Goal: Task Accomplishment & Management: Manage account settings

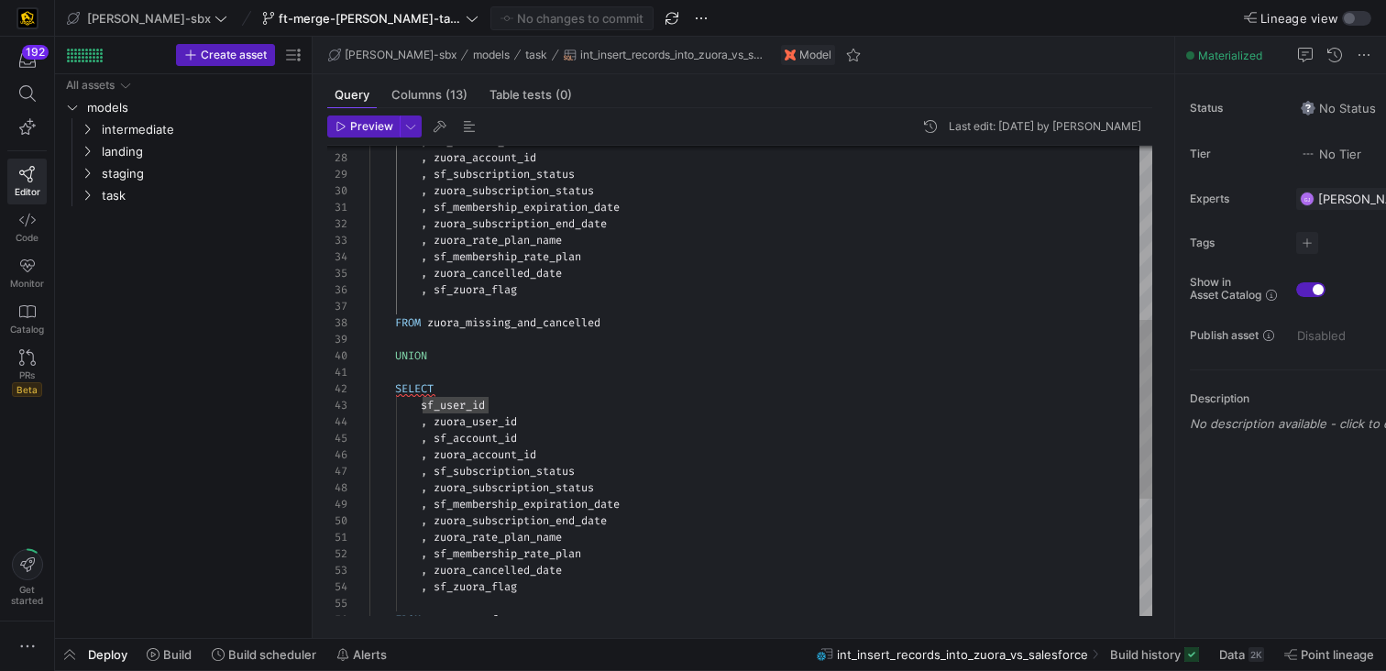
scroll to position [66, 119]
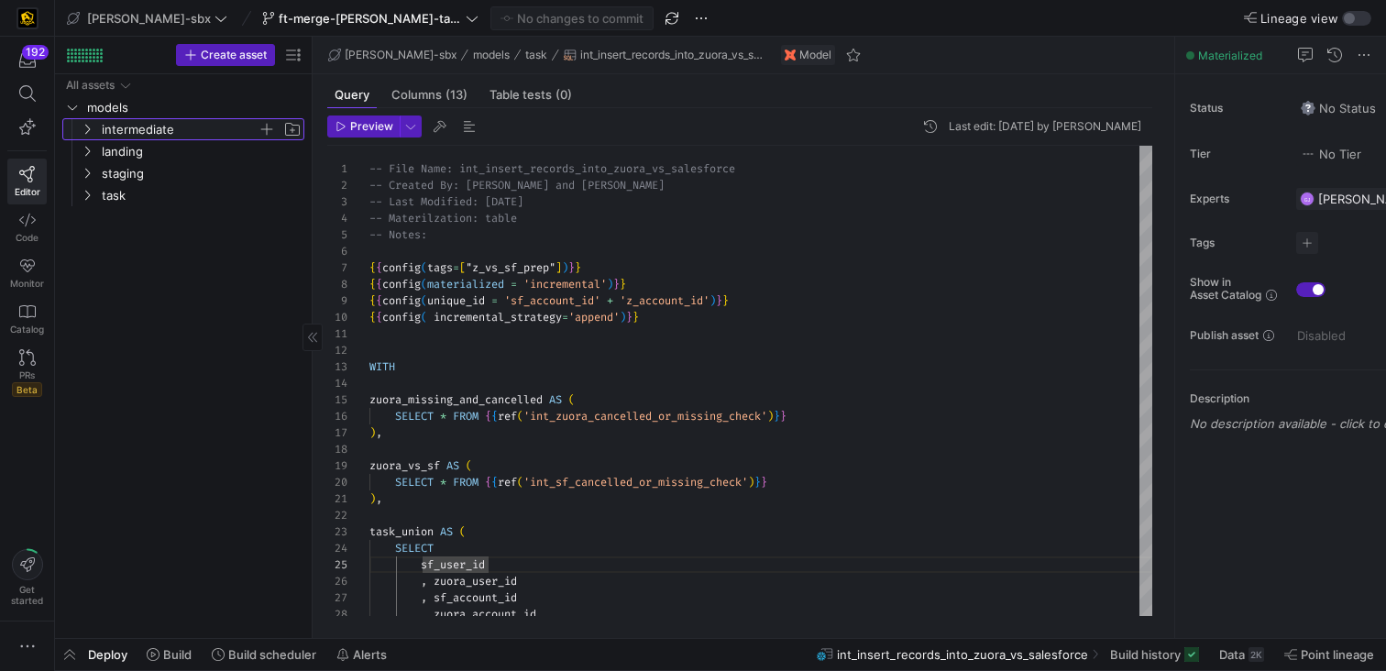
click at [160, 122] on span "intermediate" at bounding box center [180, 129] width 156 height 21
click at [165, 147] on span "L1" at bounding box center [186, 151] width 141 height 21
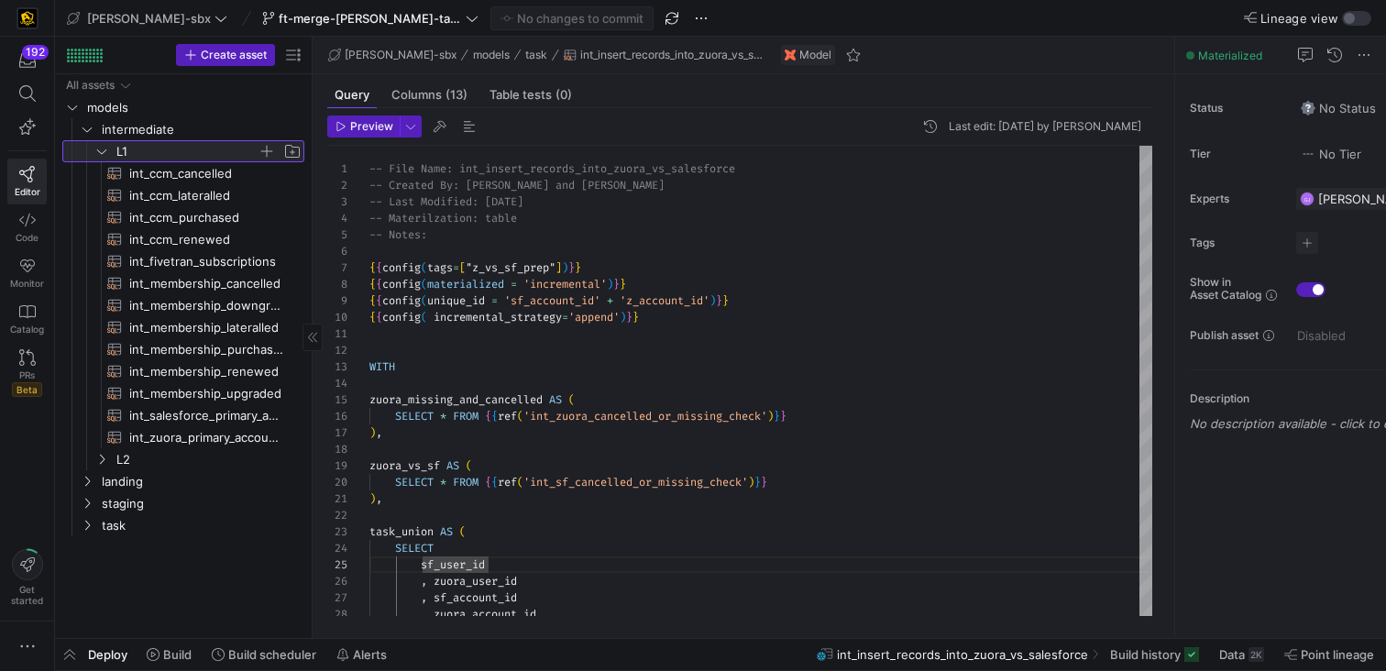
click at [147, 156] on span "L1" at bounding box center [186, 151] width 141 height 21
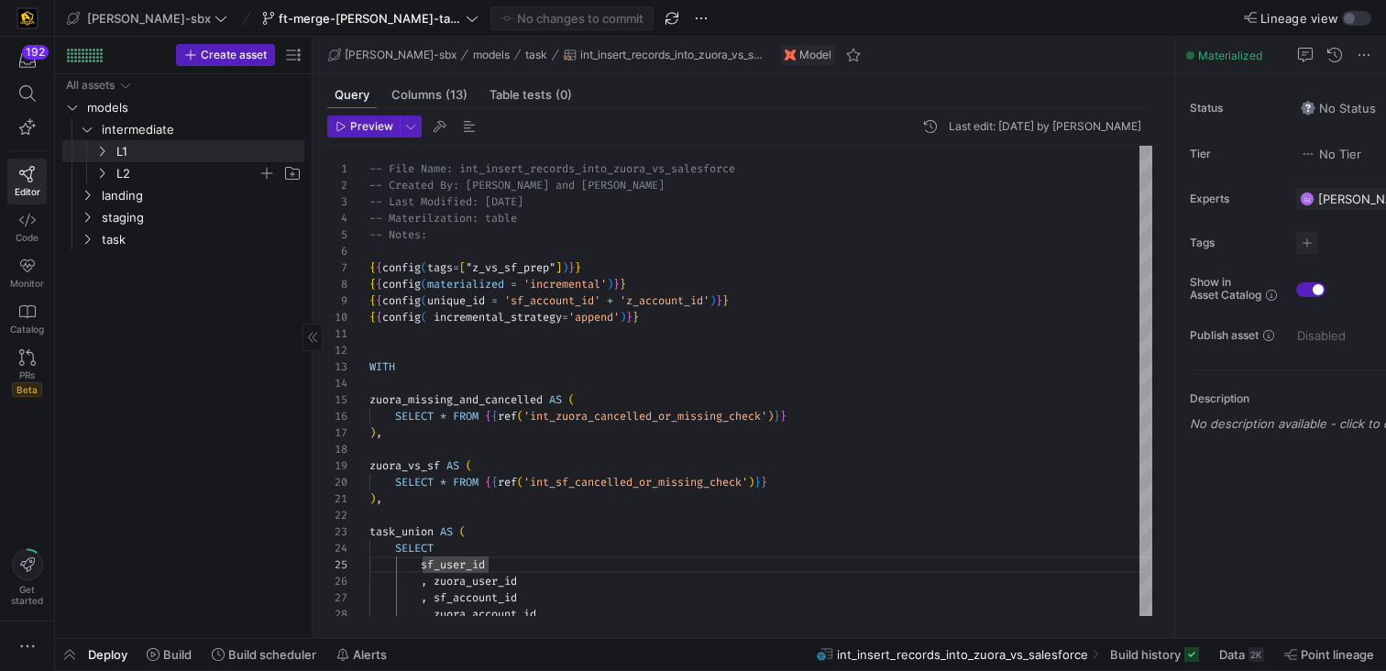
click at [136, 170] on span "L2" at bounding box center [186, 173] width 141 height 21
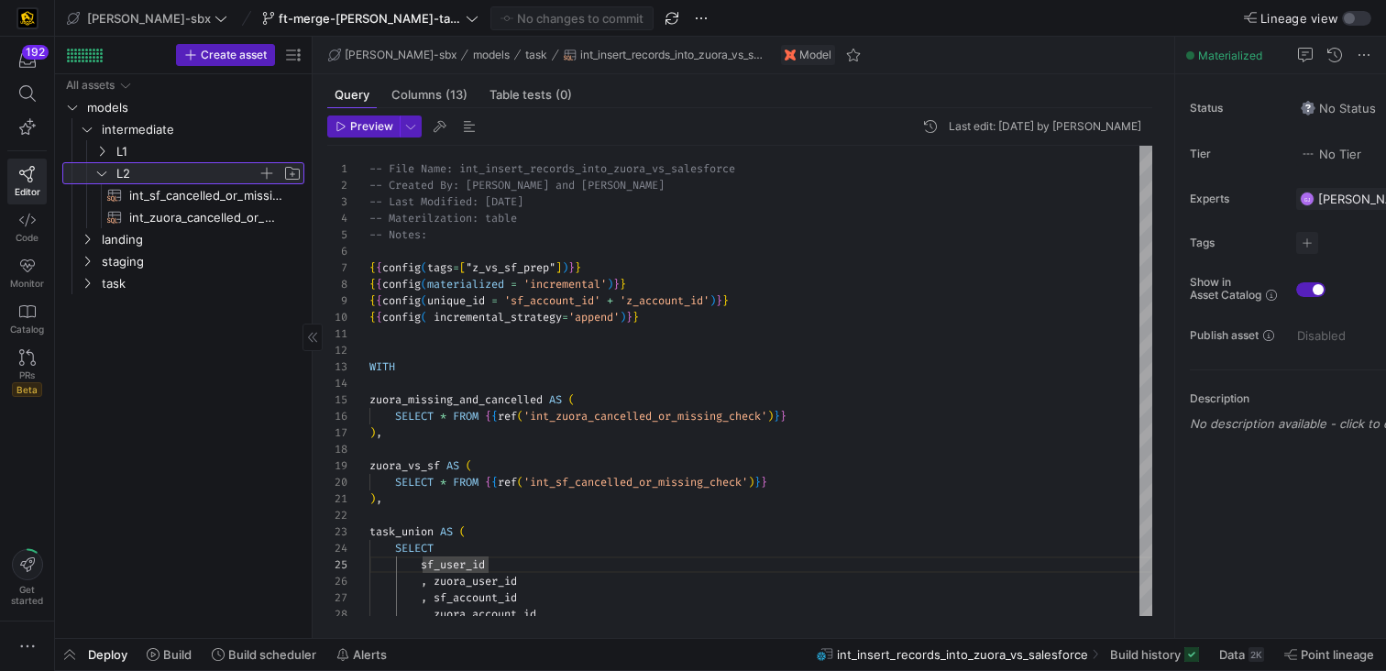
click at [136, 170] on span "L2" at bounding box center [186, 173] width 141 height 21
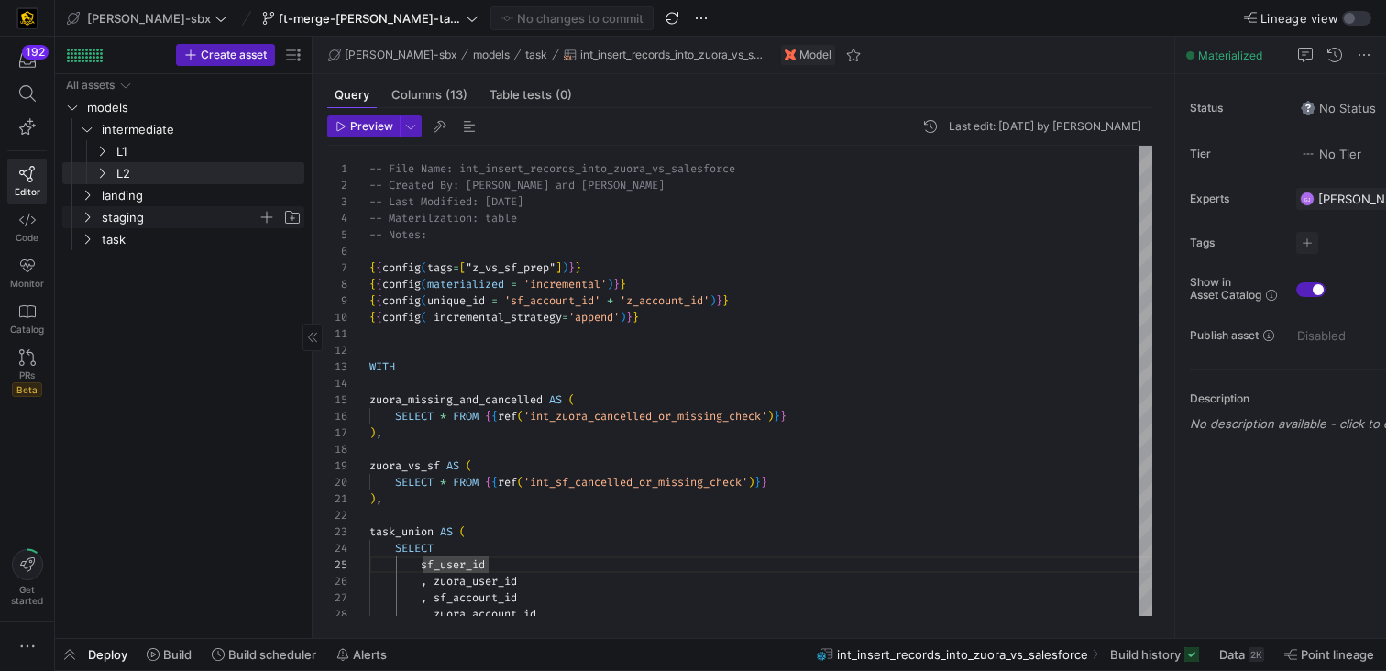
click at [114, 215] on span "staging" at bounding box center [180, 217] width 156 height 21
click at [116, 205] on link "landing" at bounding box center [183, 195] width 242 height 22
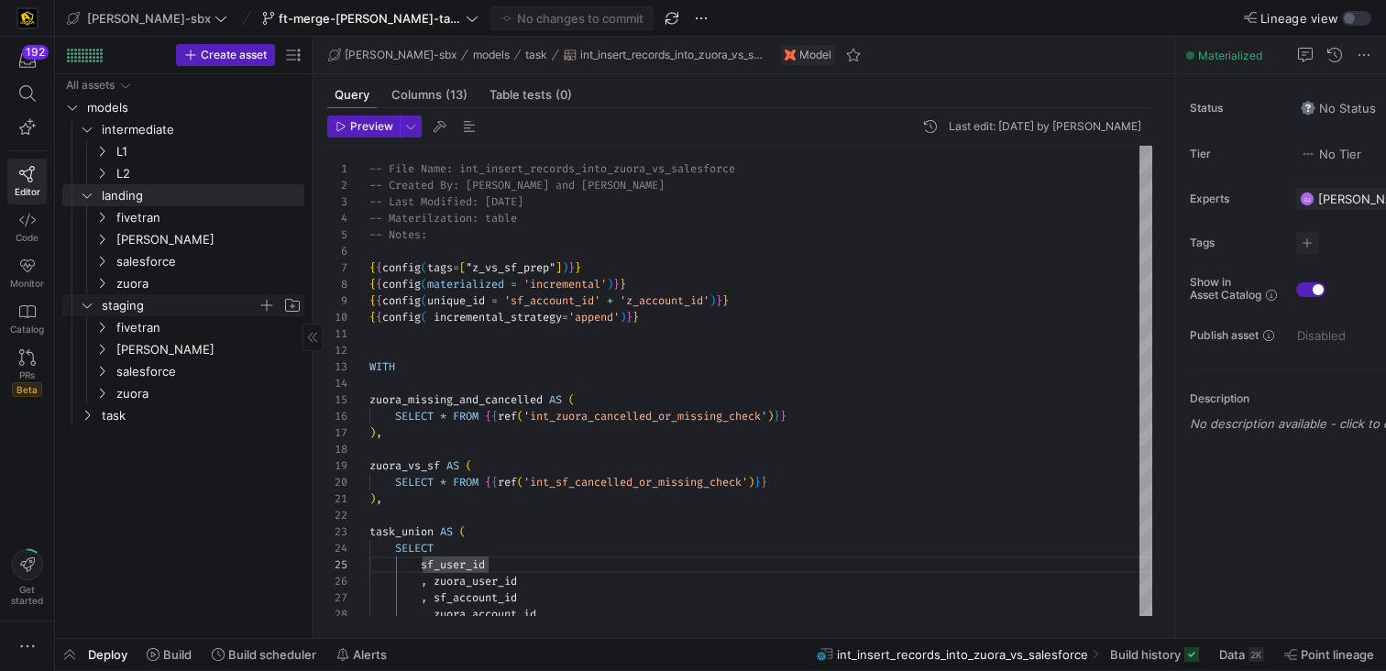
click at [105, 297] on span "staging" at bounding box center [180, 305] width 156 height 21
click at [94, 196] on y42-icon "Press SPACE to select this row." at bounding box center [87, 195] width 15 height 15
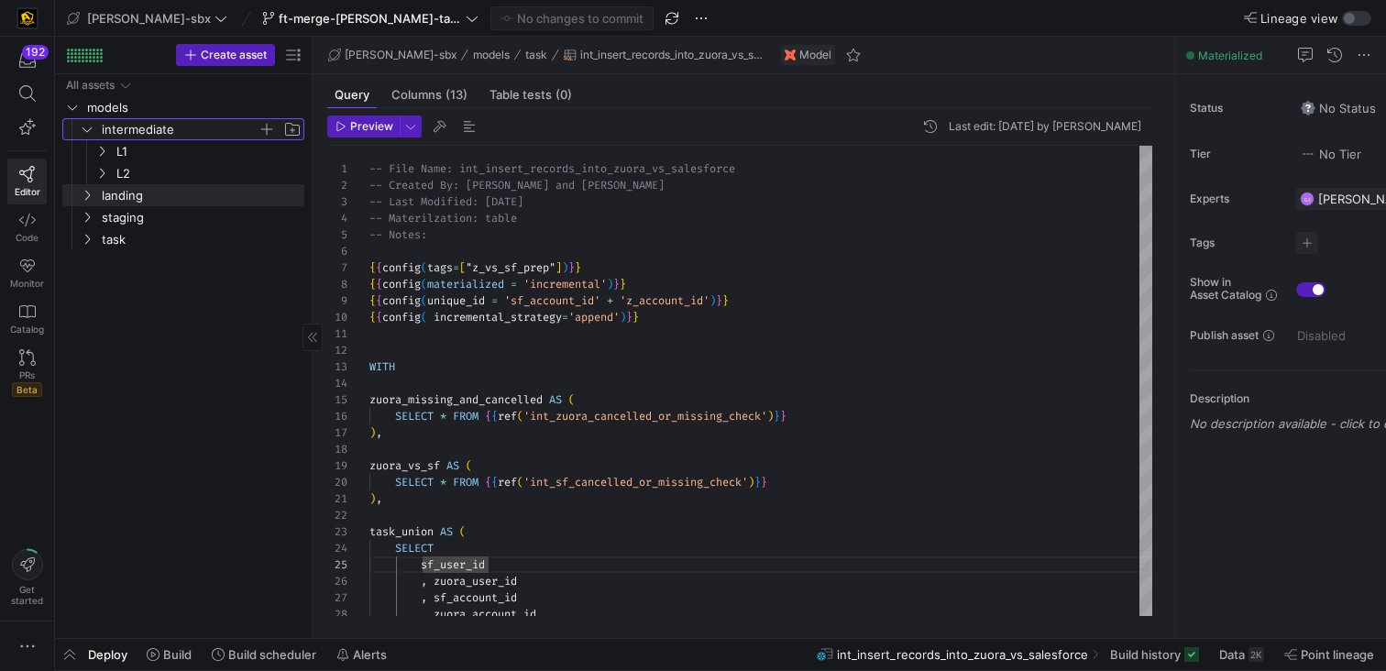
click at [82, 135] on y42-icon "Press SPACE to select this row." at bounding box center [87, 129] width 15 height 15
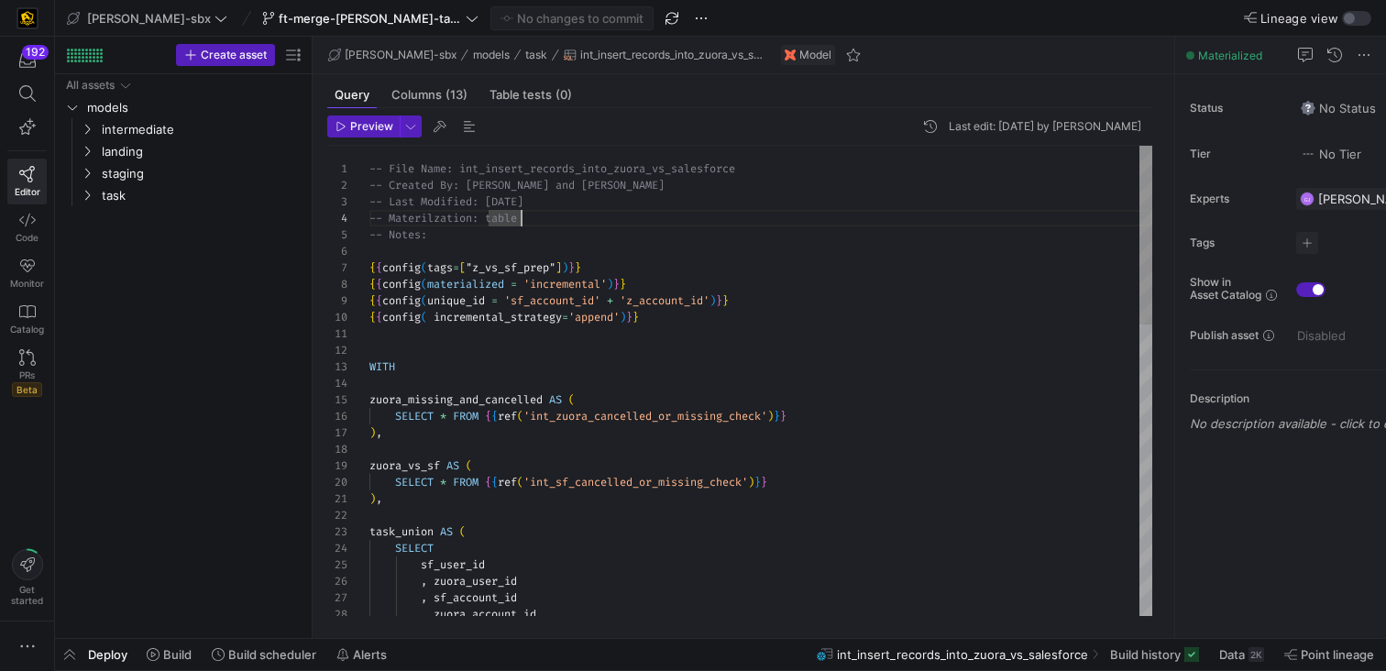
scroll to position [83, 0]
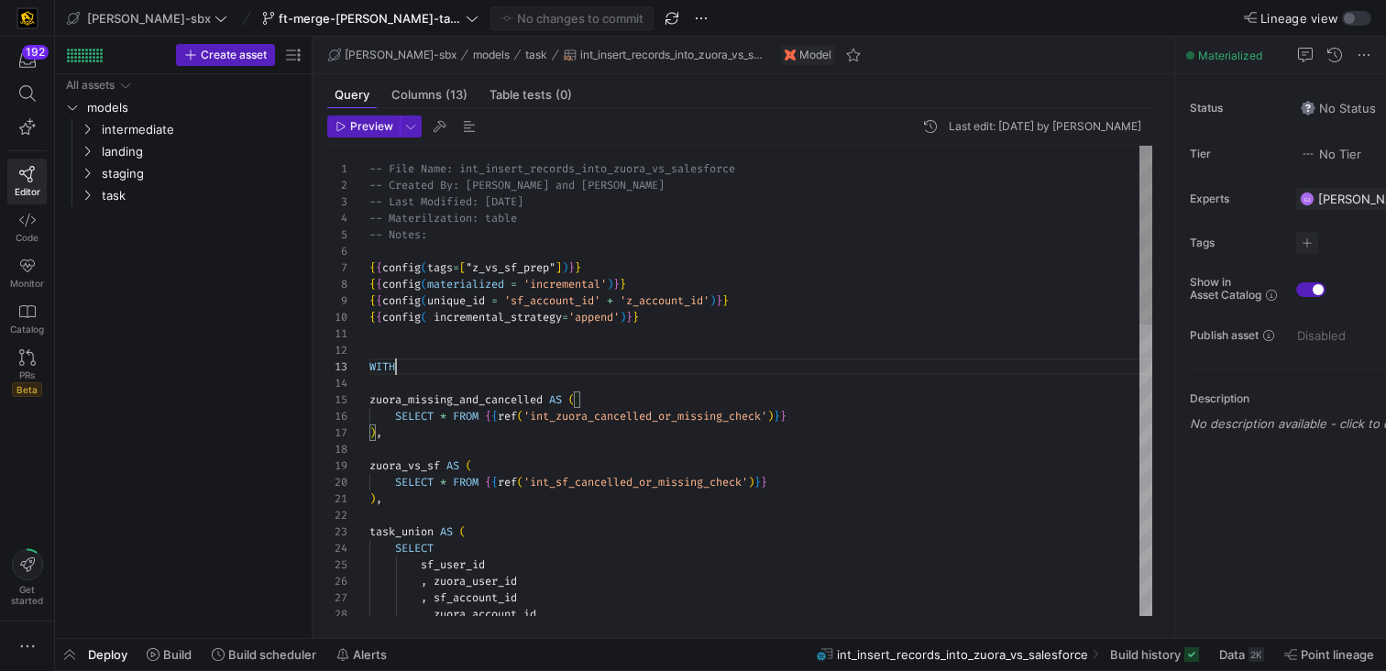
scroll to position [33, 27]
click at [370, 249] on div at bounding box center [761, 251] width 783 height 17
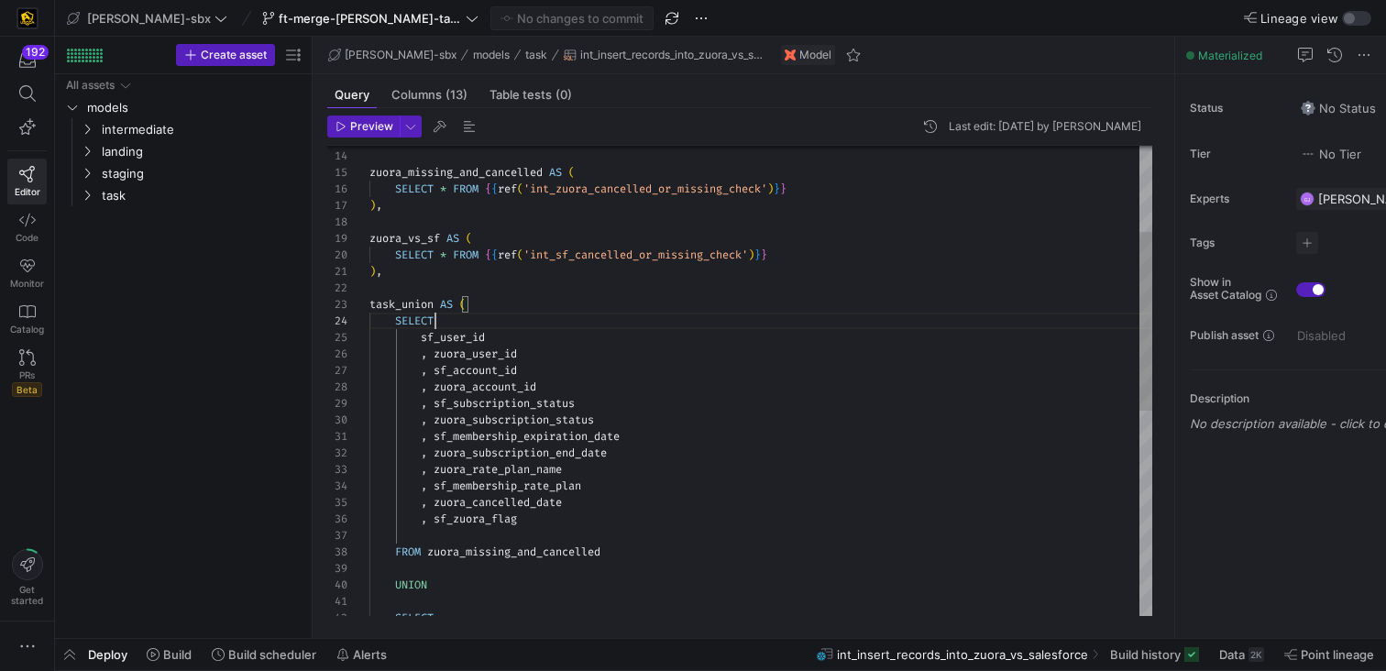
scroll to position [50, 66]
click at [533, 326] on div ", zuora_account_id sf_user_id , zuora_user_id , sf_account_id task_union AS ( S…" at bounding box center [761, 536] width 783 height 1236
click at [390, 154] on div ", zuora_account_id sf_user_id , zuora_user_id , sf_account_id task_union AS ( S…" at bounding box center [761, 536] width 783 height 1236
click at [368, 172] on div "15" at bounding box center [348, 172] width 42 height 17
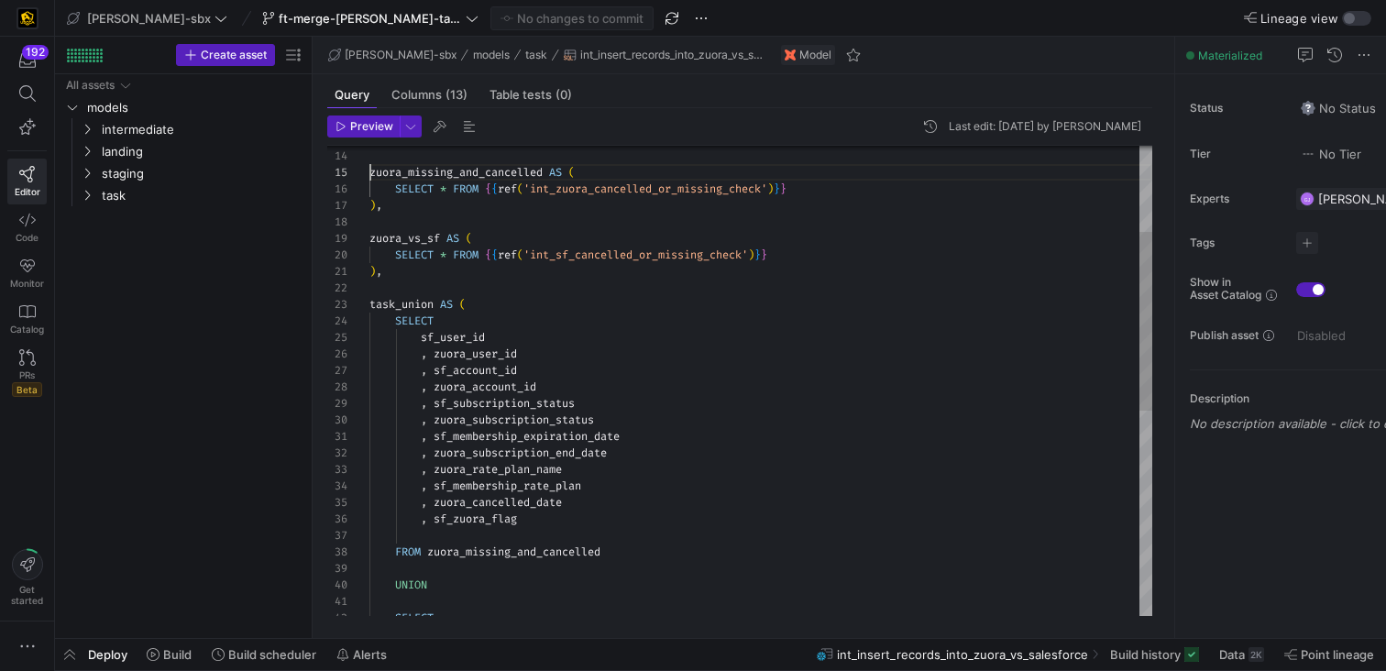
scroll to position [66, 0]
click at [371, 172] on div ", zuora_account_id sf_user_id , zuora_user_id , sf_account_id task_union AS ( S…" at bounding box center [761, 536] width 783 height 1236
click at [374, 236] on div ", zuora_account_id sf_user_id , zuora_user_id , sf_account_id task_union AS ( S…" at bounding box center [761, 536] width 783 height 1236
click at [370, 242] on div ", zuora_account_id sf_user_id , zuora_user_id , sf_account_id task_union AS ( S…" at bounding box center [761, 536] width 783 height 1236
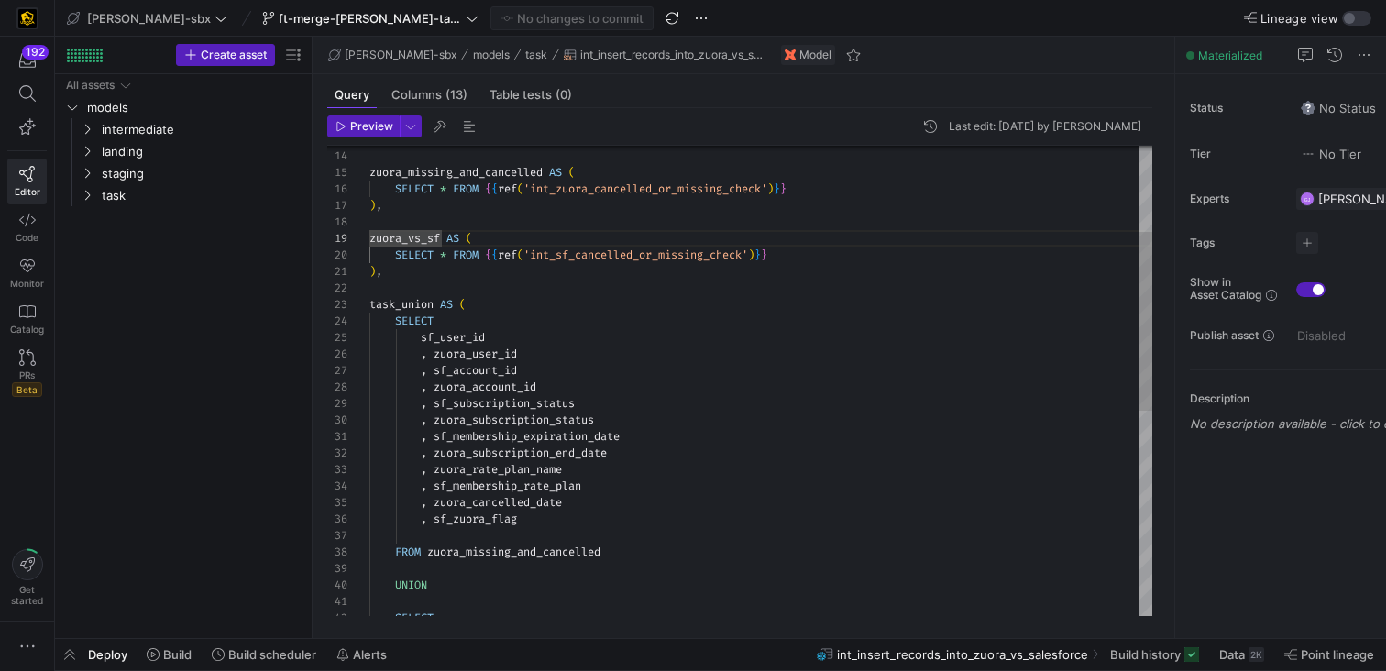
scroll to position [132, 0]
click at [398, 246] on div ", zuora_account_id sf_user_id , zuora_user_id , sf_account_id task_union AS ( S…" at bounding box center [761, 536] width 783 height 1236
click at [399, 264] on div ", zuora_account_id sf_user_id , zuora_user_id , sf_account_id task_union AS ( S…" at bounding box center [761, 536] width 783 height 1236
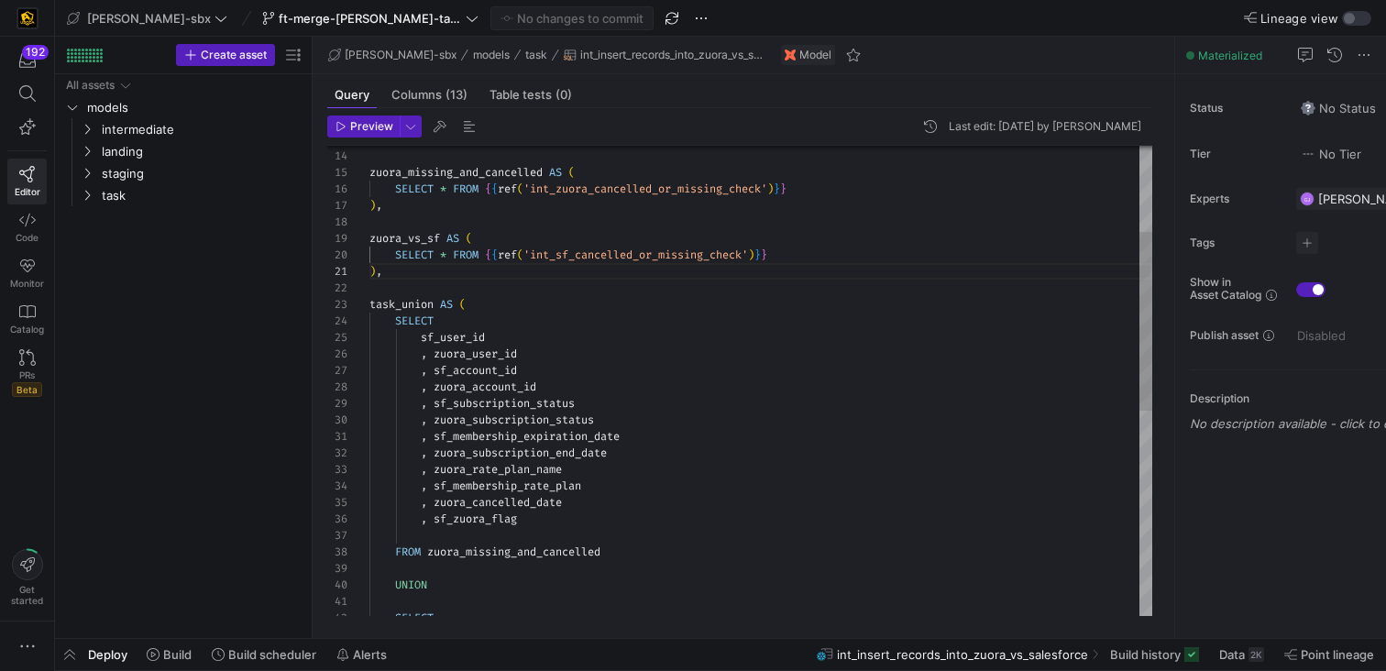
click at [400, 258] on div ", zuora_account_id sf_user_id , zuora_user_id , sf_account_id task_union AS ( S…" at bounding box center [761, 536] width 783 height 1236
click at [392, 254] on div ", zuora_account_id sf_user_id , zuora_user_id , sf_account_id task_union AS ( S…" at bounding box center [761, 536] width 783 height 1236
click at [396, 188] on div ", zuora_account_id sf_user_id , zuora_user_id , sf_account_id task_union AS ( S…" at bounding box center [761, 536] width 783 height 1236
click at [472, 230] on div ", zuora_account_id sf_user_id , zuora_user_id , sf_account_id task_union AS ( S…" at bounding box center [761, 536] width 783 height 1236
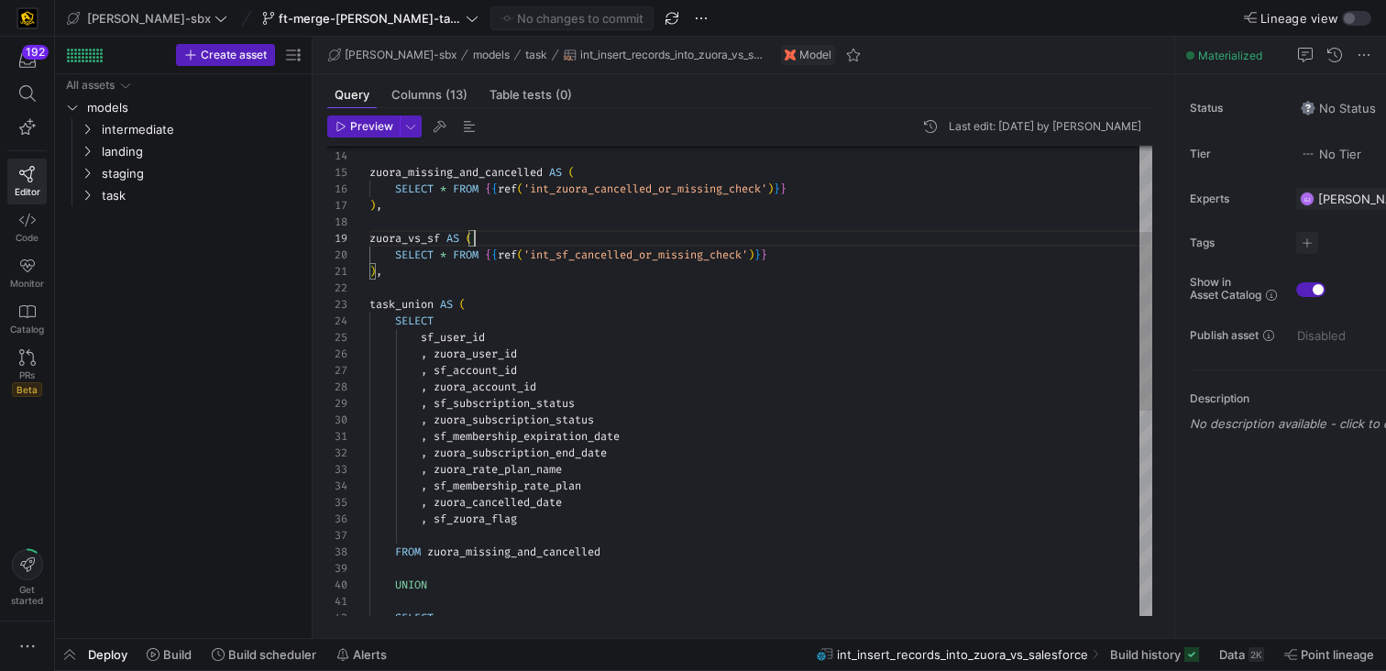
click at [495, 235] on div ", zuora_account_id sf_user_id , zuora_user_id , sf_account_id task_union AS ( S…" at bounding box center [761, 536] width 783 height 1236
click at [492, 282] on div ", zuora_account_id sf_user_id , zuora_user_id , sf_account_id task_union AS ( S…" at bounding box center [761, 536] width 783 height 1236
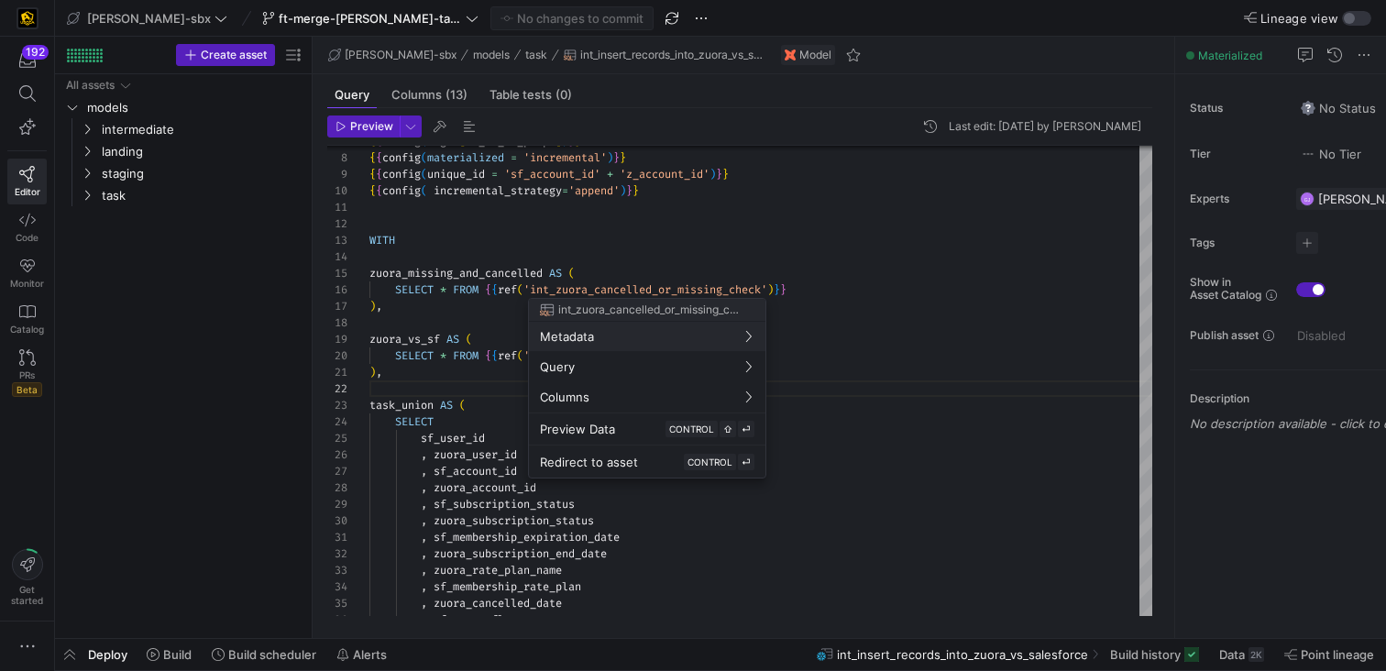
click at [557, 261] on div at bounding box center [693, 335] width 1386 height 671
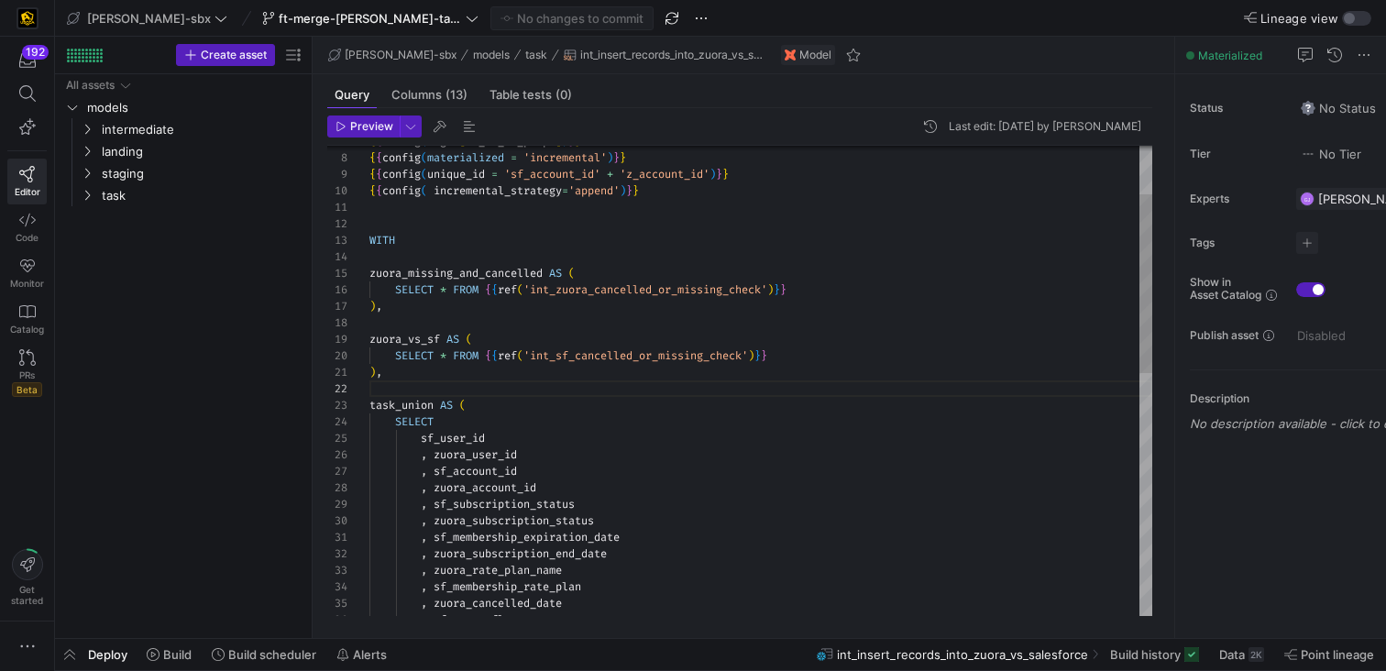
type textarea "WITH zuora_missing_and_cancelled AS ( SELECT * FROM {{ref('int_zuora_cancelled_…"
click at [555, 279] on div ", zuora_account_id sf_user_id , zuora_user_id , sf_account_id SELECT , sf_subsc…" at bounding box center [761, 637] width 783 height 1236
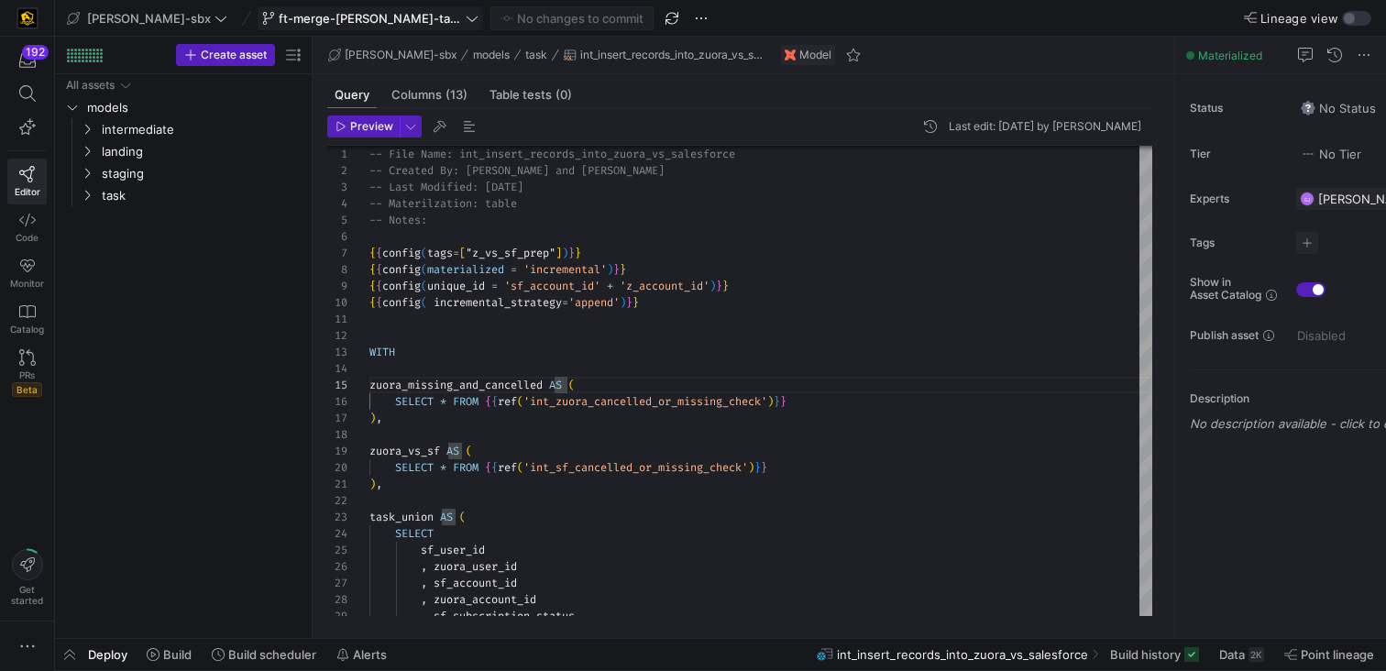
click at [325, 14] on span "ft-merge-[PERSON_NAME]-task-to-main-08212025" at bounding box center [370, 18] width 183 height 15
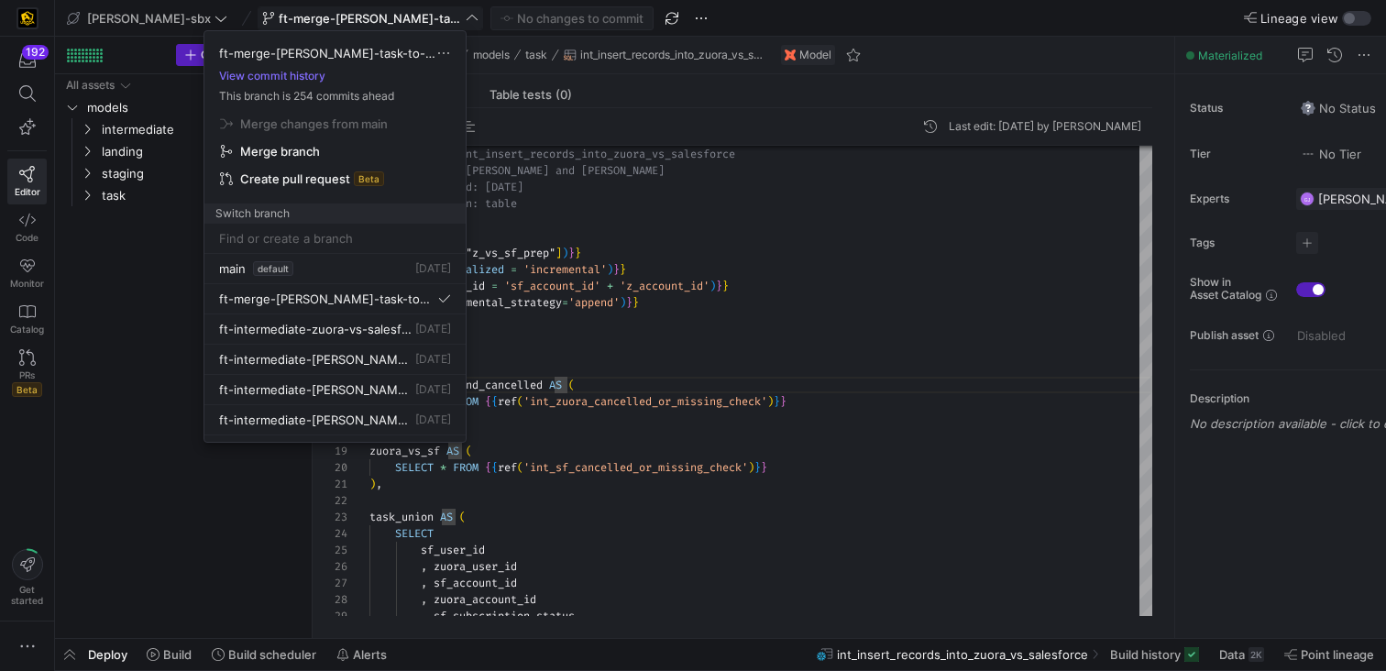
click at [325, 14] on div at bounding box center [693, 335] width 1386 height 671
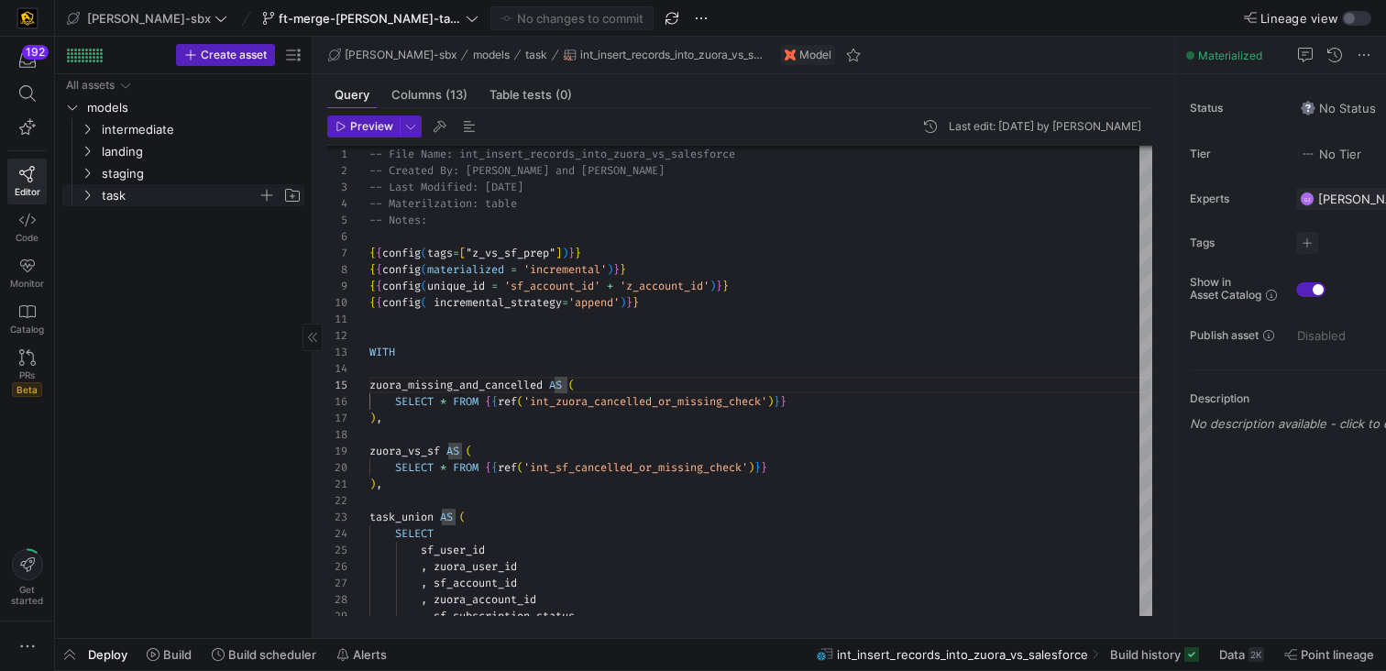
click at [149, 196] on span "task" at bounding box center [180, 195] width 156 height 21
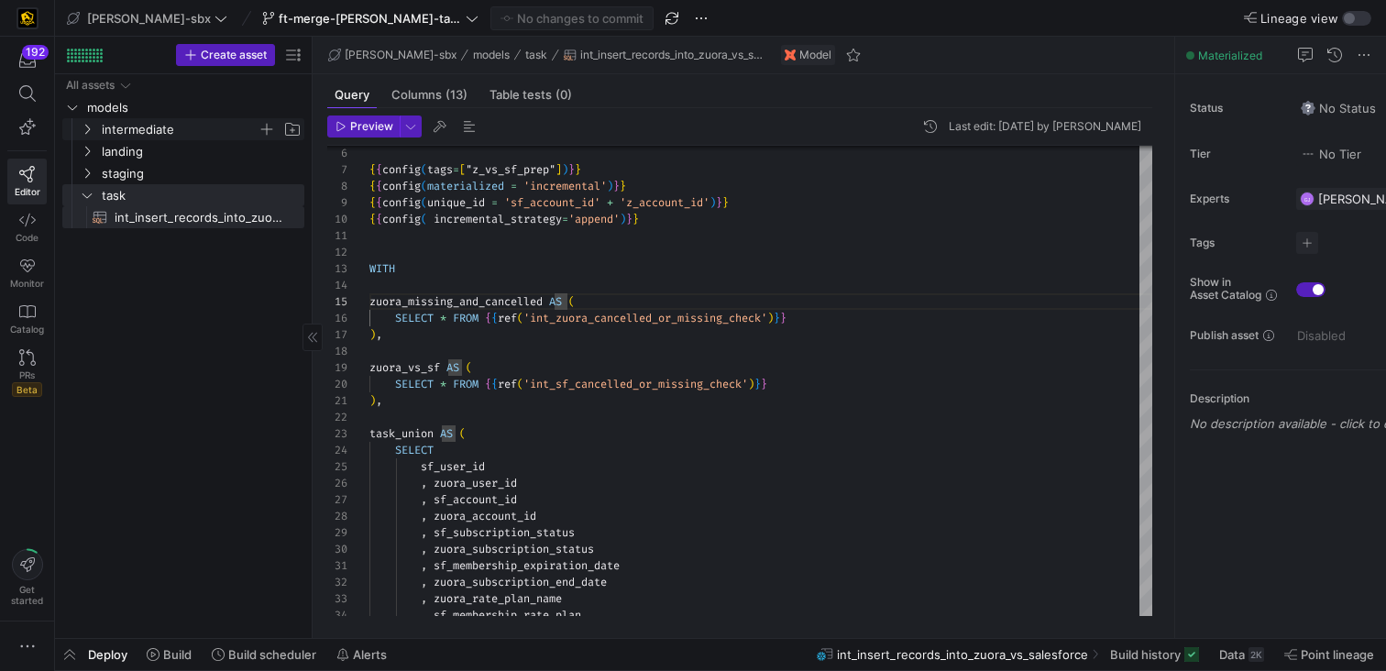
click at [145, 138] on span "intermediate" at bounding box center [180, 129] width 156 height 21
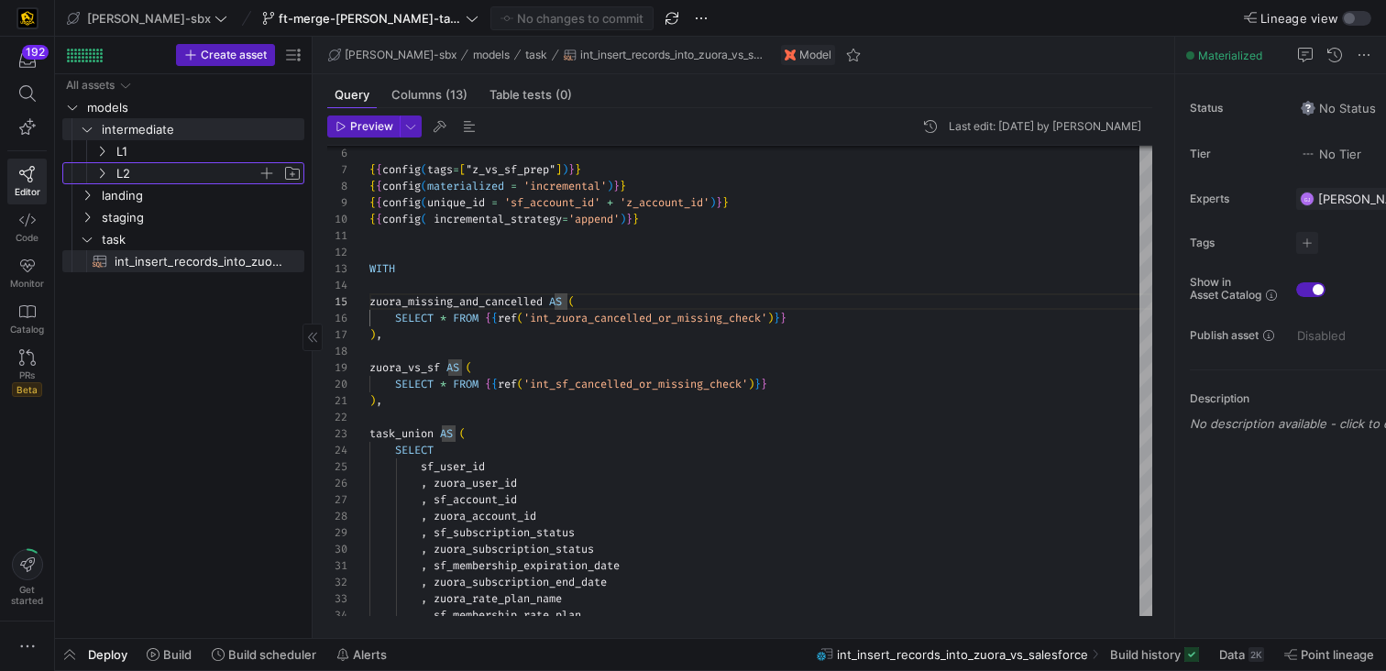
click at [145, 174] on span "L2" at bounding box center [186, 173] width 141 height 21
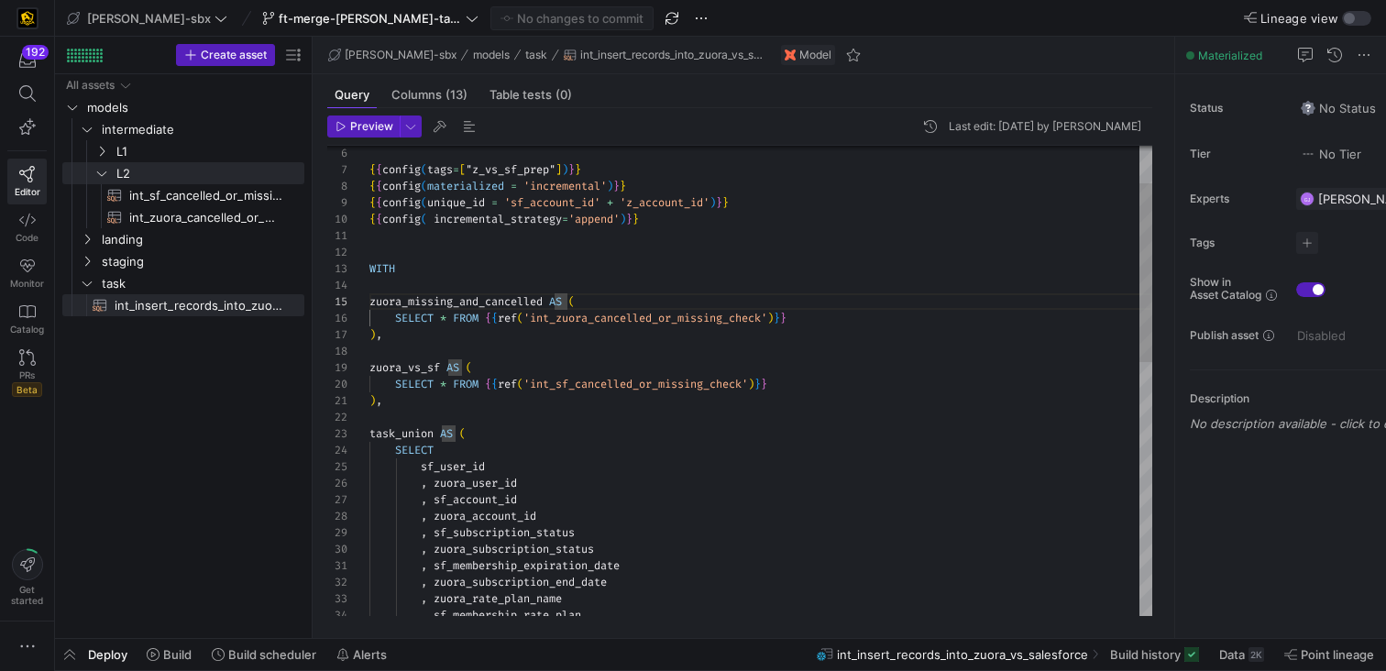
click at [442, 370] on div ", zuora_account_id sf_user_id , zuora_user_id , sf_account_id SELECT task_union…" at bounding box center [761, 666] width 783 height 1236
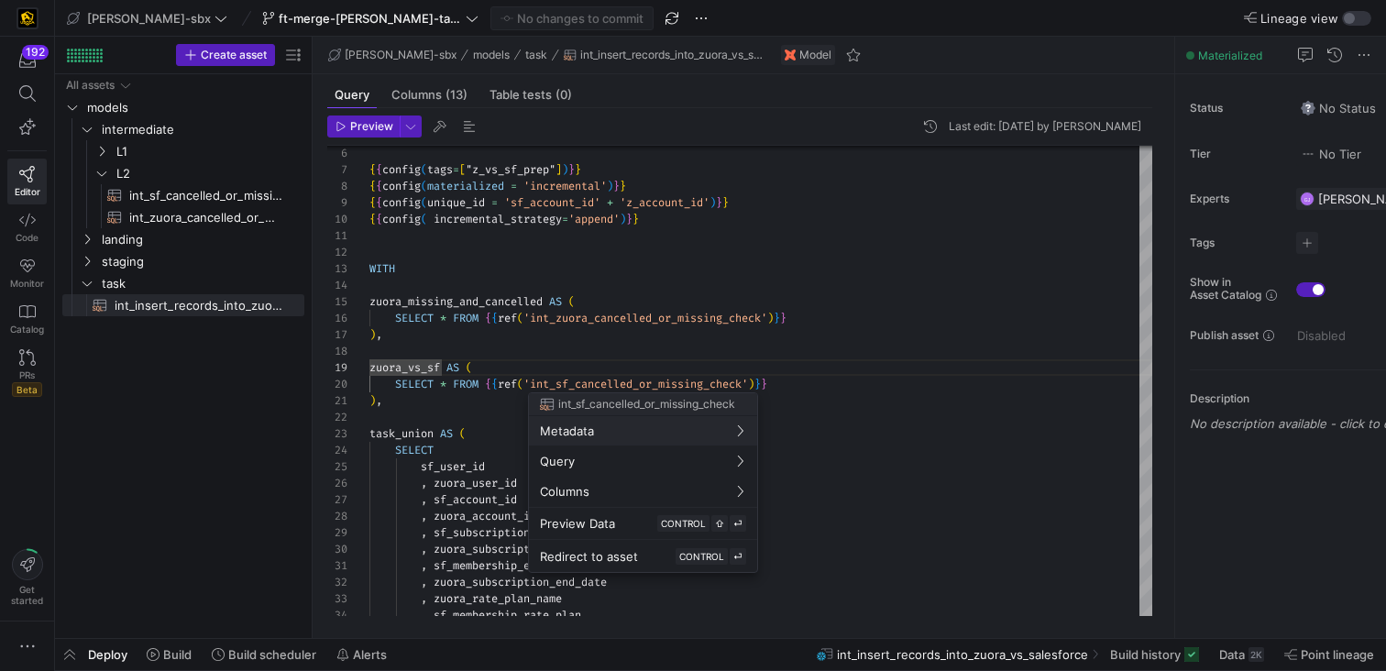
click at [427, 360] on div at bounding box center [693, 335] width 1386 height 671
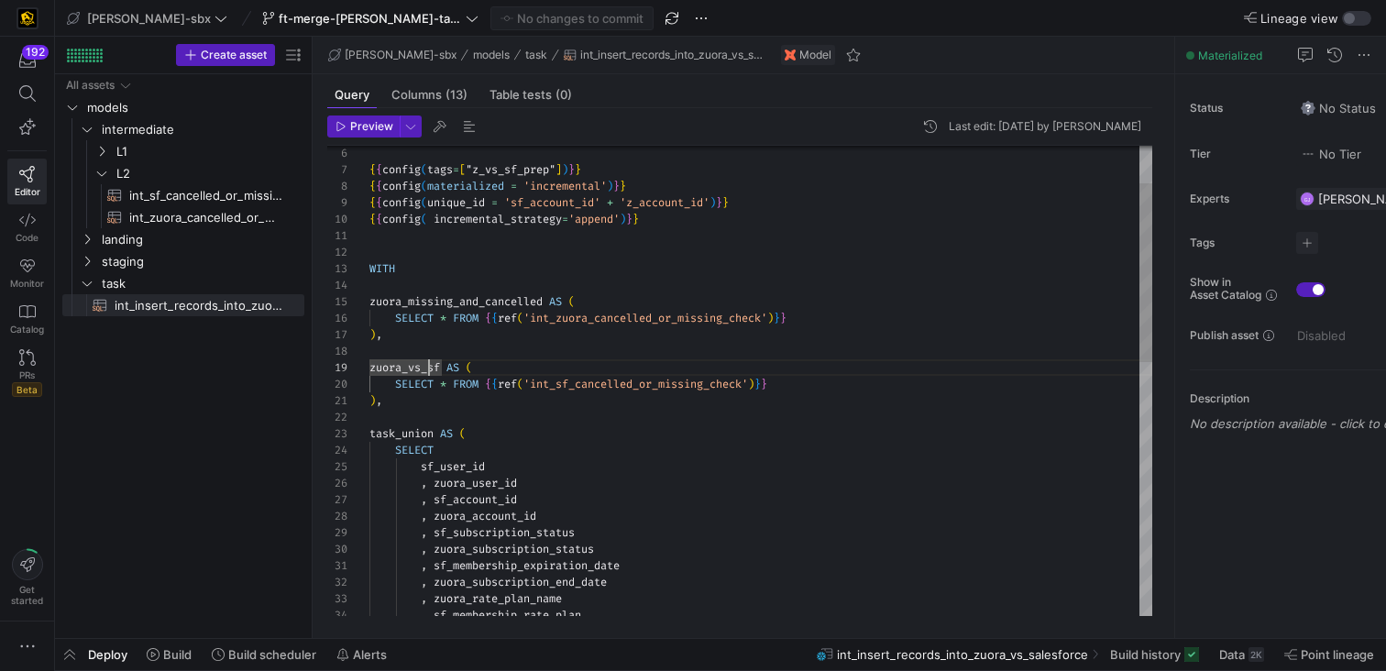
click at [430, 368] on div ", zuora_account_id sf_user_id , zuora_user_id , sf_account_id SELECT task_union…" at bounding box center [761, 666] width 783 height 1236
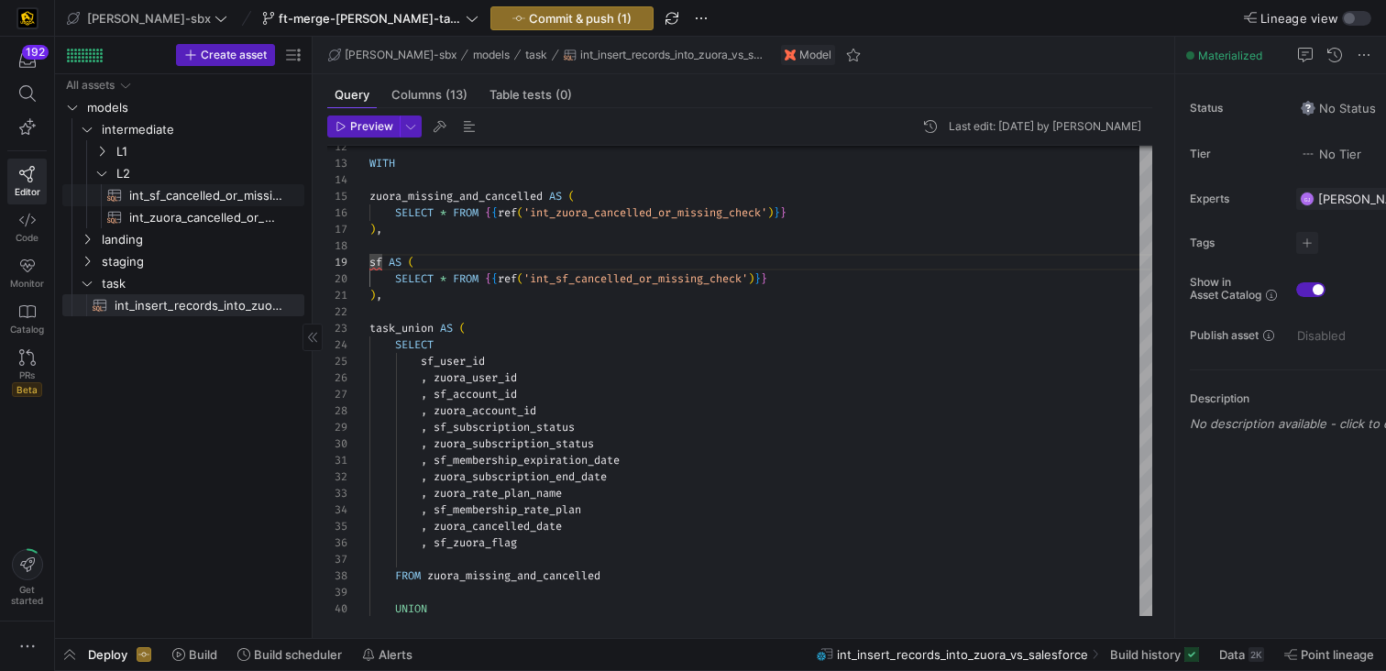
click at [197, 204] on span "int_sf_cancelled_or_missing_check​​​​​​​​​​" at bounding box center [206, 195] width 154 height 21
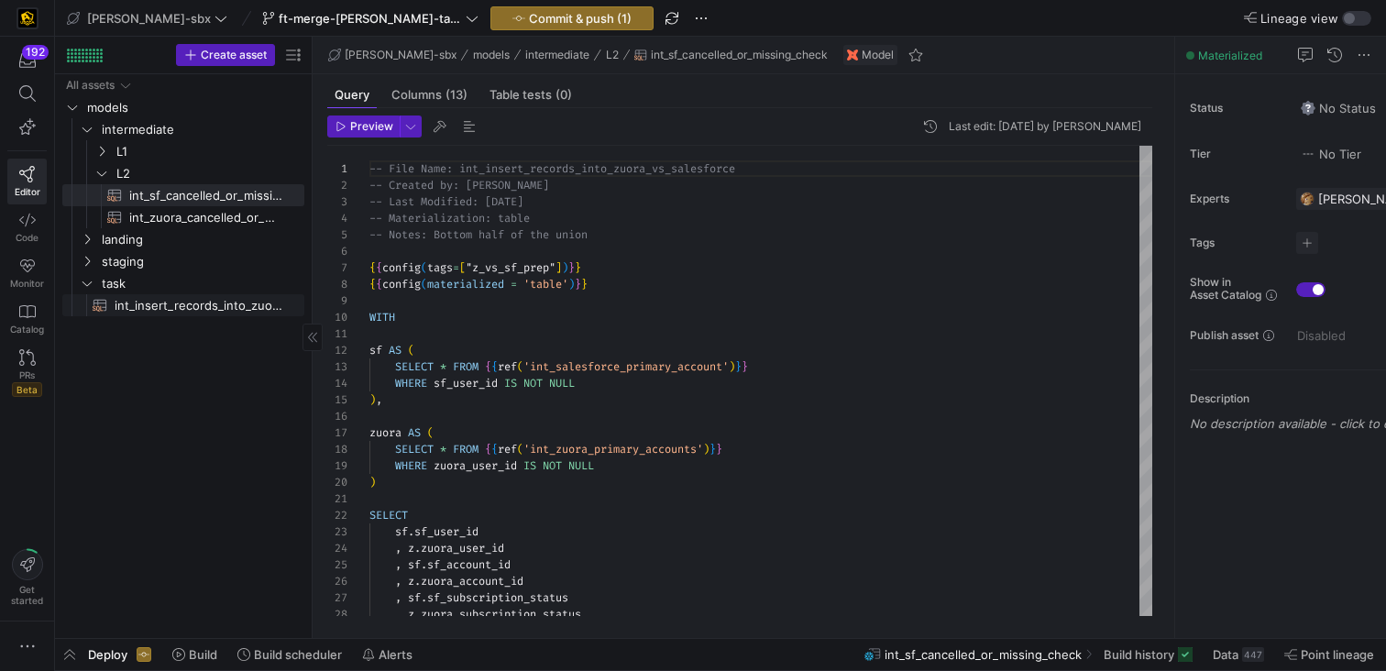
click at [195, 303] on span "int_insert_records_into_zuora_vs_salesforce​​​​​​​​​​" at bounding box center [199, 305] width 169 height 21
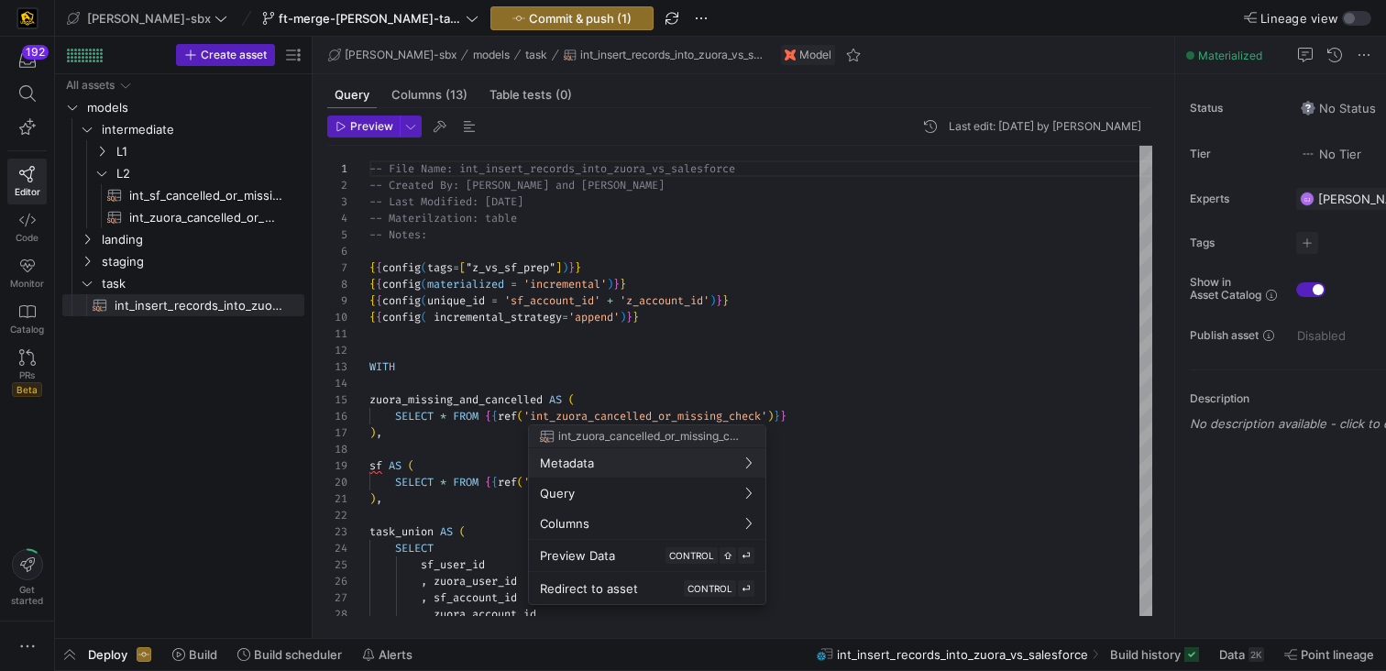
click at [443, 430] on div at bounding box center [693, 335] width 1386 height 671
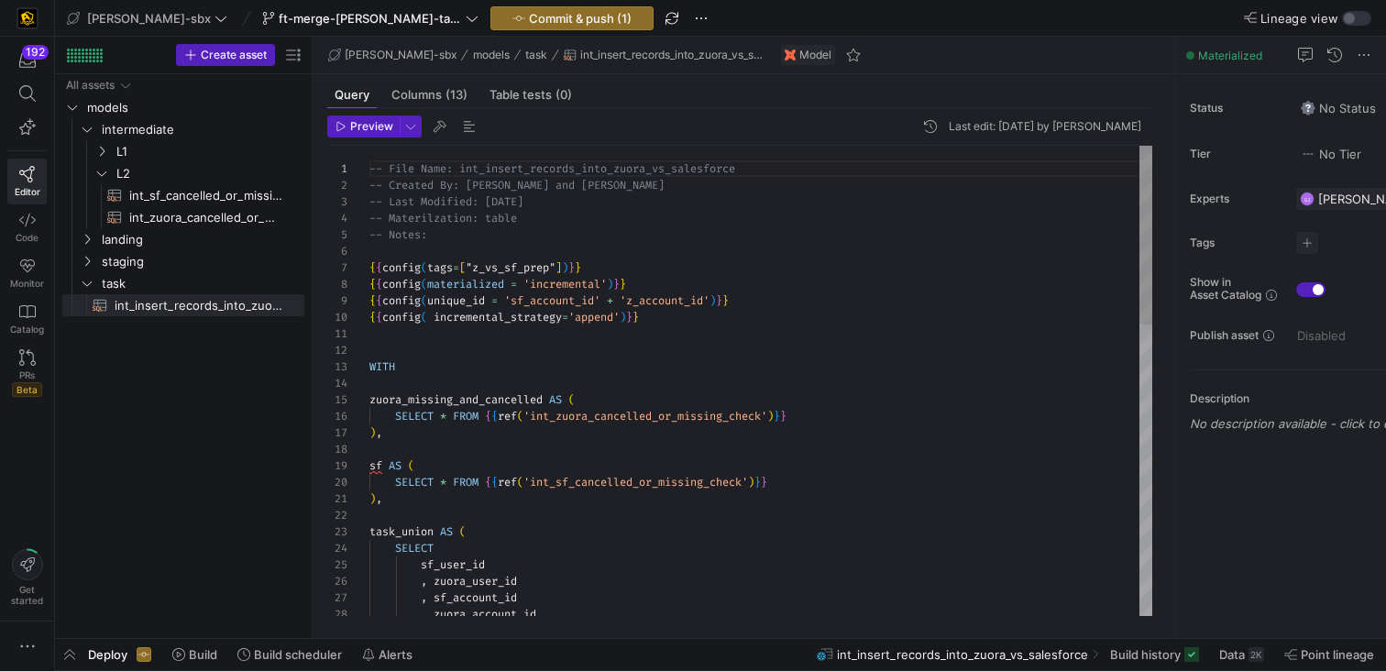
drag, startPoint x: 547, startPoint y: 402, endPoint x: 370, endPoint y: 400, distance: 177.9
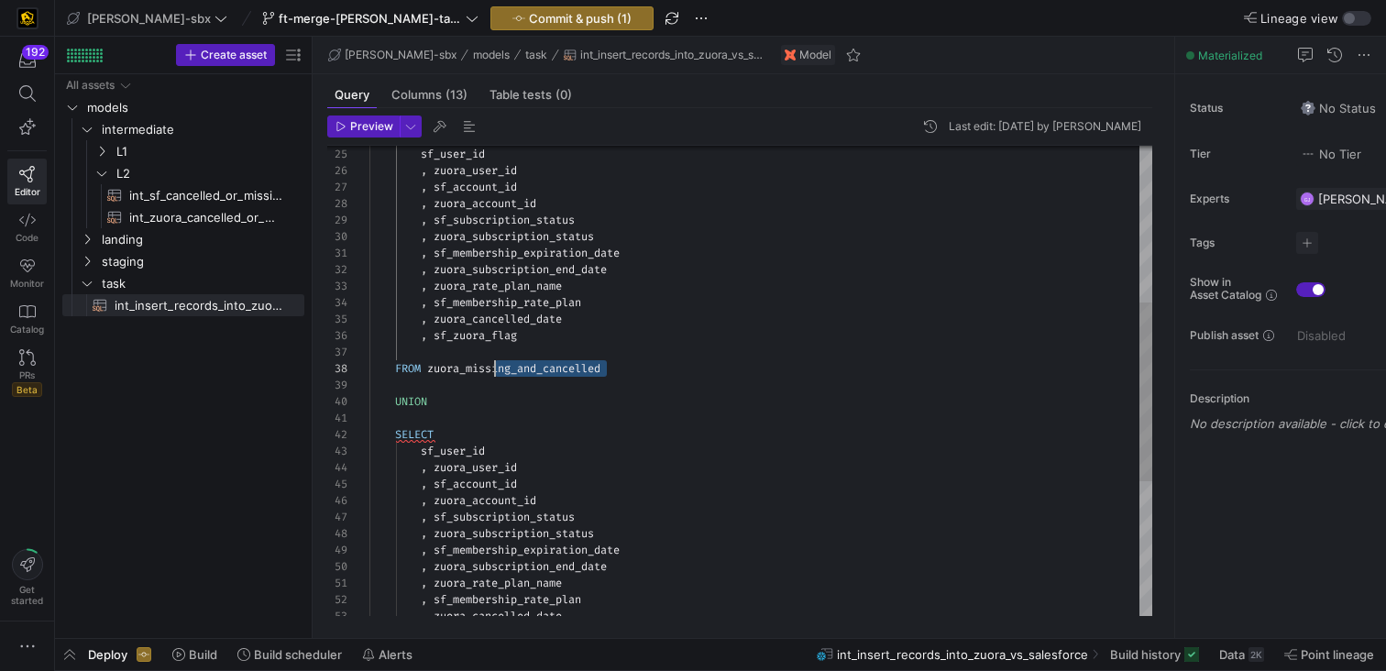
scroll to position [116, 0]
drag, startPoint x: 617, startPoint y: 376, endPoint x: 427, endPoint y: 371, distance: 189.9
click at [427, 370] on div "sf_user_id , zuora_user_id , sf_account_id , zuora_account_id , sf_subscription…" at bounding box center [761, 353] width 783 height 1236
click at [441, 480] on div "sf_user_id , zuora_user_id , sf_account_id , zuora_account_id , sf_subscription…" at bounding box center [761, 353] width 783 height 1236
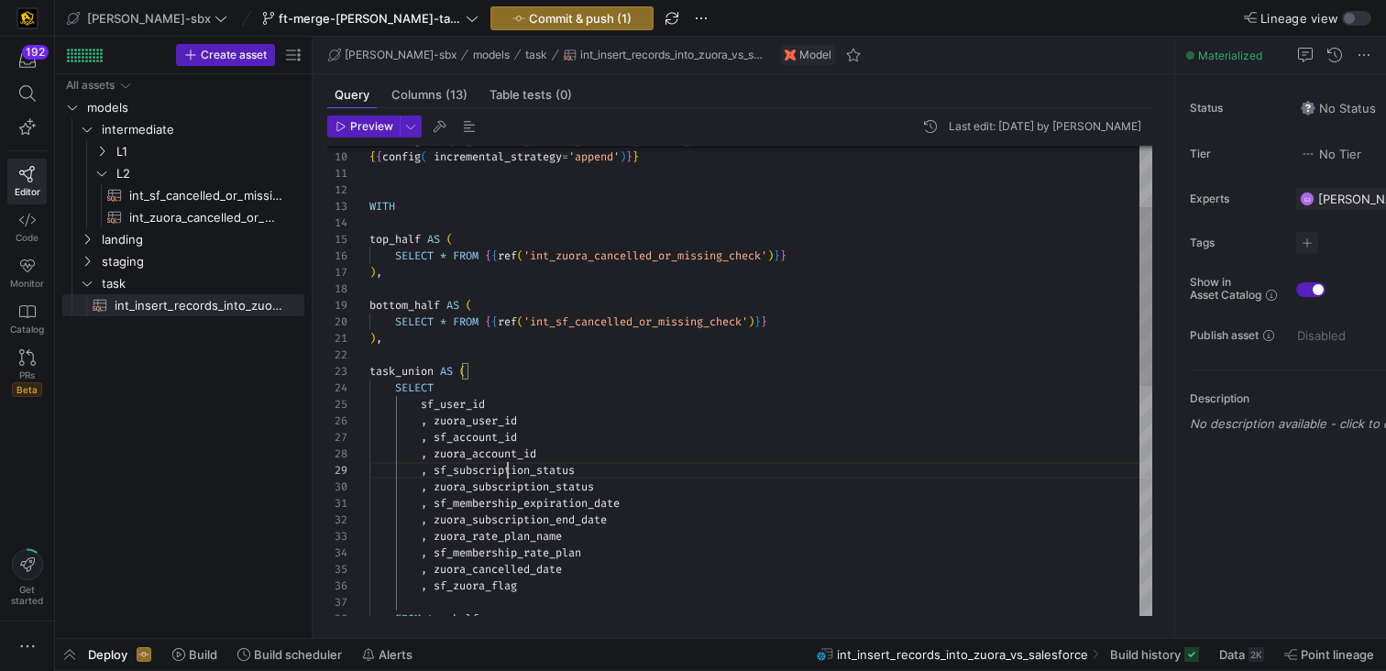
scroll to position [132, 138]
click at [509, 476] on div "FROM top_half , sf_zuora_flag , zuora_cancelled_date , zuora_rate_plan_name , s…" at bounding box center [761, 603] width 783 height 1236
type textarea "), task_union AS ( SELECT sf_user_id , zuora_user_id , sf_account_id , zuora_ac…"
click at [370, 130] on span "Preview" at bounding box center [371, 126] width 43 height 13
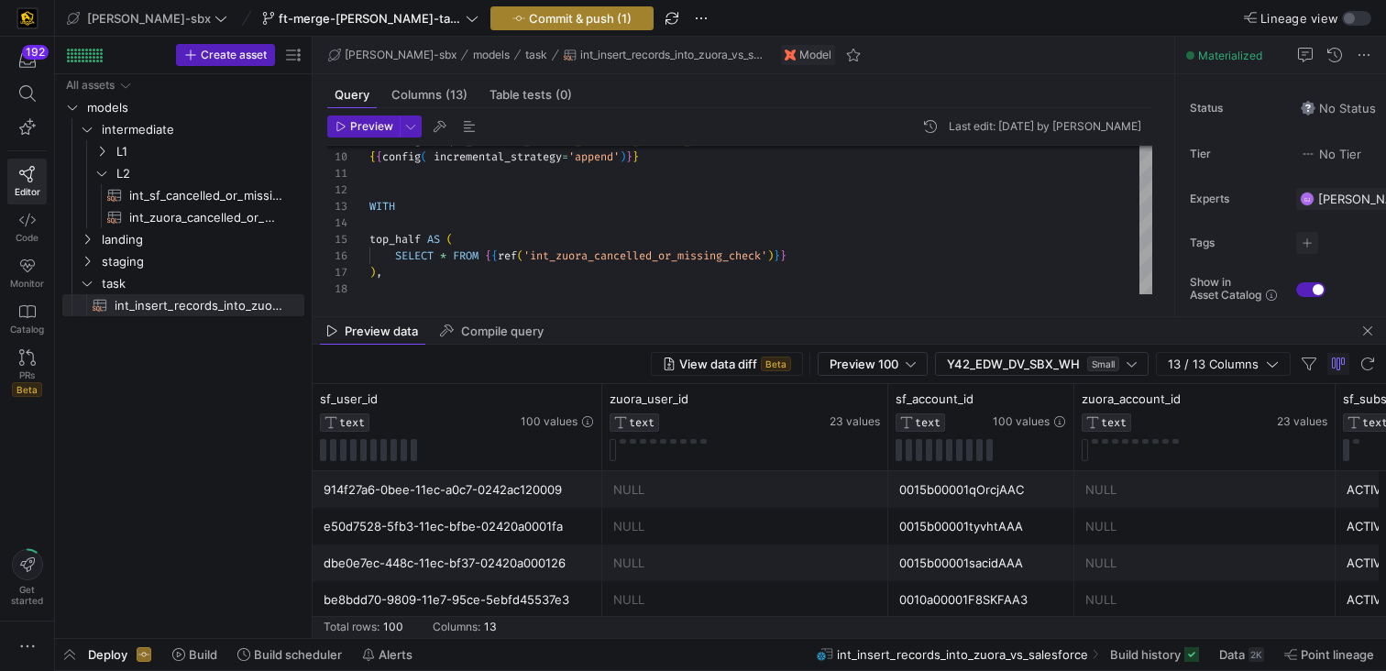
click at [529, 22] on span "Commit & push (1)" at bounding box center [580, 18] width 103 height 15
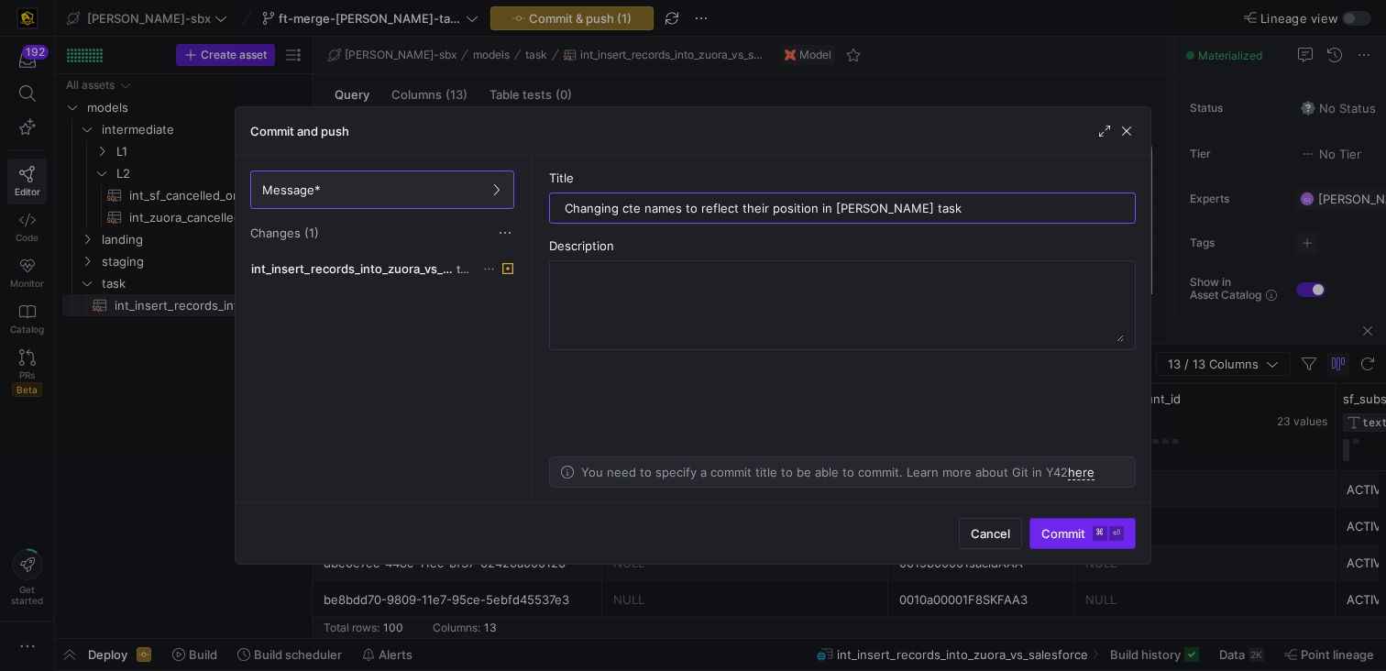
type input "Changing cte names to reflect their position in [PERSON_NAME] task"
click at [1071, 528] on span "Commit ⌘ ⏎" at bounding box center [1083, 533] width 83 height 15
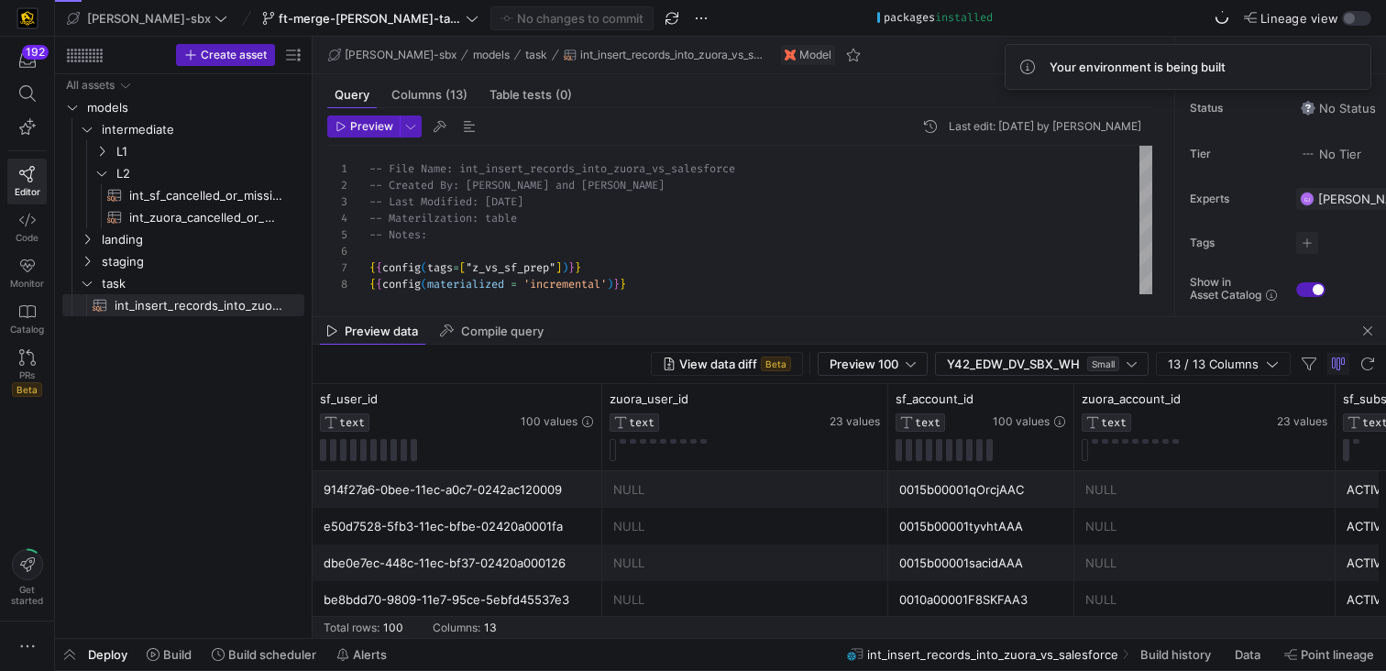
click at [670, 319] on div "Preview data Compile query" at bounding box center [850, 331] width 1074 height 28
click at [646, 345] on div "View data diff Beta Preview 100 Y42_EDW_DV_SBX_WH Small 13 / 13 Columns" at bounding box center [850, 364] width 1074 height 39
click at [1366, 327] on span "button" at bounding box center [1368, 331] width 22 height 22
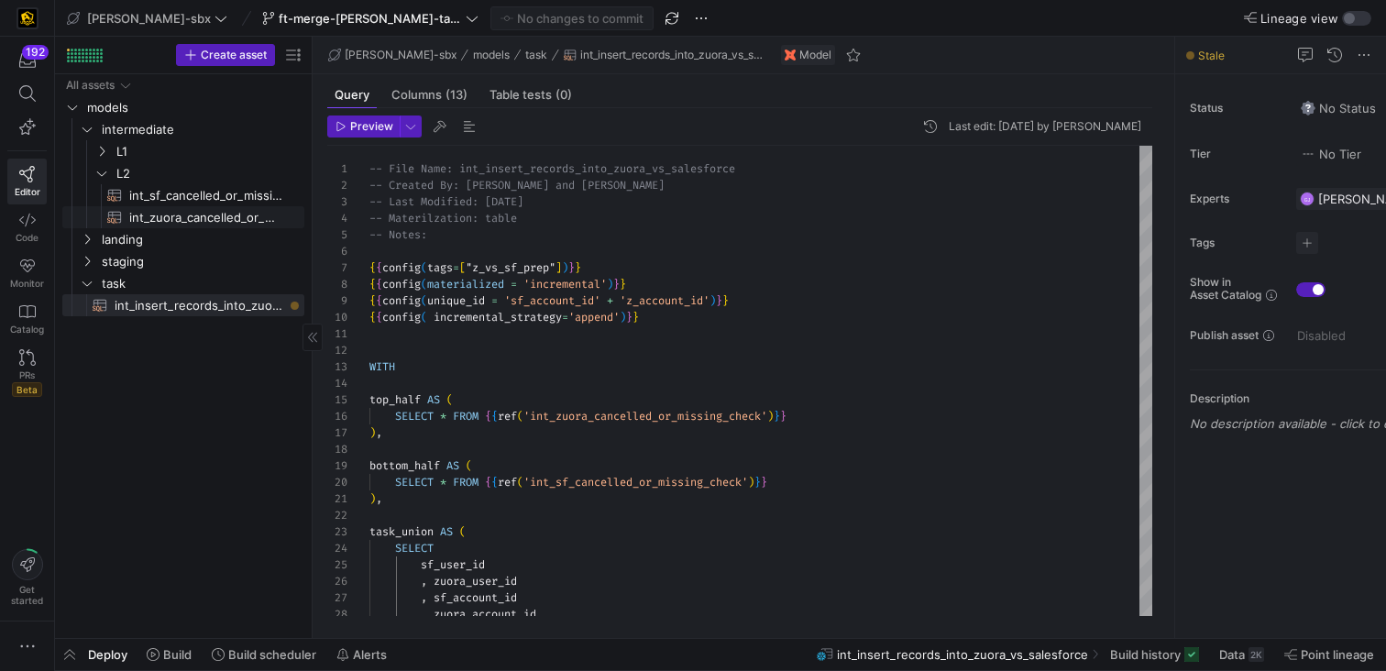
click at [193, 221] on span "int_zuora_cancelled_or_missing_check​​​​​​​​​​" at bounding box center [206, 217] width 154 height 21
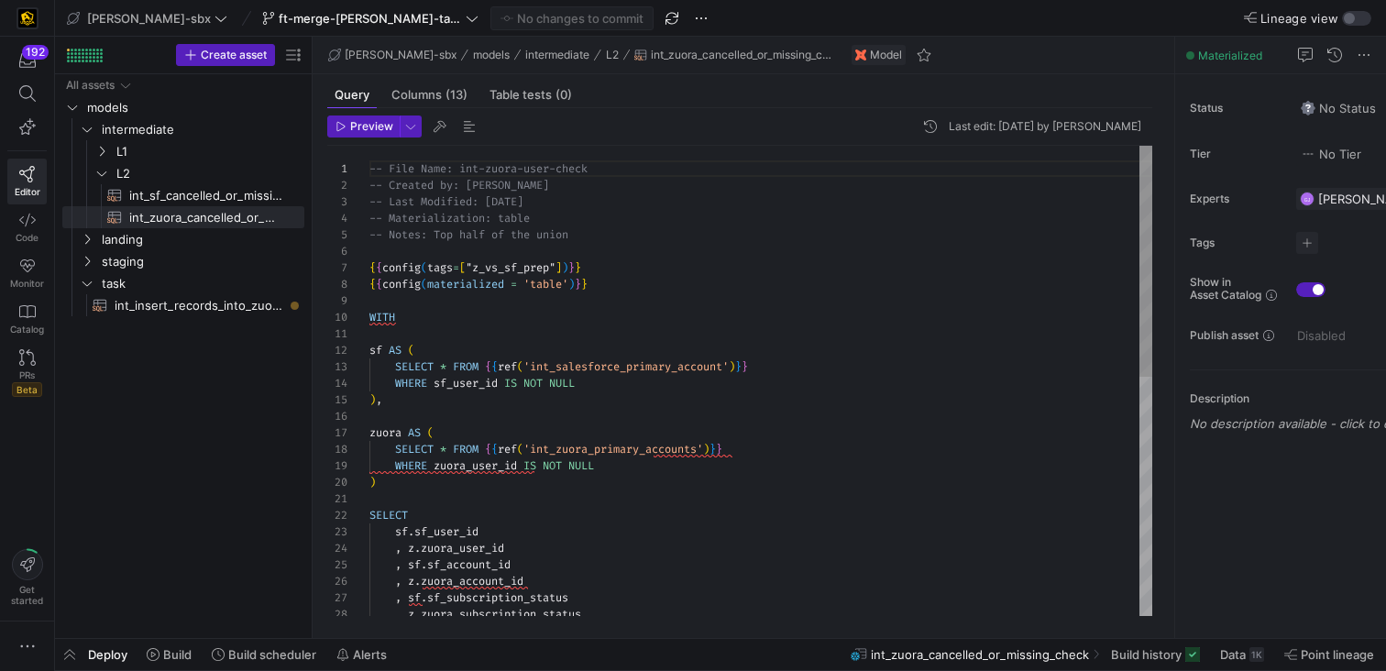
click at [456, 458] on div "-- File Name: int-zuora-user-check -- Created by: [PERSON_NAME] -- Last Modifie…" at bounding box center [761, 624] width 783 height 956
click at [464, 424] on div "-- File Name: int-zuora-user-check -- Created by: [PERSON_NAME] -- Last Modifie…" at bounding box center [761, 624] width 783 height 956
click at [437, 403] on div "-- File Name: int-zuora-user-check -- Created by: [PERSON_NAME] -- Last Modifie…" at bounding box center [761, 624] width 783 height 956
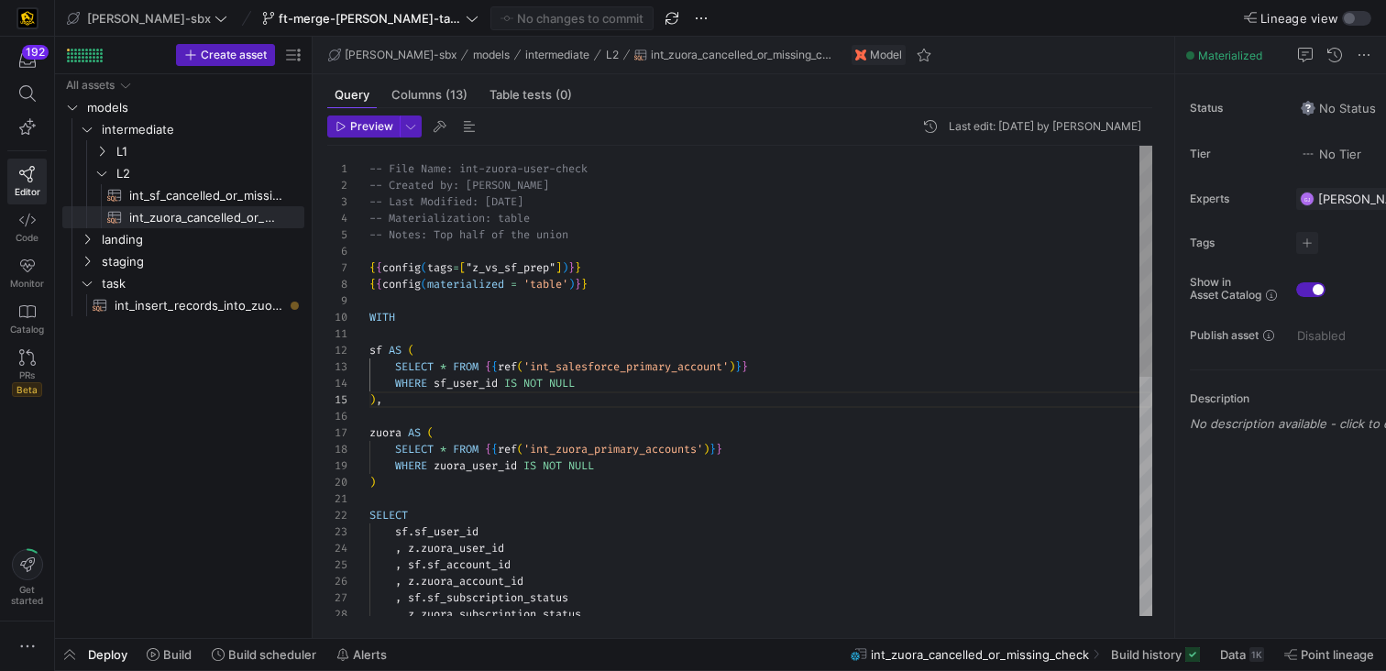
click at [451, 354] on div "-- File Name: int-zuora-user-check -- Created by: [PERSON_NAME] -- Last Modifie…" at bounding box center [761, 624] width 783 height 956
click at [604, 409] on div "-- File Name: int-zuora-user-check -- Created by: [PERSON_NAME] -- Last Modifie…" at bounding box center [761, 624] width 783 height 956
click at [186, 306] on span "int_insert_records_into_zuora_vs_salesforce​​​​​​​​​​" at bounding box center [199, 305] width 169 height 21
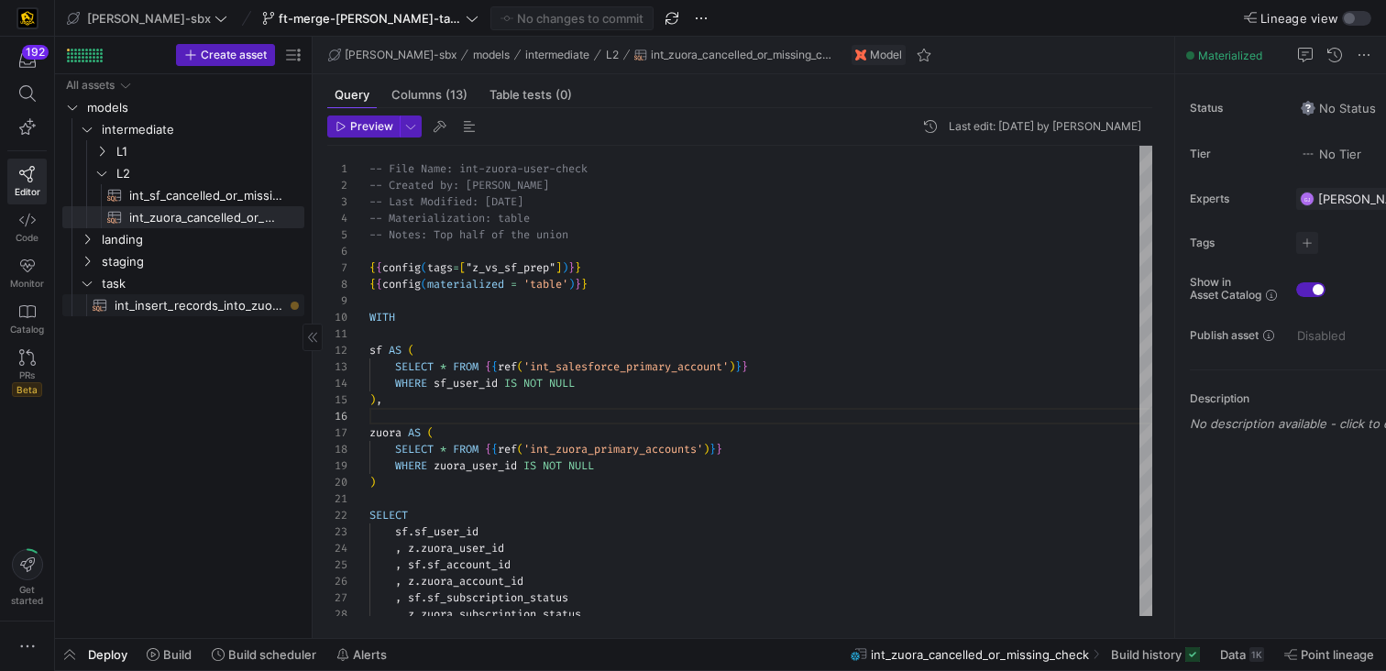
type textarea "-- File Name: int_insert_records_into_zuora_vs_salesforce -- Created By: [PERSO…"
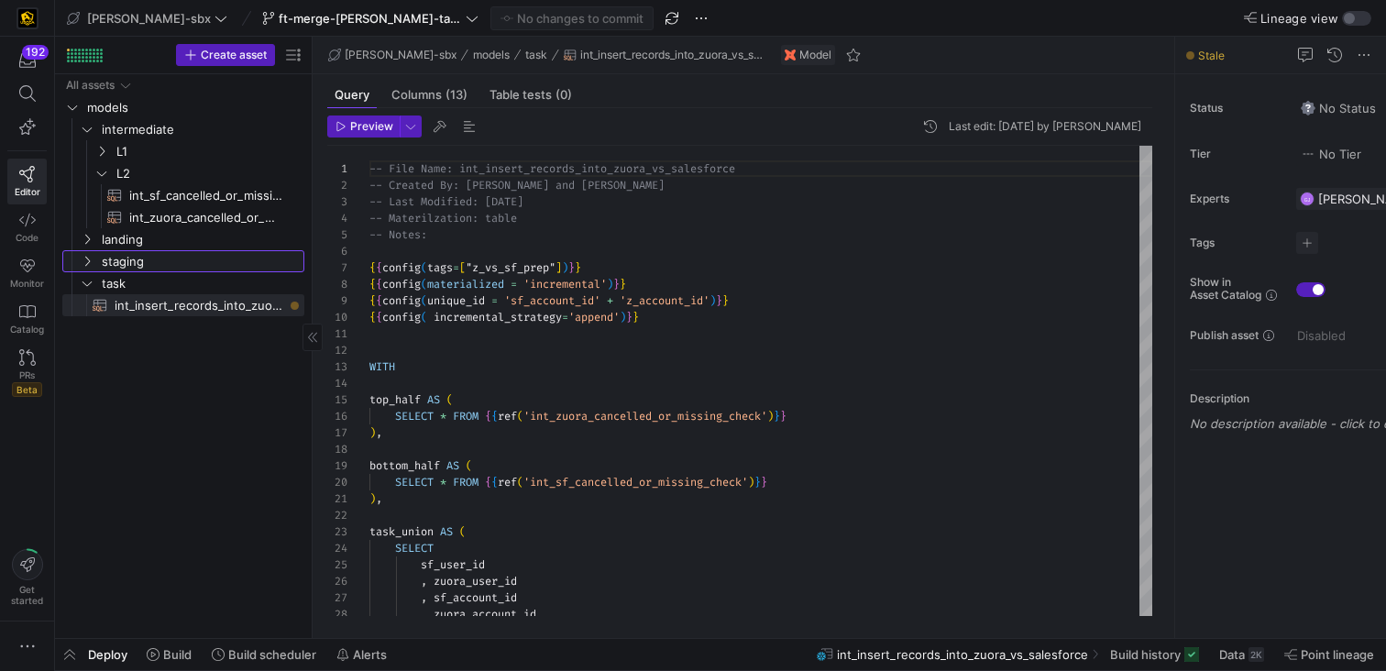
click at [124, 250] on link "staging" at bounding box center [183, 261] width 242 height 22
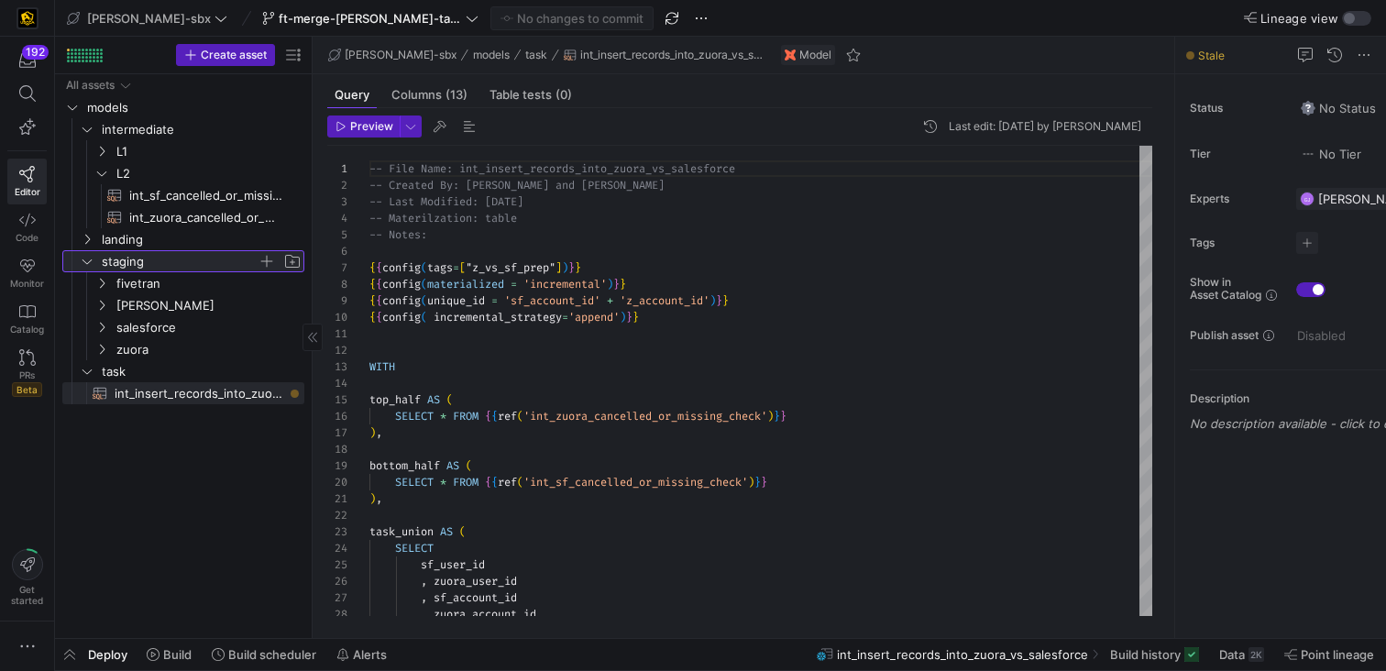
click at [132, 260] on span "staging" at bounding box center [180, 261] width 156 height 21
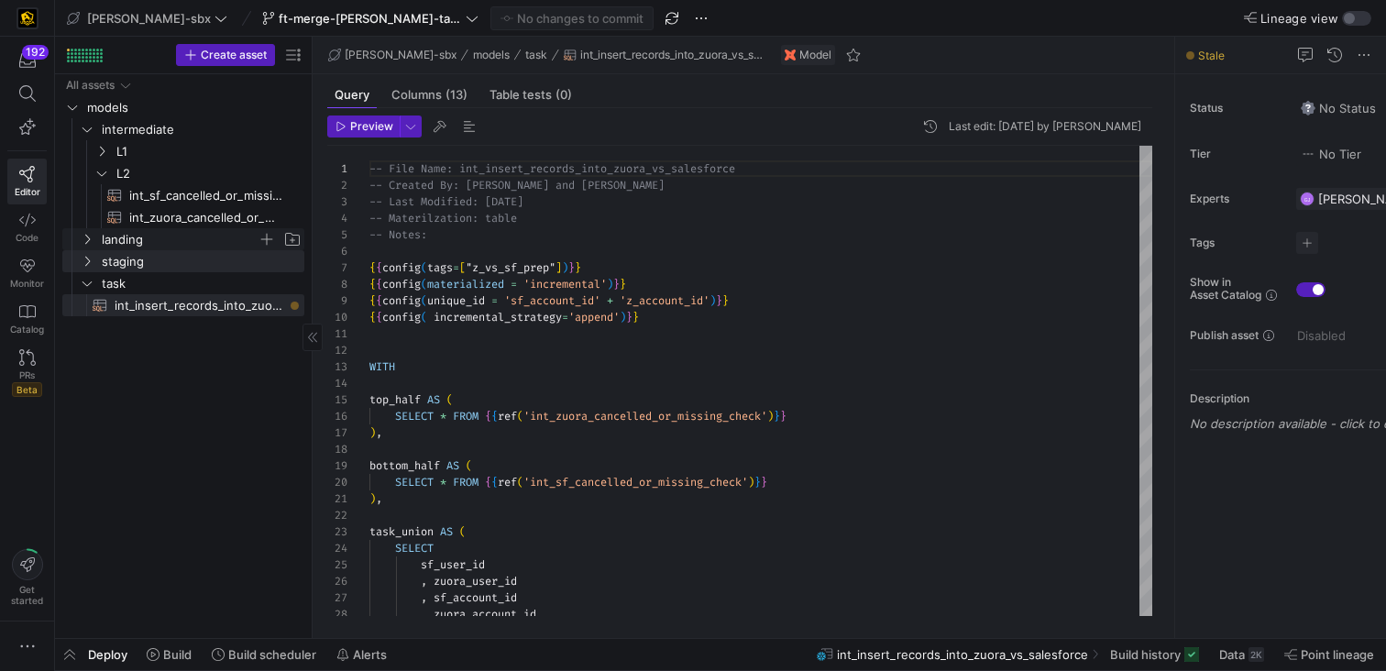
click at [123, 243] on span "landing" at bounding box center [180, 239] width 156 height 21
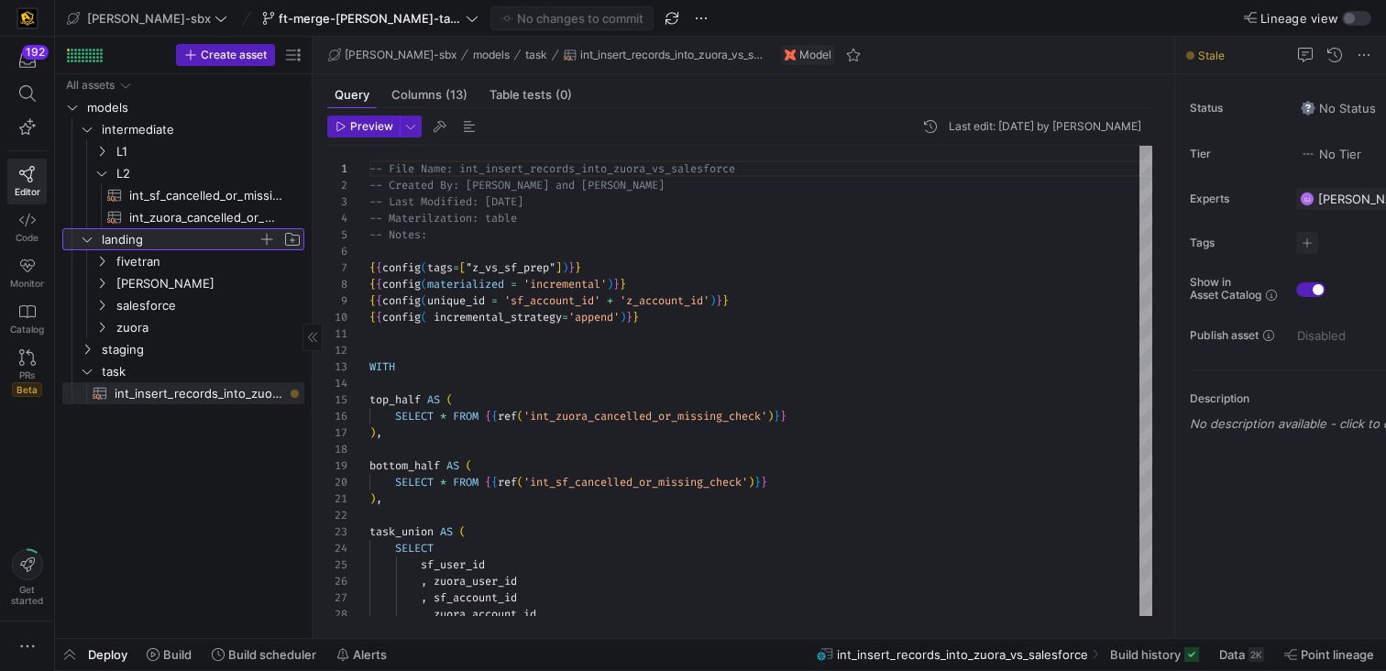
click at [123, 240] on span "landing" at bounding box center [180, 239] width 156 height 21
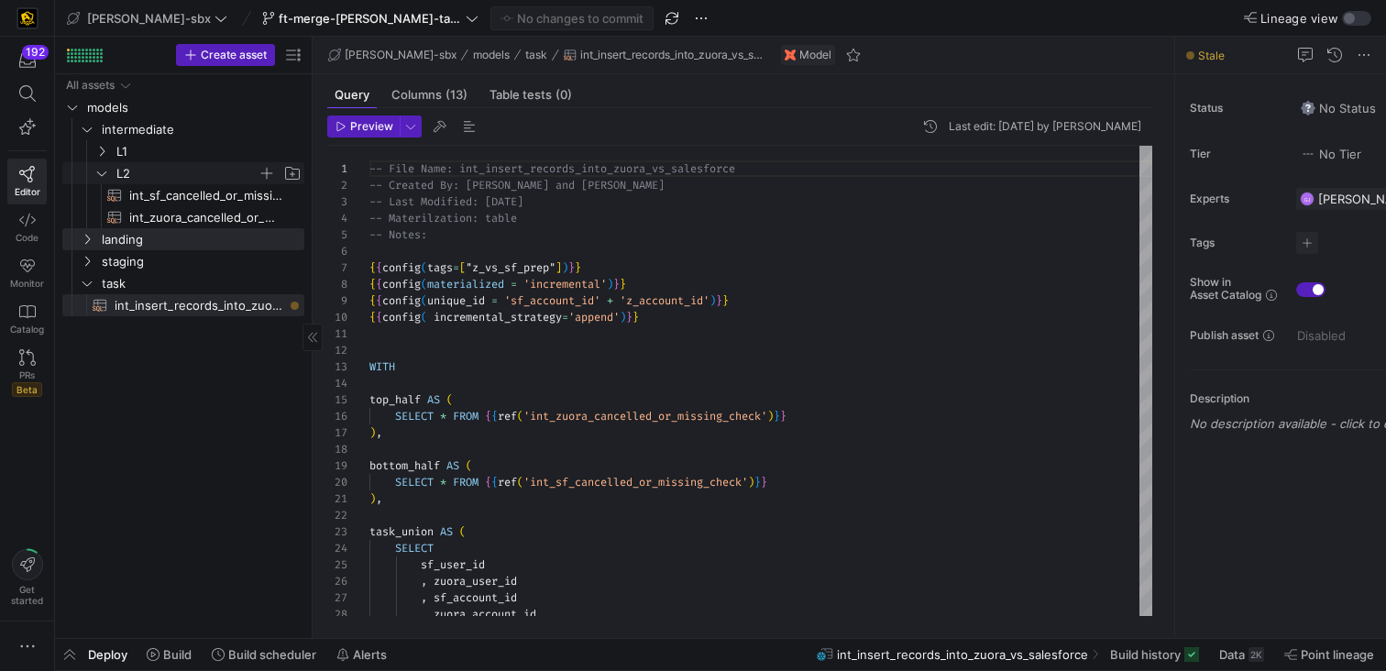
click at [106, 177] on icon "Press SPACE to select this row." at bounding box center [101, 173] width 13 height 11
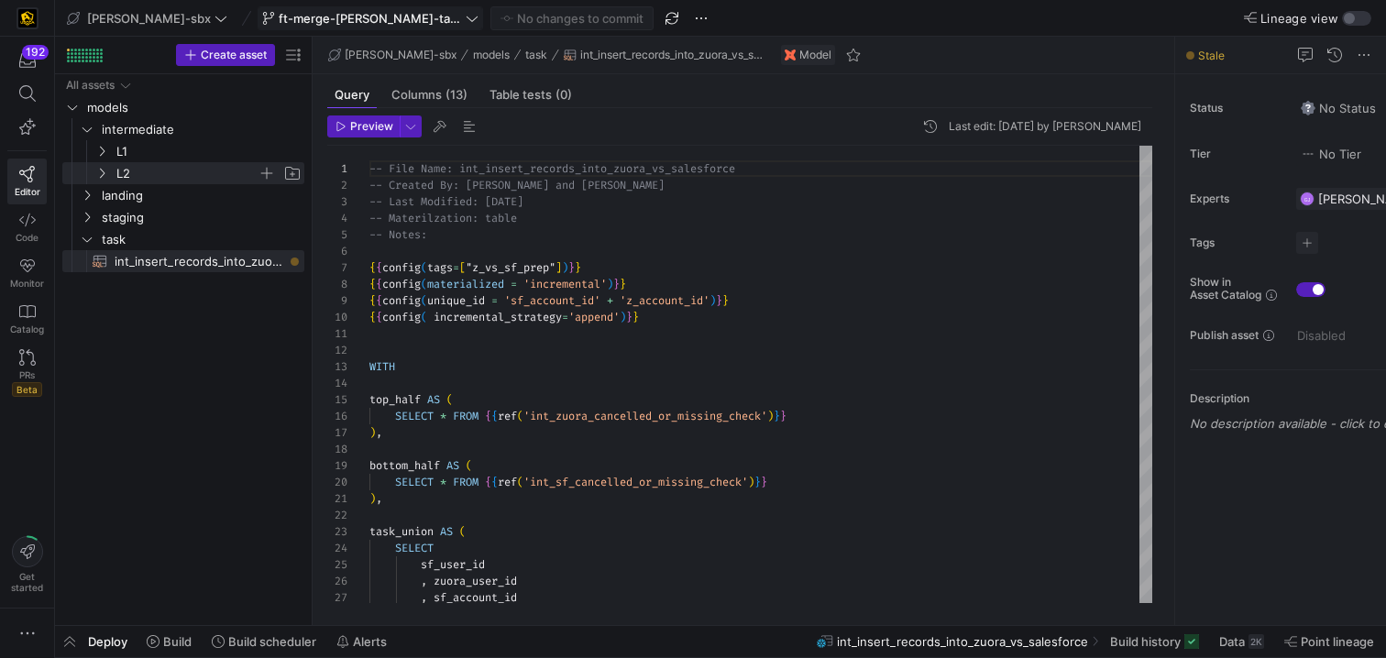
click at [396, 7] on span at bounding box center [371, 18] width 224 height 22
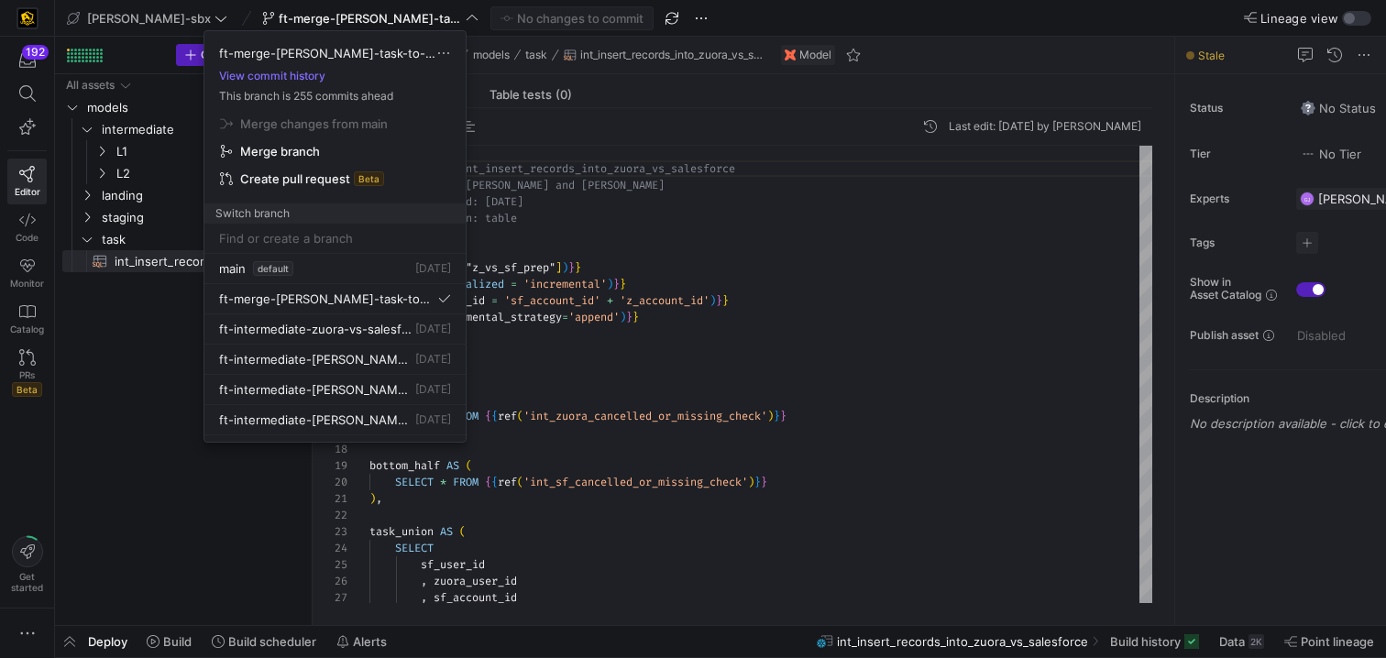
click at [295, 152] on span "Merge branch" at bounding box center [280, 151] width 80 height 15
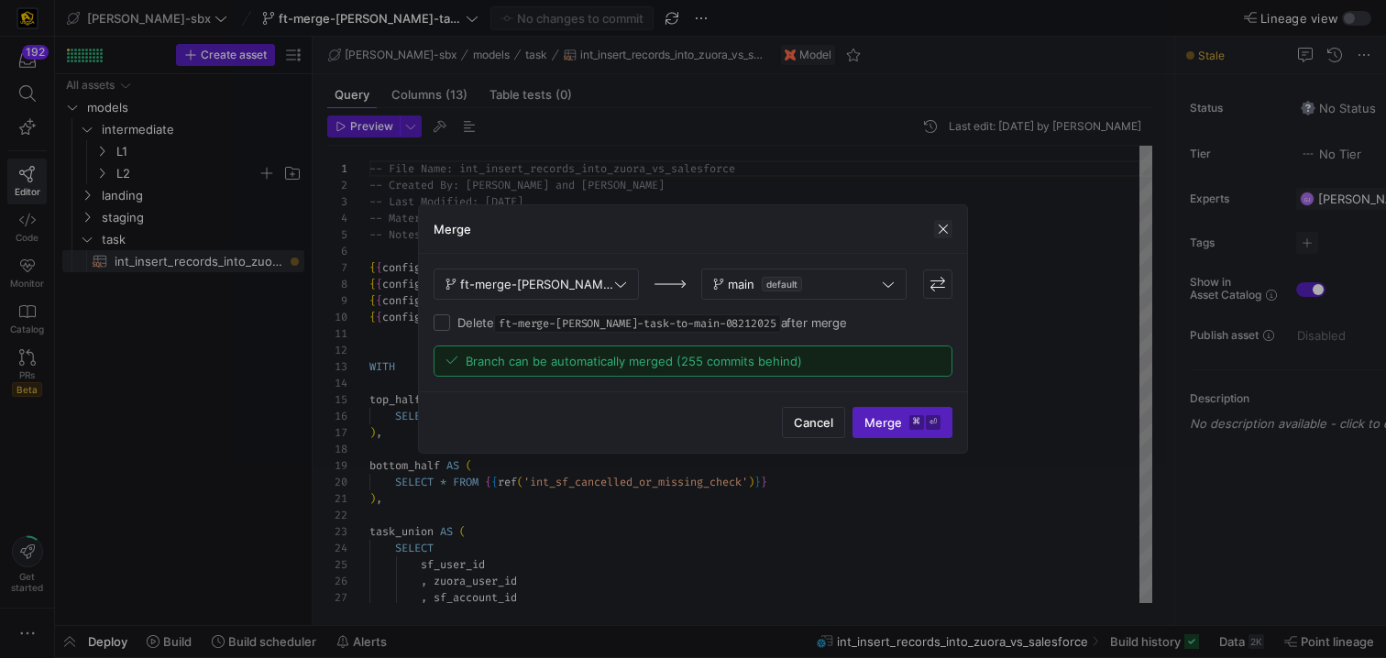
click at [944, 230] on span "button" at bounding box center [943, 229] width 18 height 18
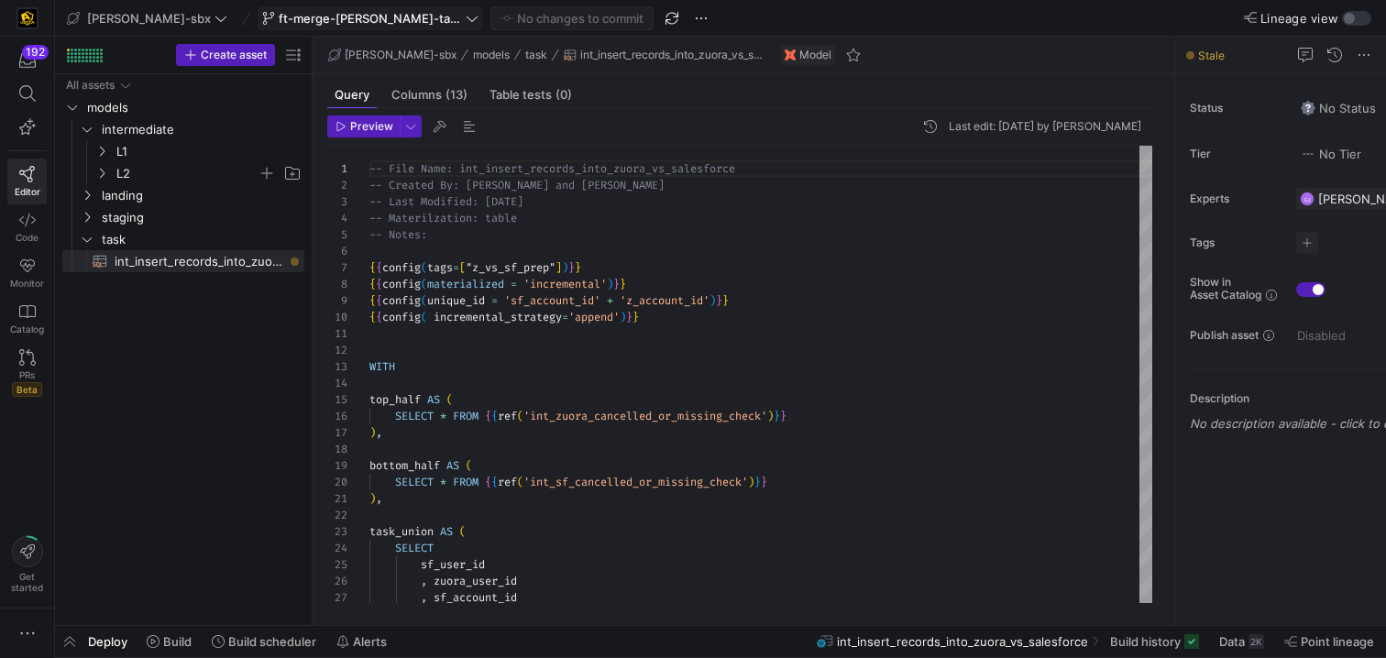
click at [382, 23] on span "ft-merge-[PERSON_NAME]-task-to-main-08212025" at bounding box center [370, 18] width 183 height 15
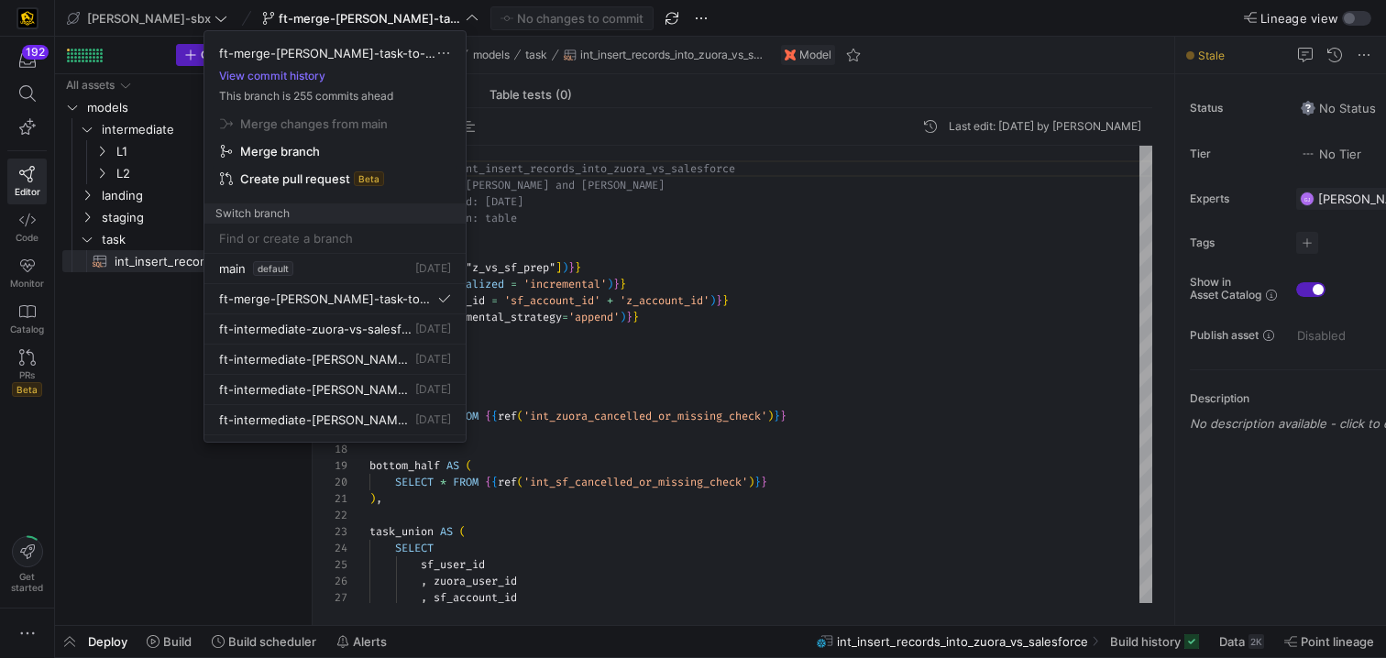
click at [343, 184] on span "Create pull request" at bounding box center [295, 178] width 110 height 15
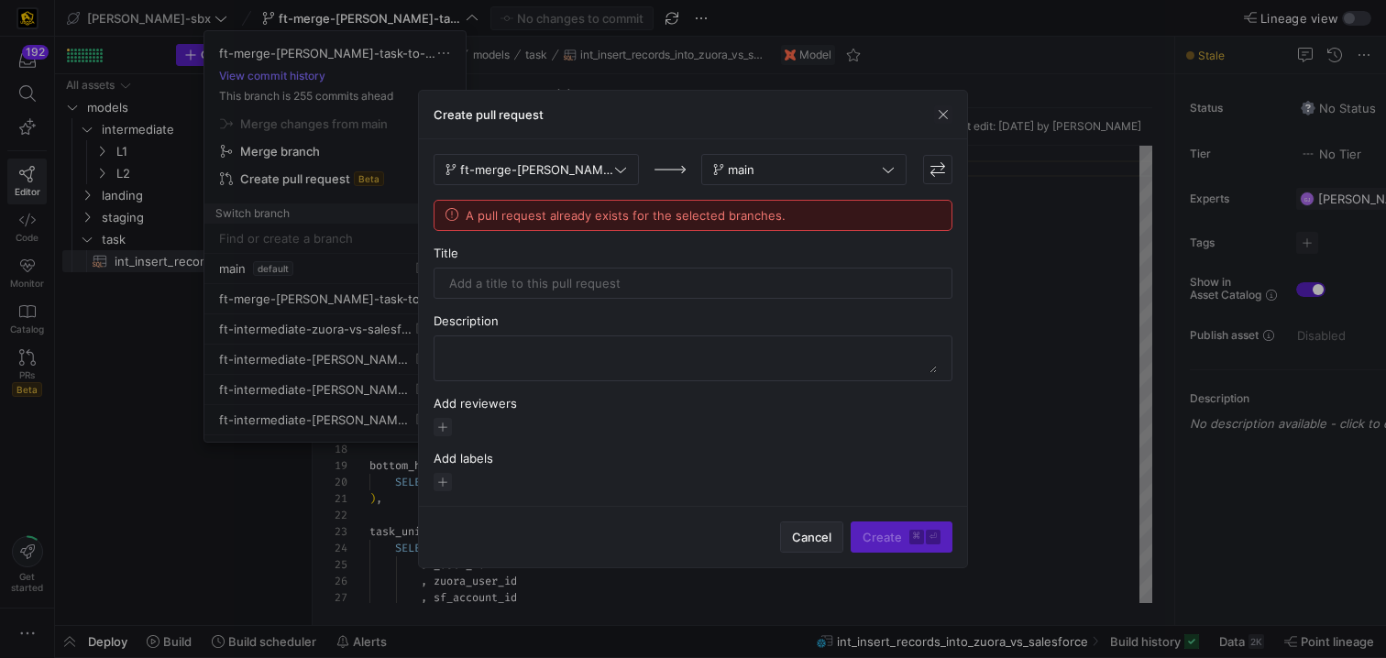
click at [816, 550] on span "button" at bounding box center [811, 537] width 61 height 29
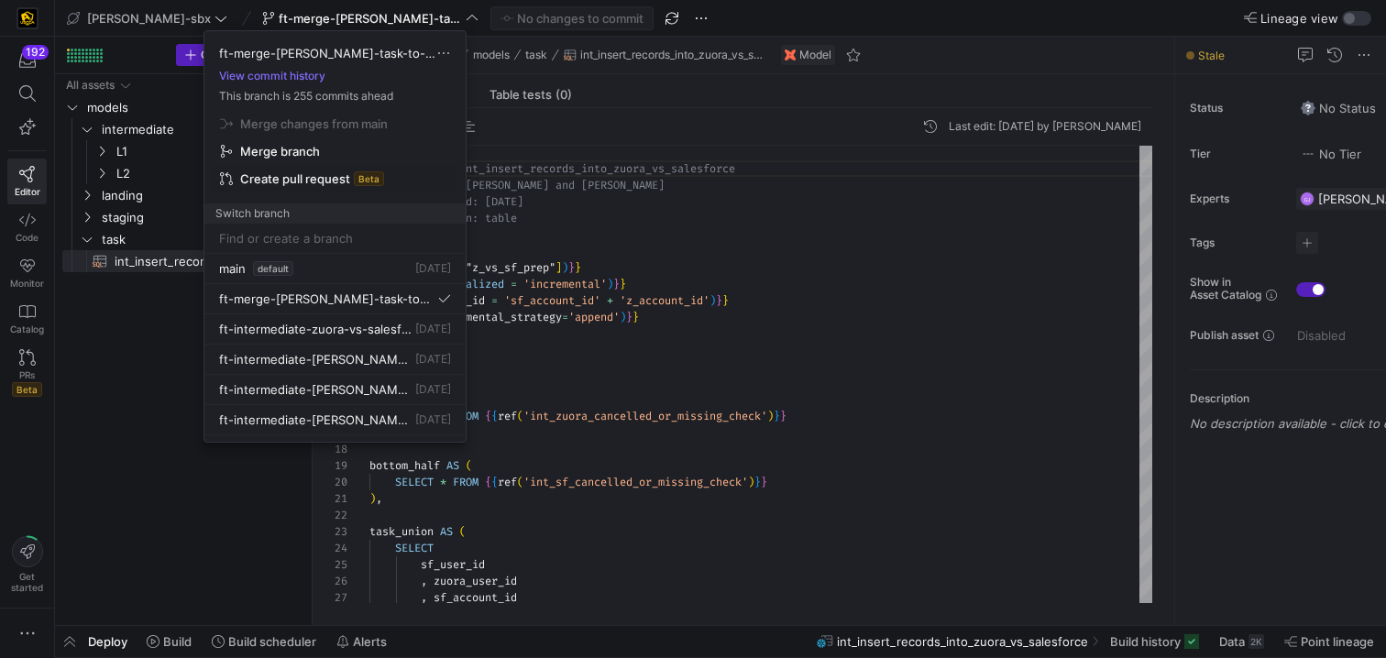
click at [127, 348] on div at bounding box center [693, 329] width 1386 height 658
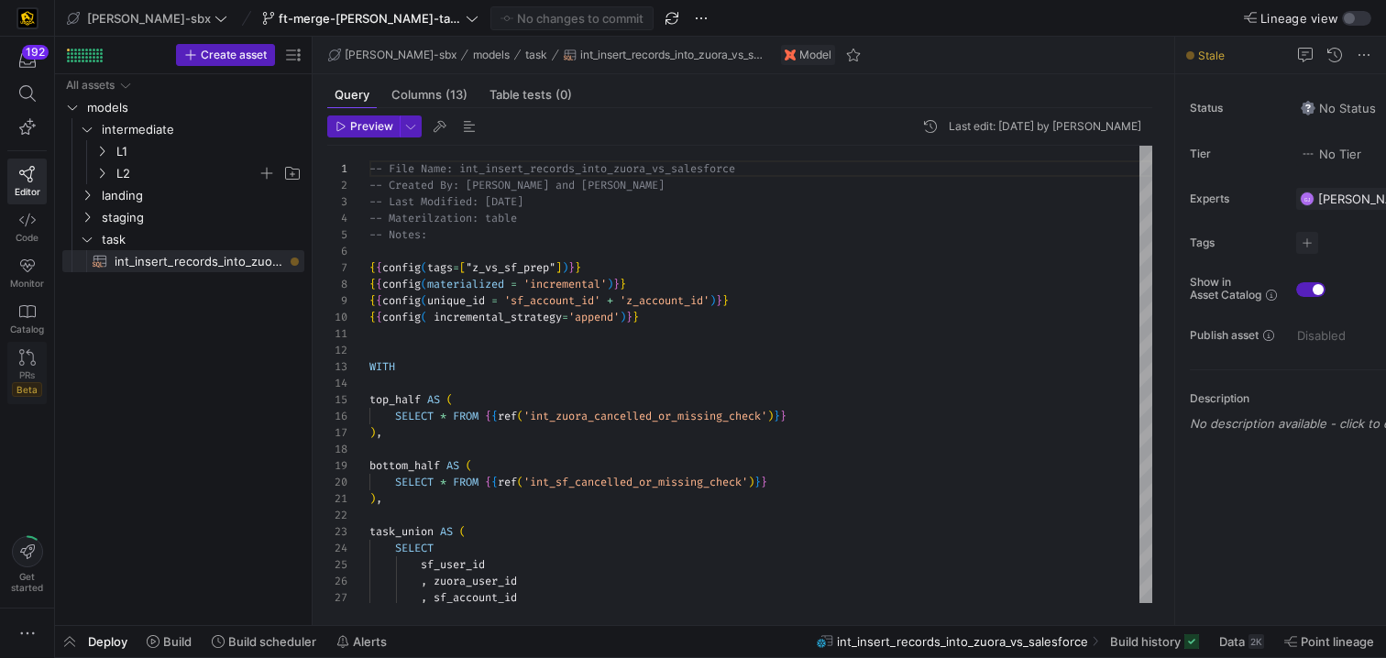
click at [16, 368] on link "PRs Beta" at bounding box center [26, 373] width 39 height 62
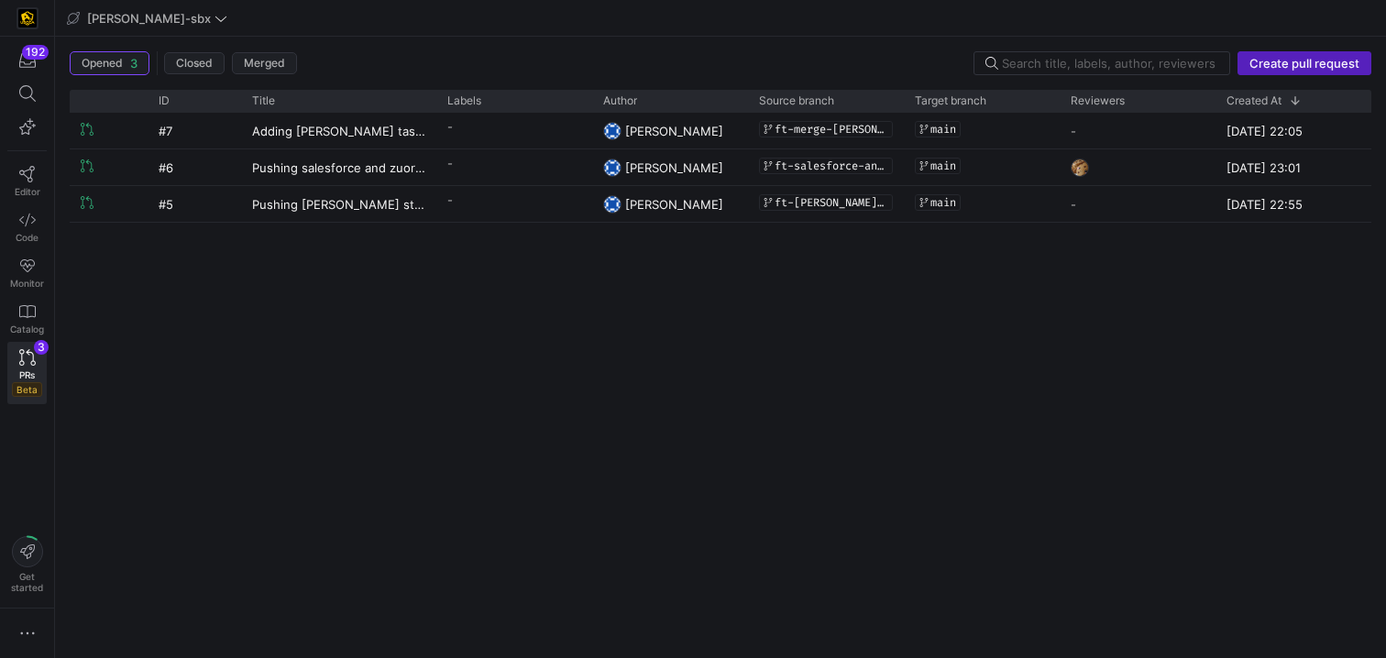
click at [635, 290] on div "#7 Adding [PERSON_NAME] task to main - [PERSON_NAME] ft-merge-[PERSON_NAME]-tas…" at bounding box center [721, 378] width 1302 height 531
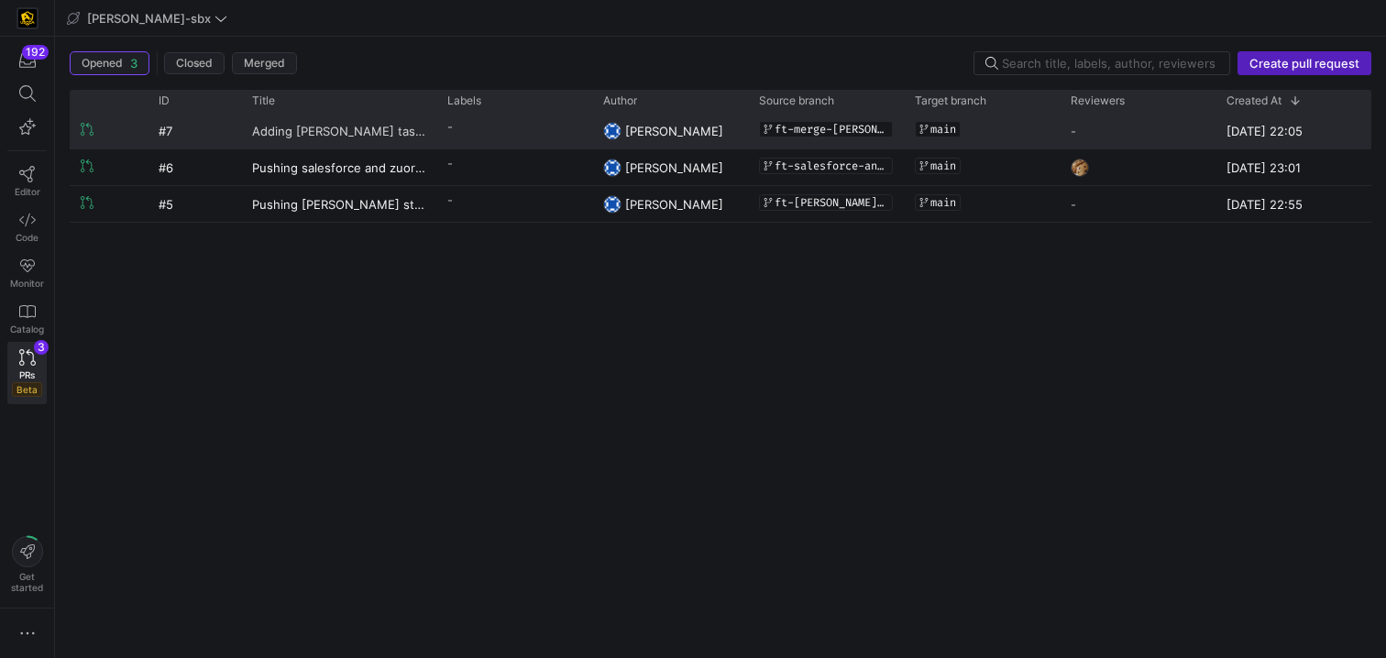
click at [395, 135] on span "Adding [PERSON_NAME] task to main" at bounding box center [338, 131] width 173 height 34
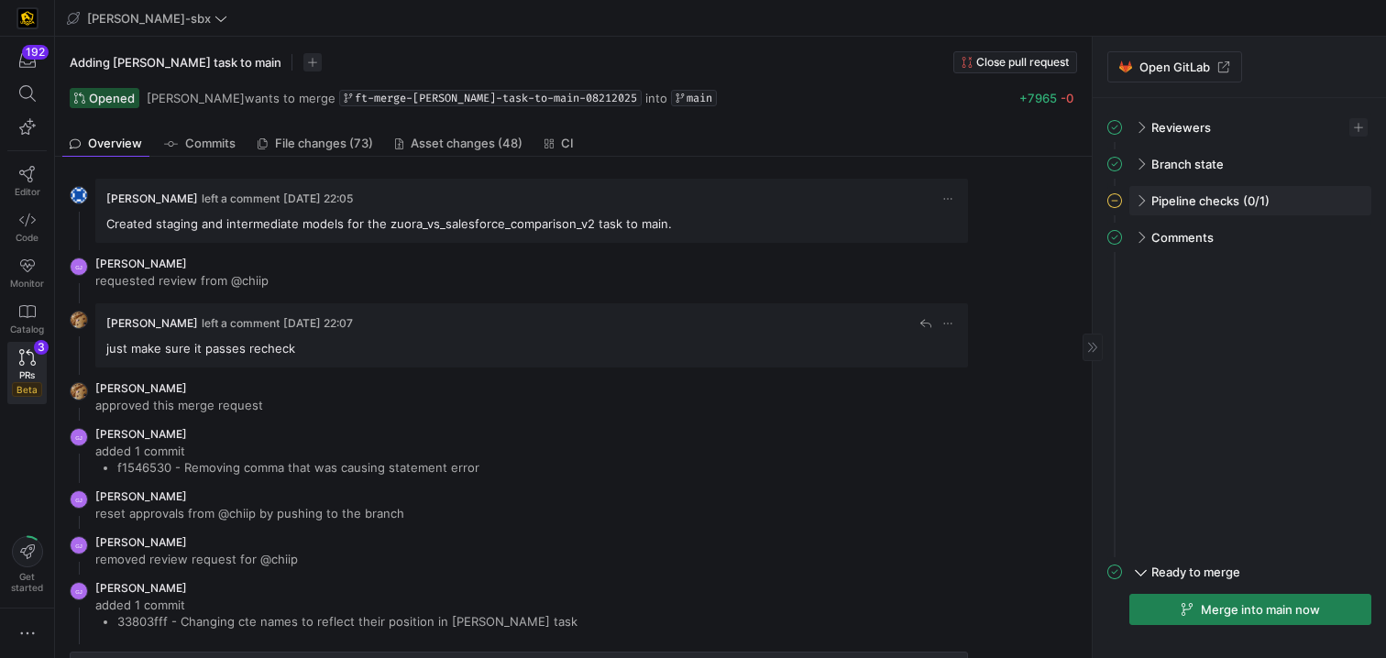
click at [1155, 200] on span "Pipeline checks" at bounding box center [1196, 200] width 88 height 15
click at [1180, 236] on span "Y42 CI check" at bounding box center [1175, 236] width 69 height 14
click at [1334, 242] on span "button" at bounding box center [1335, 239] width 18 height 18
click at [1276, 261] on span "Open" at bounding box center [1268, 264] width 127 height 15
click at [36, 183] on link "Editor" at bounding box center [26, 182] width 39 height 46
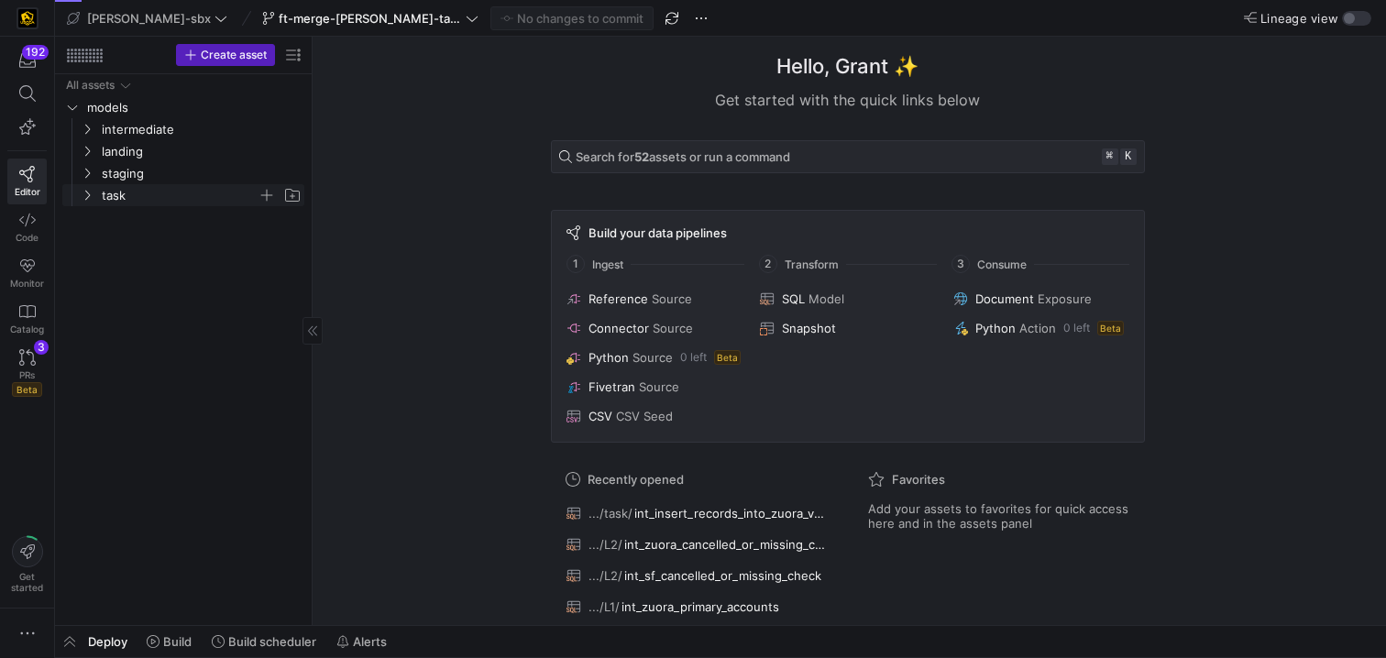
click at [130, 204] on span "task" at bounding box center [180, 195] width 156 height 21
click at [139, 230] on div "All assets models intermediate landing staging task int_insert_records_into_zuo…" at bounding box center [183, 346] width 242 height 544
click at [160, 221] on span "int_insert_records_into_zuora_vs_salesforce​​​​​​​​​​" at bounding box center [199, 217] width 169 height 21
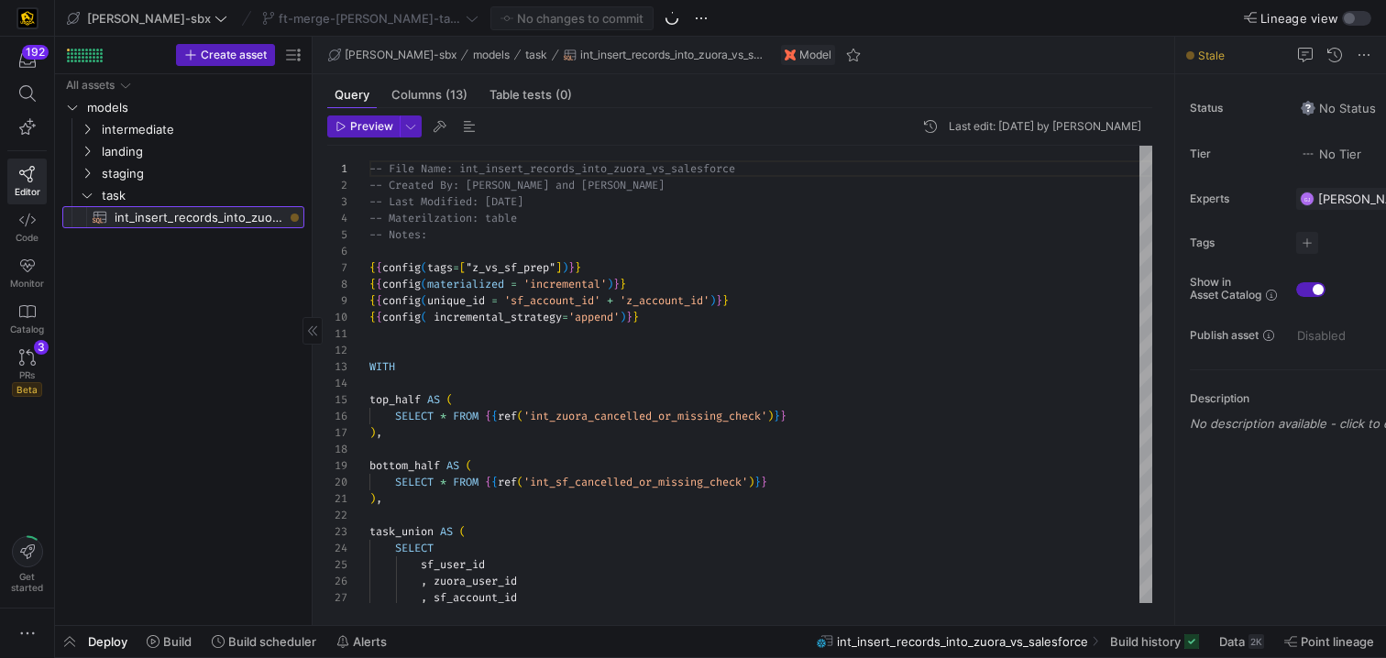
scroll to position [165, 0]
click at [169, 631] on span at bounding box center [169, 641] width 60 height 29
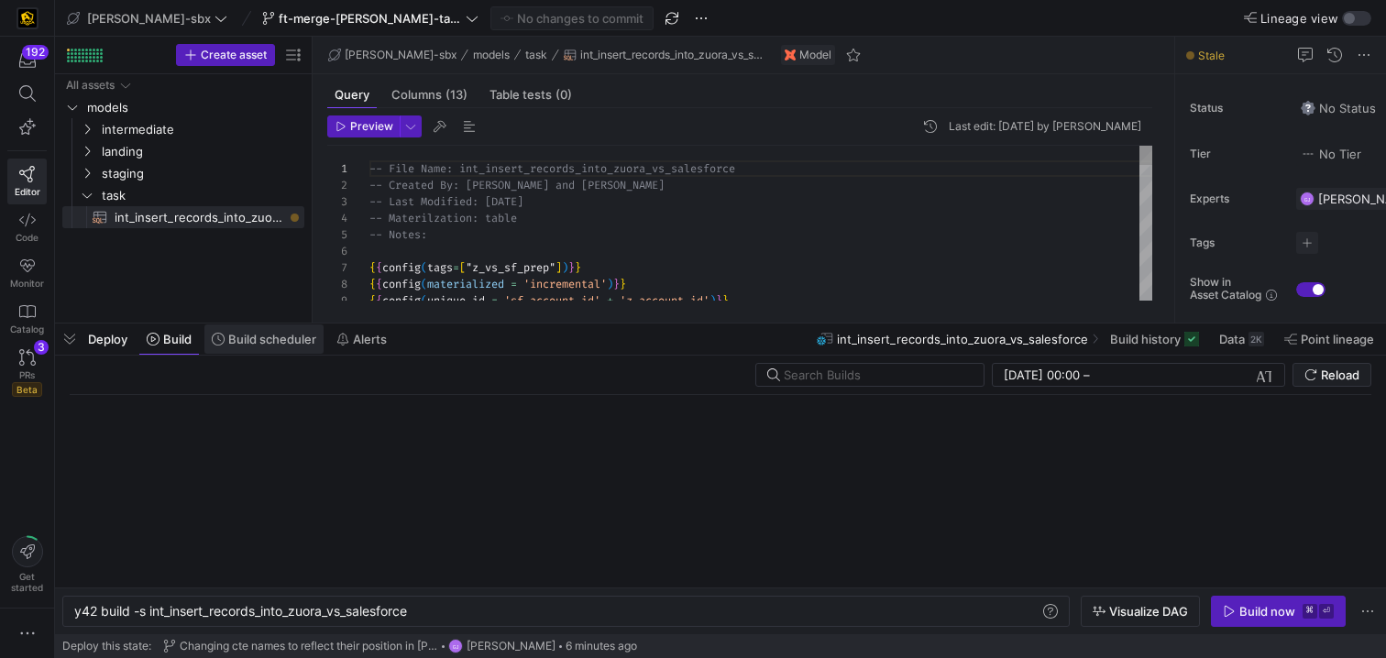
scroll to position [0, 339]
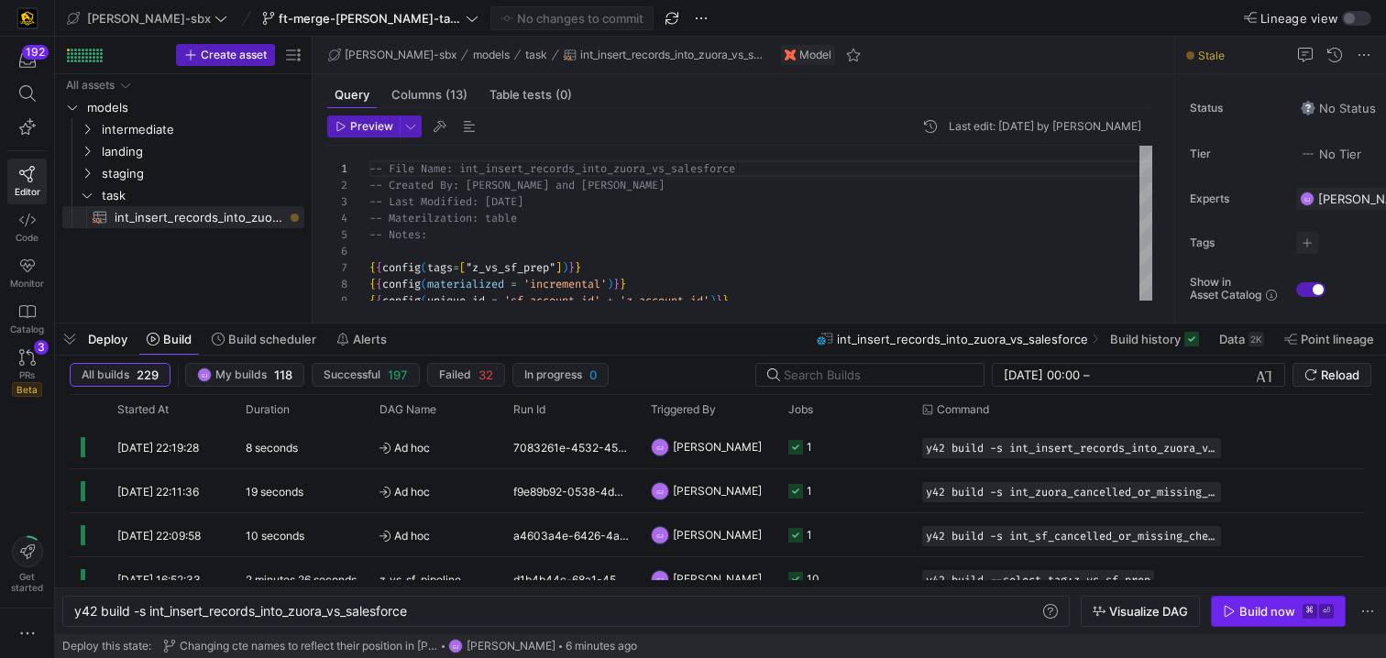
click at [1253, 619] on span "button" at bounding box center [1278, 611] width 133 height 29
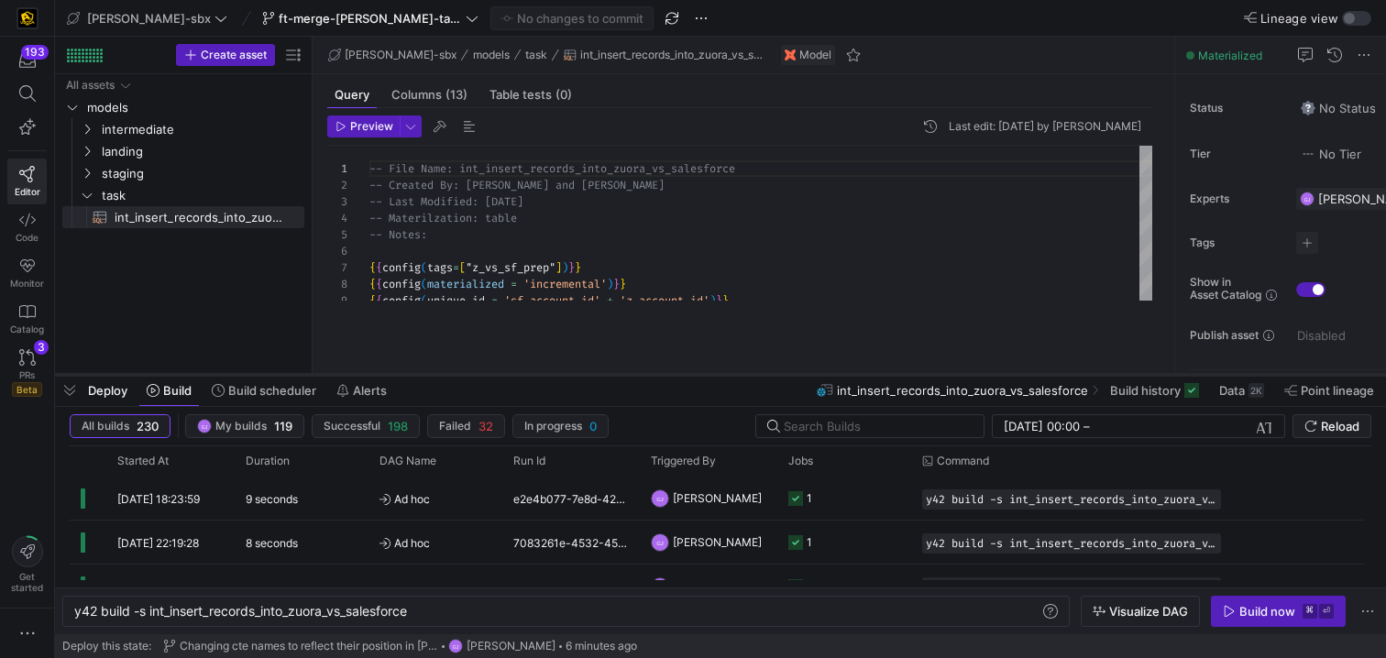
drag, startPoint x: 700, startPoint y: 325, endPoint x: 708, endPoint y: 379, distance: 54.7
click at [708, 379] on div at bounding box center [720, 374] width 1331 height 7
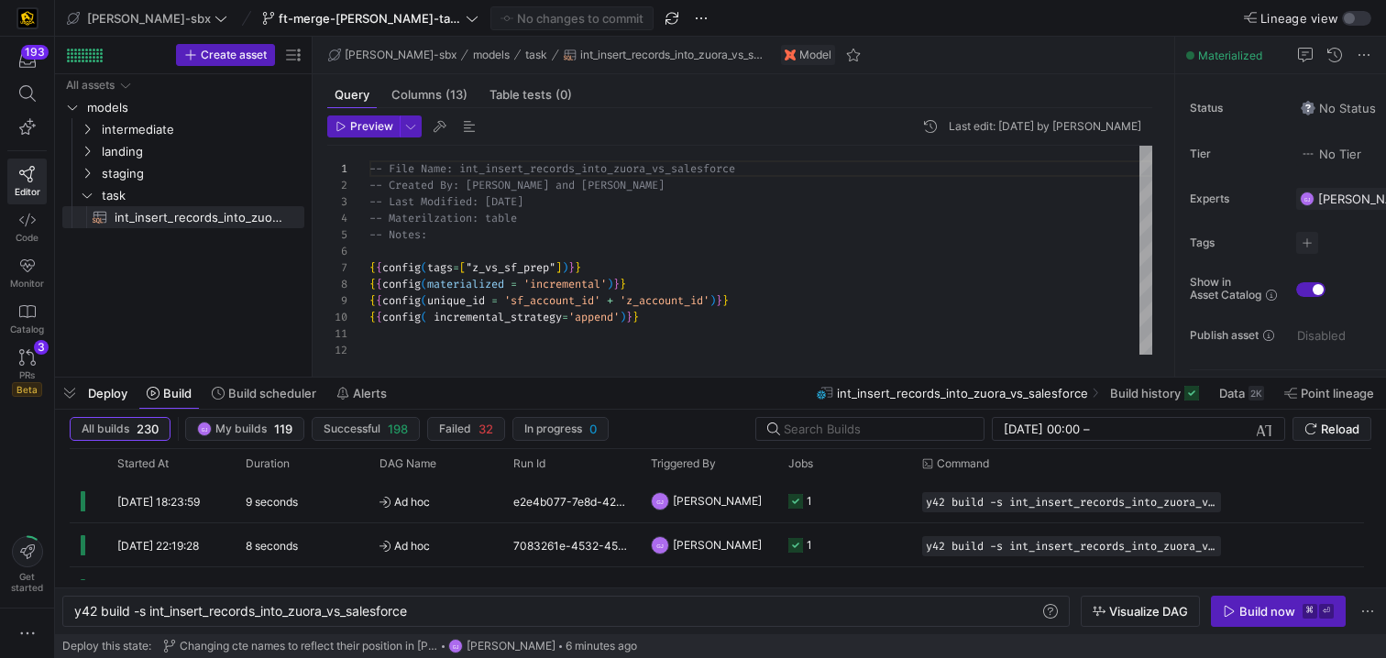
click at [519, 383] on div "Deploy Build Build scheduler Alerts int_insert_records_into_zuora_vs_salesforce…" at bounding box center [720, 393] width 1331 height 31
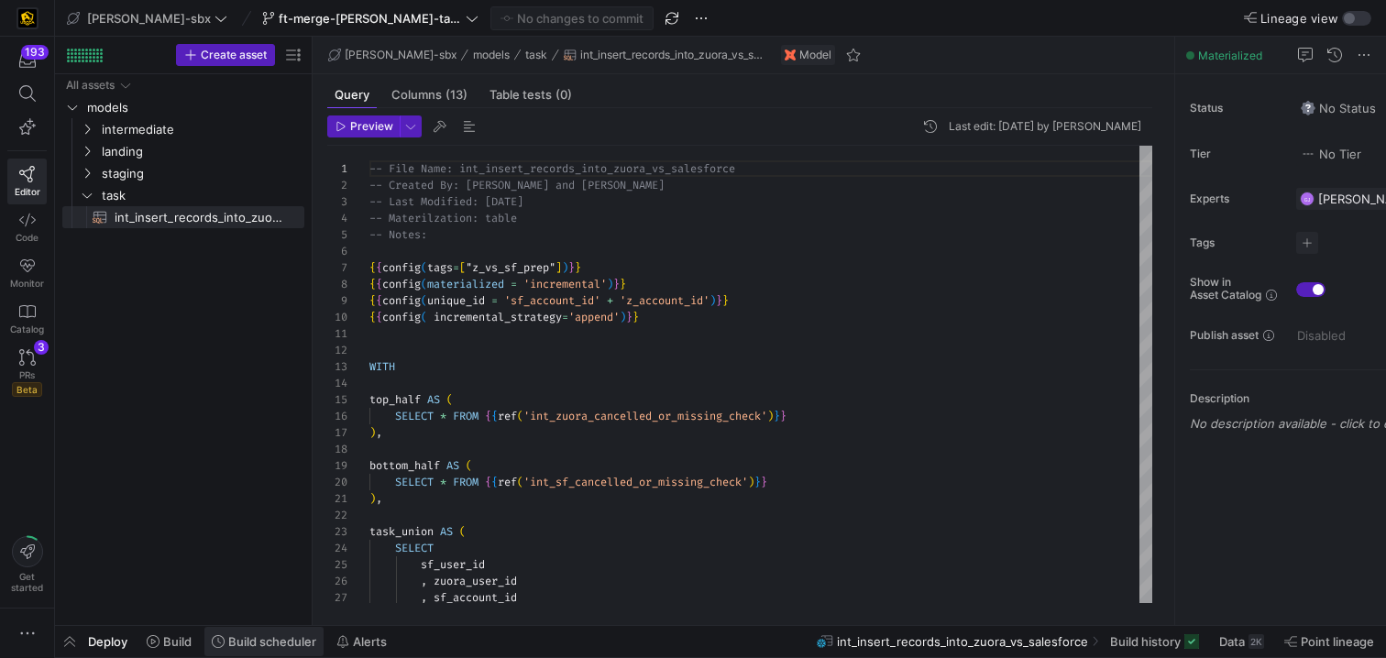
click at [267, 632] on span at bounding box center [263, 641] width 119 height 29
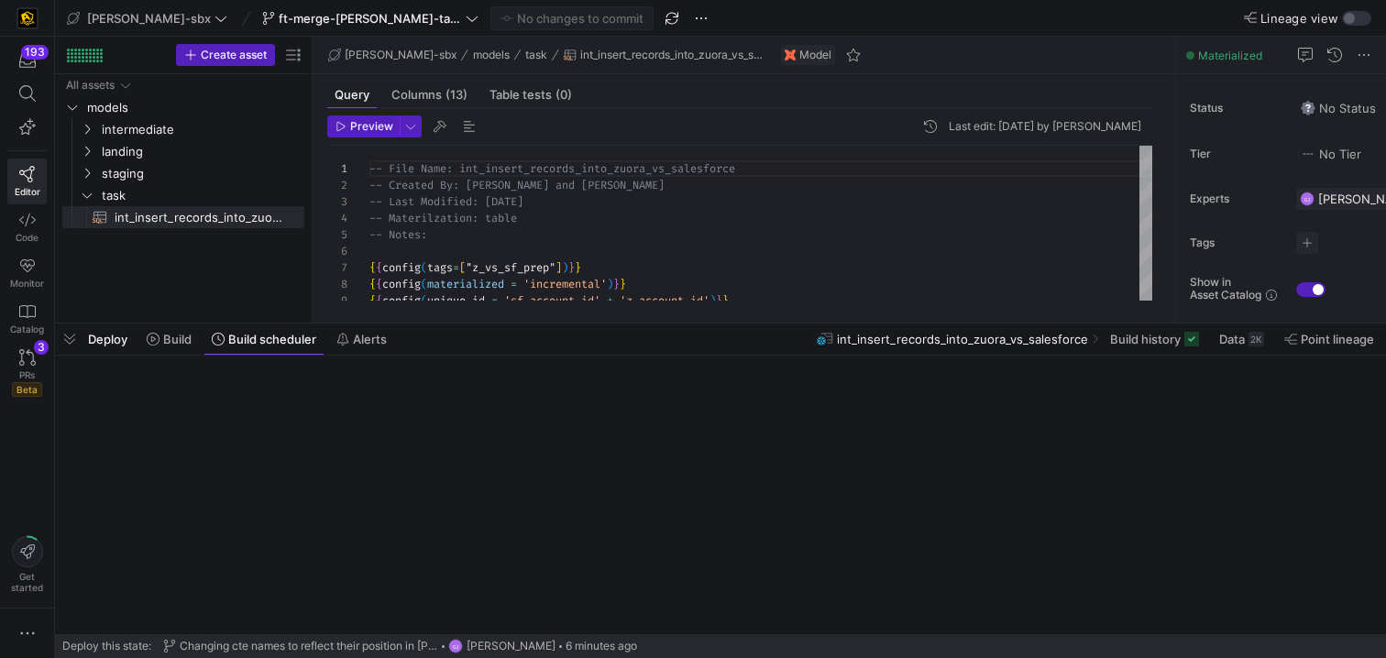
click at [282, 637] on span at bounding box center [400, 646] width 481 height 22
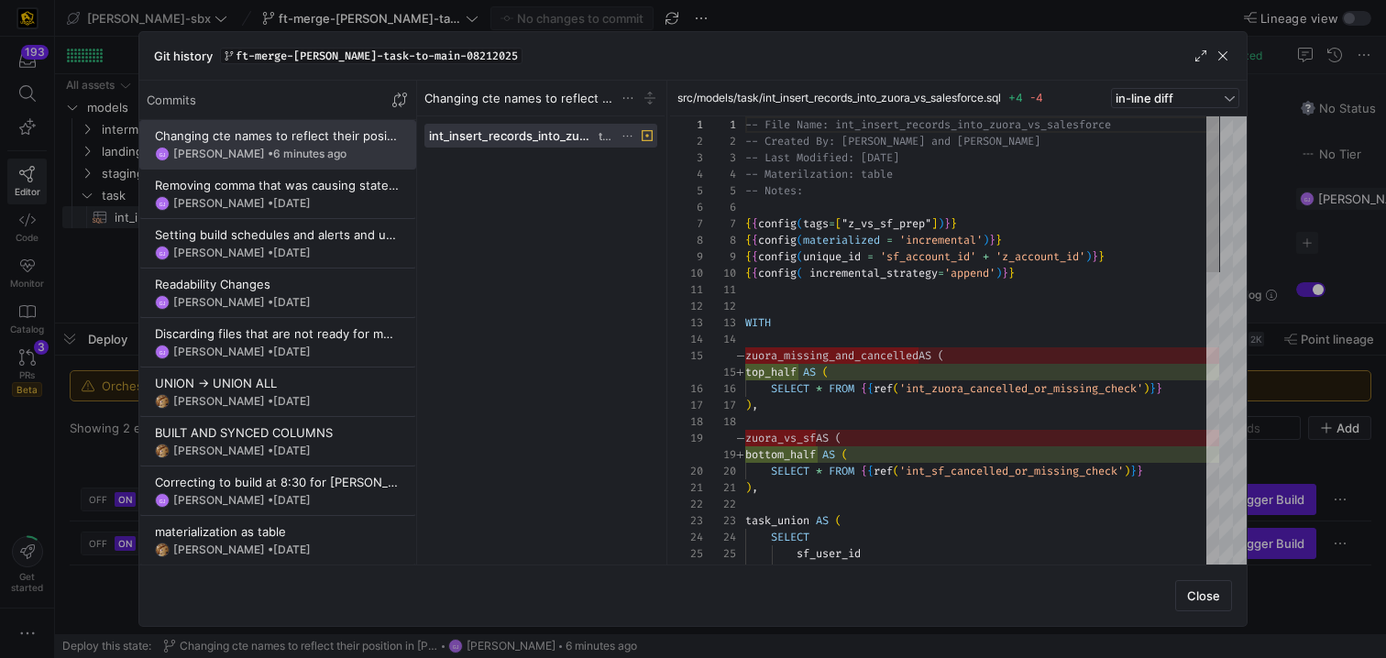
scroll to position [165, 0]
click at [1220, 52] on span "button" at bounding box center [1223, 56] width 18 height 18
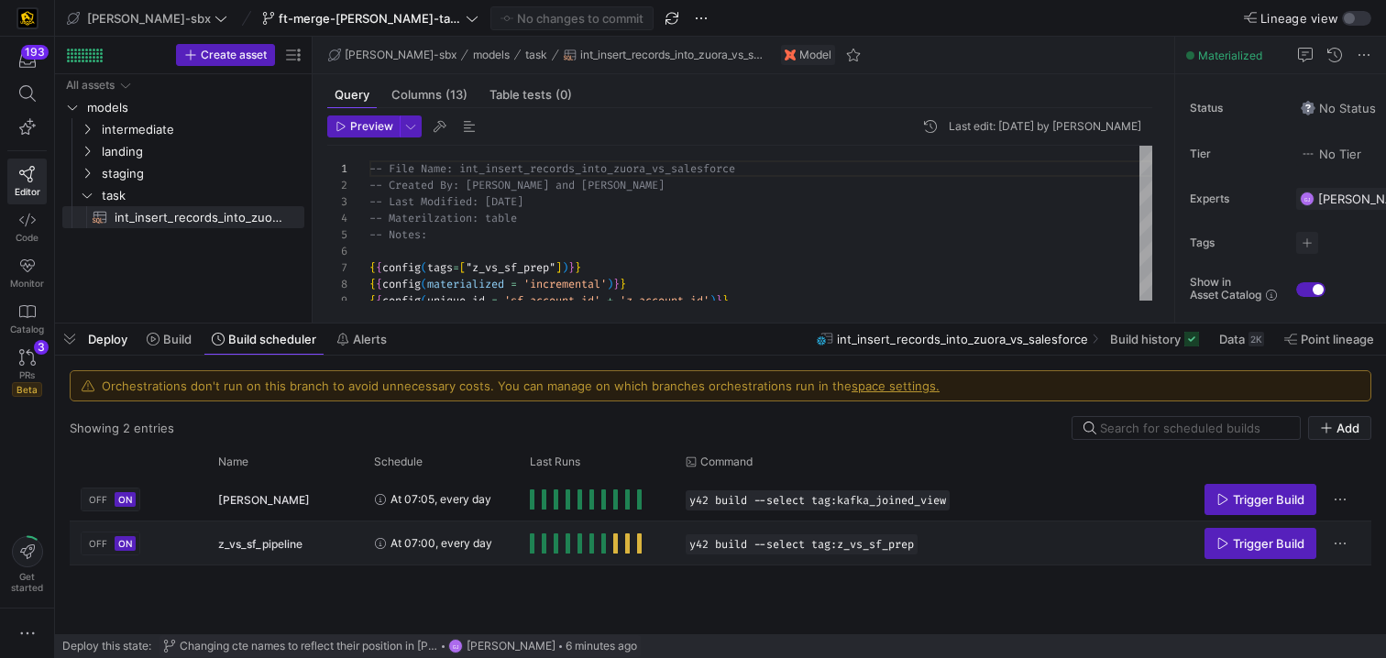
click at [536, 544] on div "Press SPACE to select this row." at bounding box center [586, 544] width 112 height 20
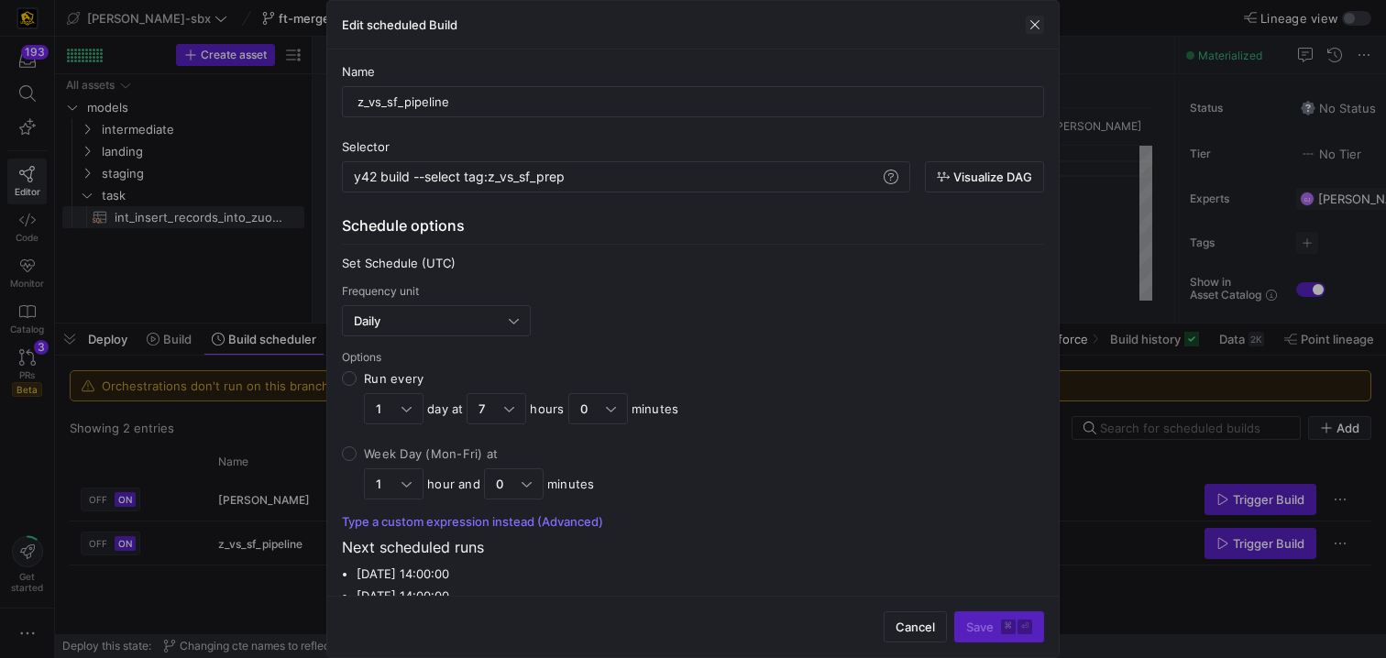
click at [1031, 20] on span "button" at bounding box center [1035, 25] width 18 height 18
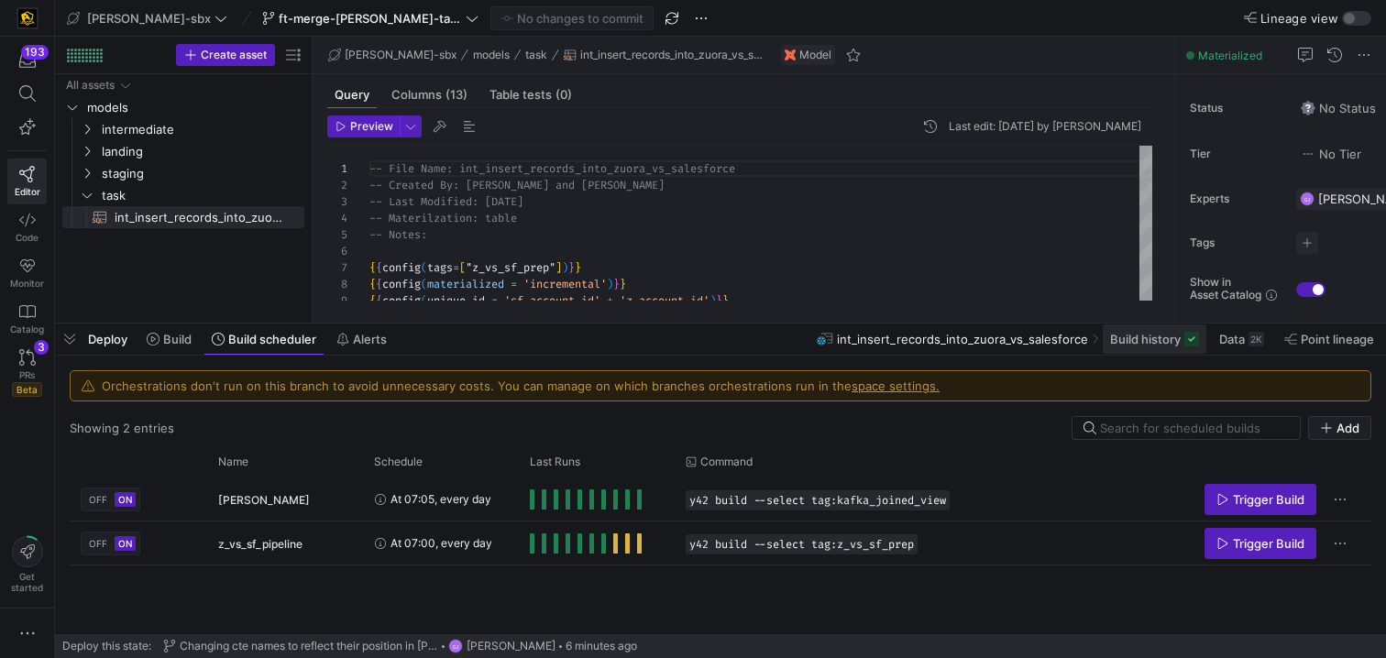
click at [1156, 342] on span "Build history" at bounding box center [1145, 339] width 71 height 15
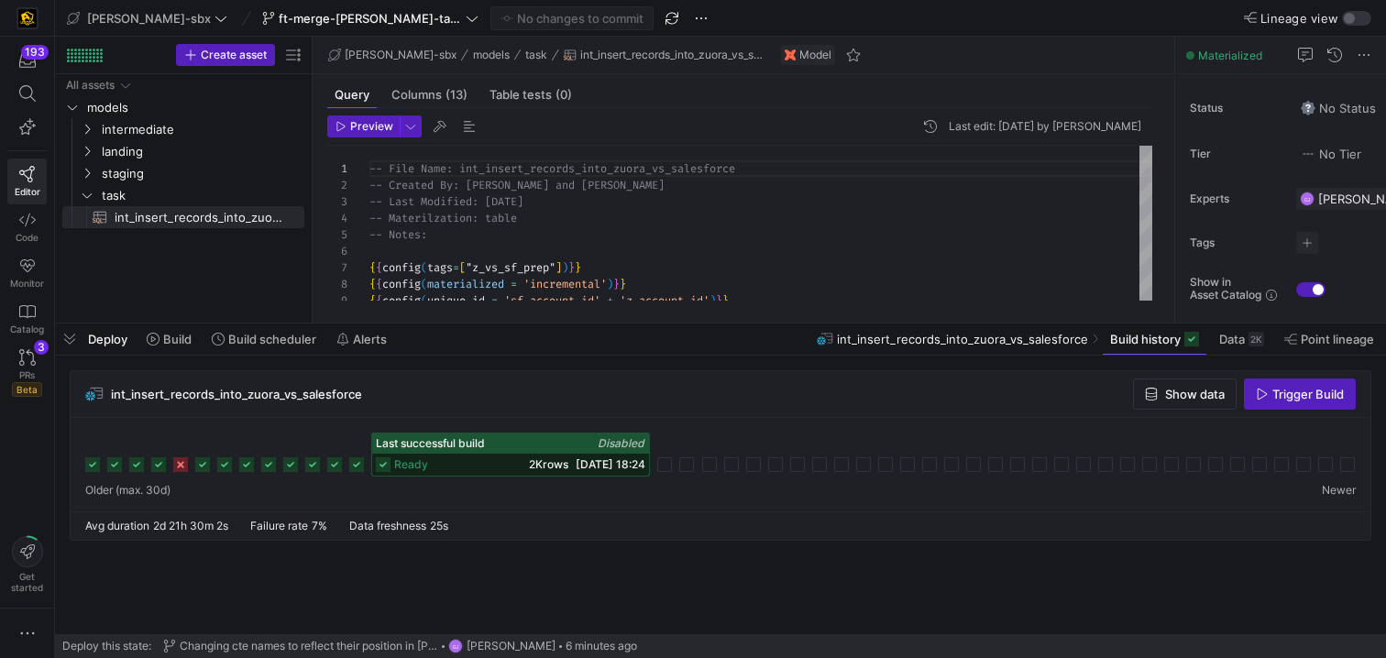
click at [361, 467] on icon at bounding box center [356, 465] width 15 height 15
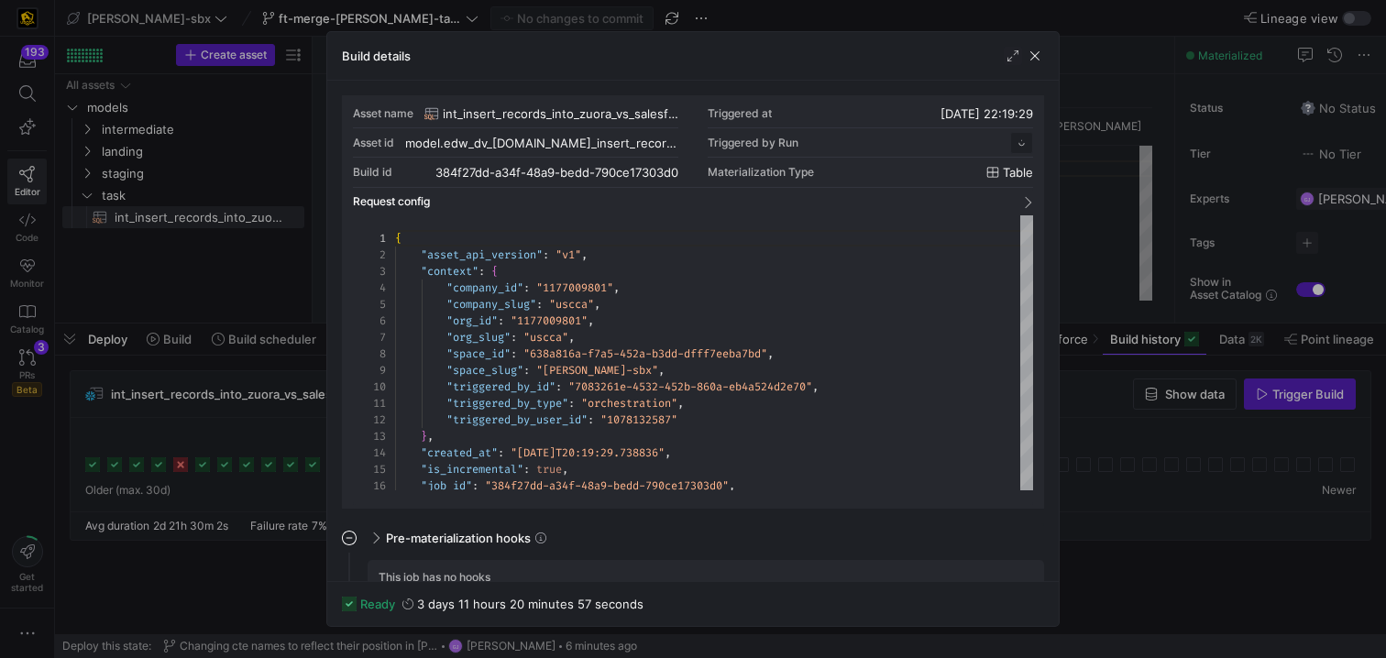
scroll to position [165, 0]
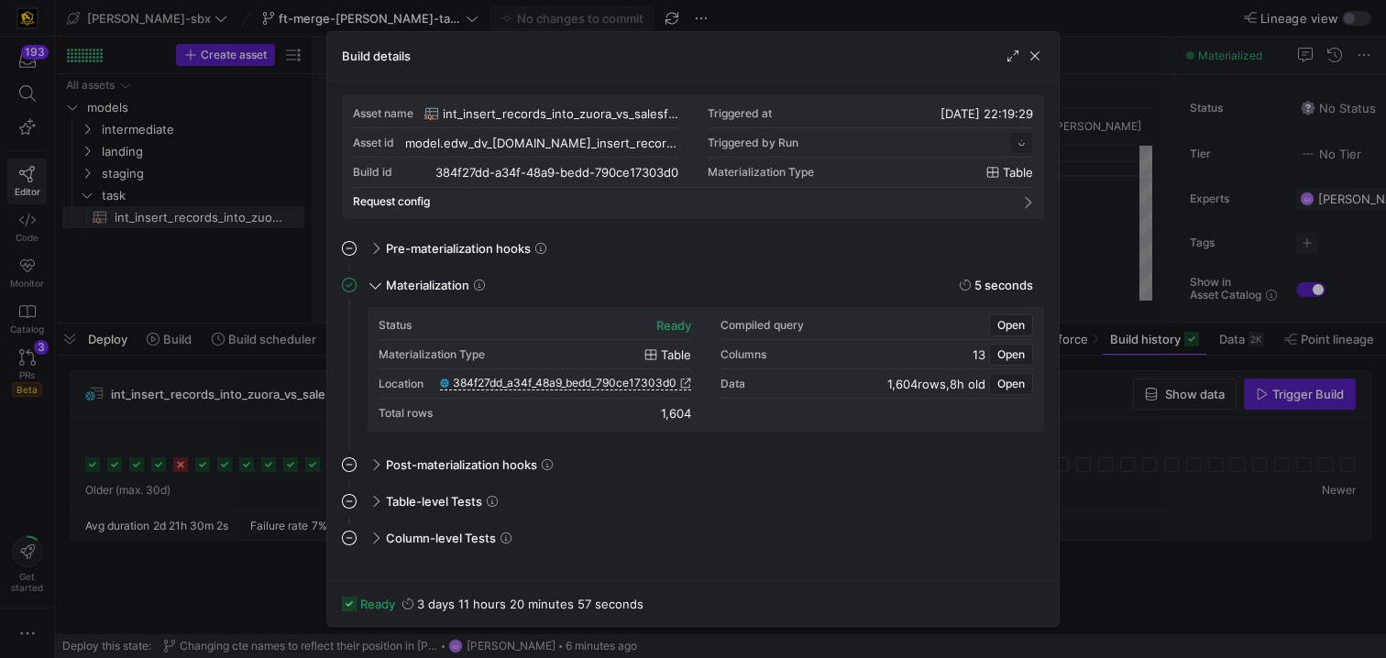
click at [1045, 55] on div "Build details" at bounding box center [693, 56] width 732 height 49
click at [1042, 56] on span "button" at bounding box center [1035, 56] width 18 height 18
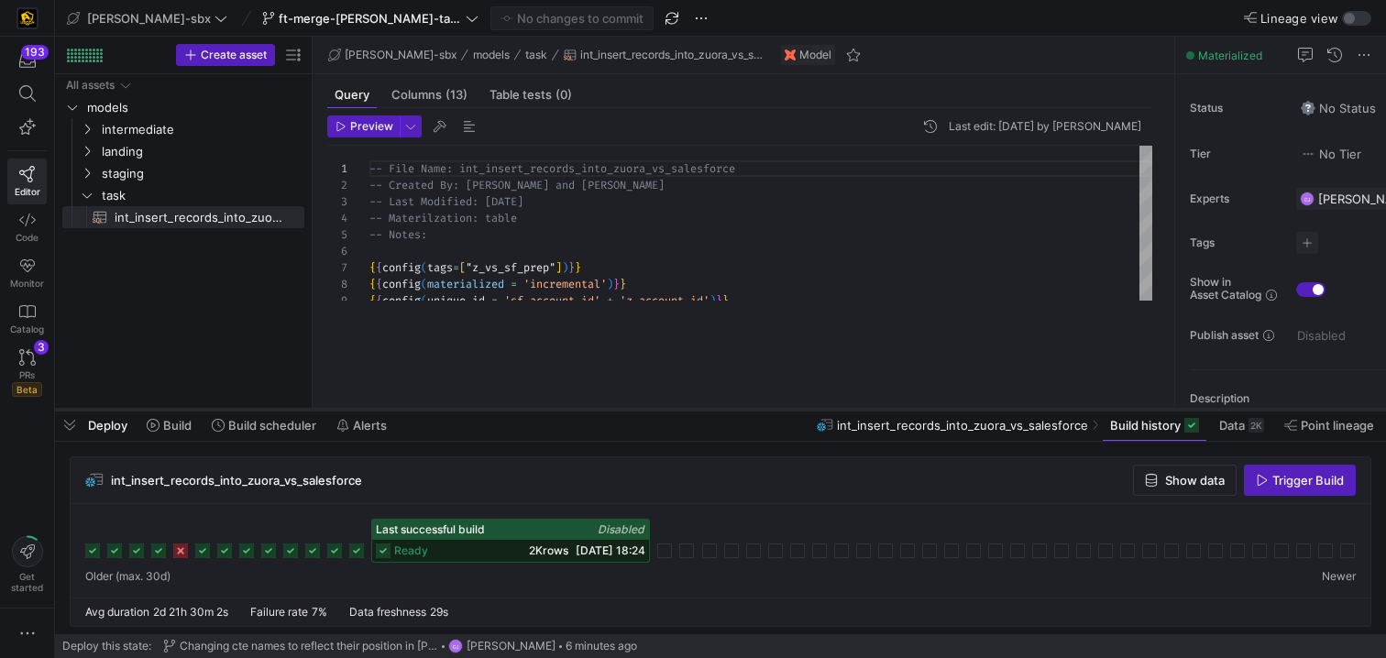
drag, startPoint x: 753, startPoint y: 324, endPoint x: 732, endPoint y: 417, distance: 95.9
click at [732, 414] on div at bounding box center [720, 409] width 1331 height 7
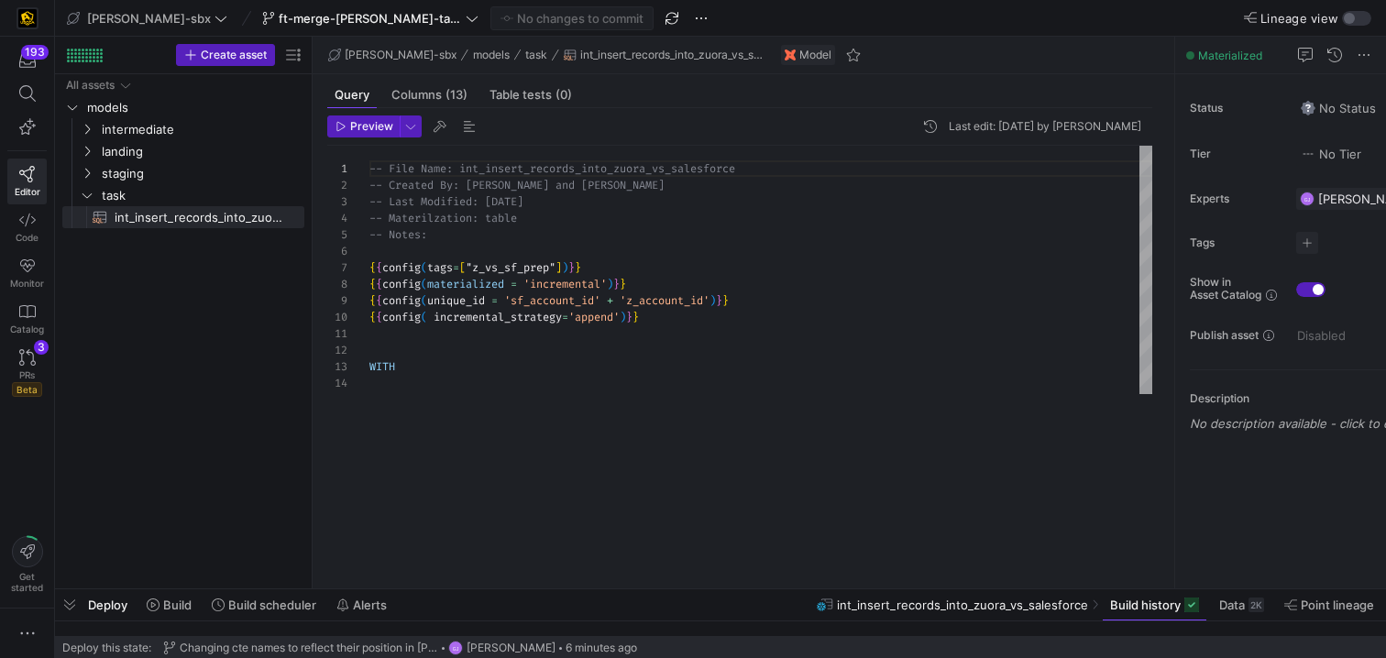
drag, startPoint x: 724, startPoint y: 417, endPoint x: 720, endPoint y: 641, distance: 223.8
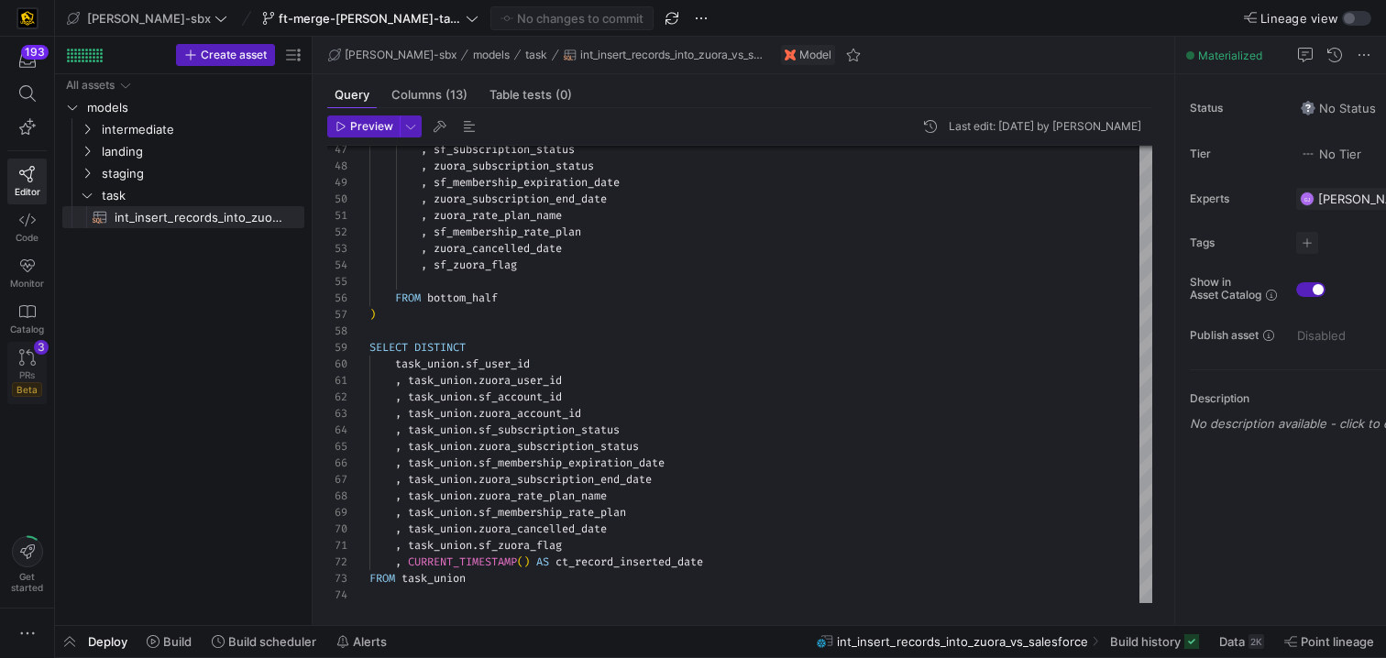
click at [38, 357] on link "PRs Beta 3" at bounding box center [26, 373] width 39 height 62
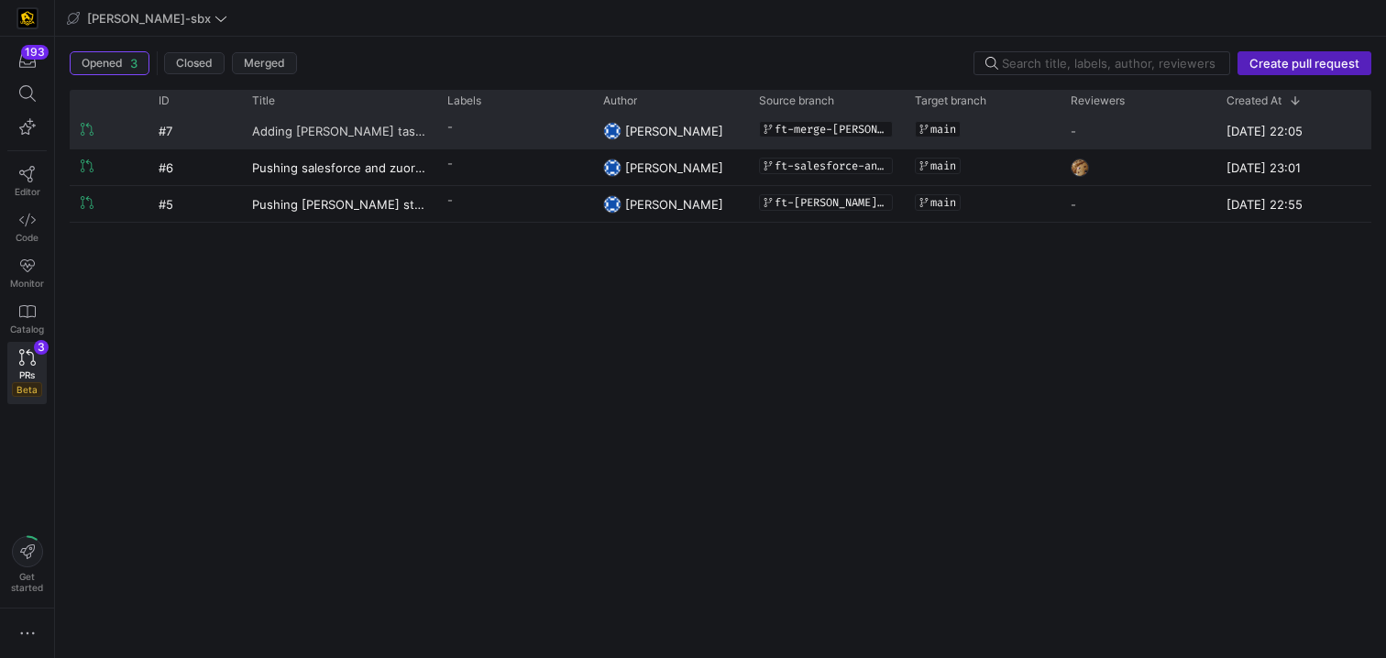
click at [311, 132] on span "Adding [PERSON_NAME] task to main" at bounding box center [338, 131] width 173 height 34
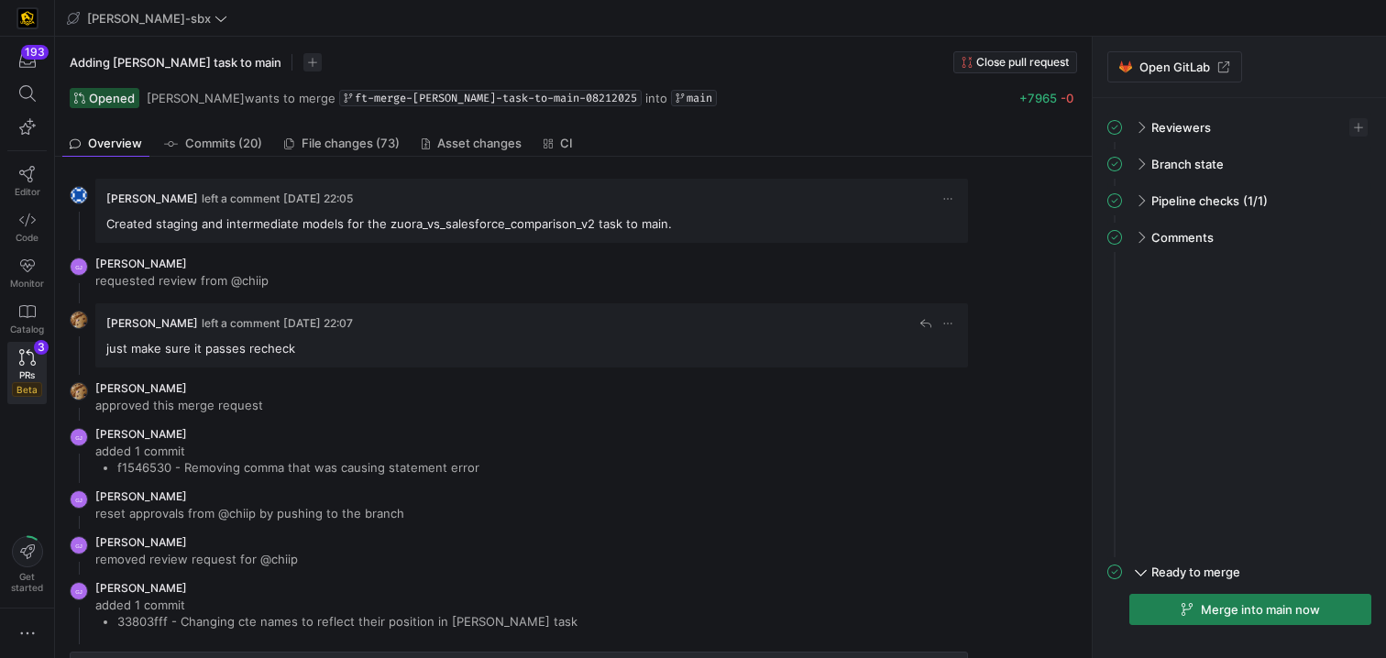
scroll to position [47, 0]
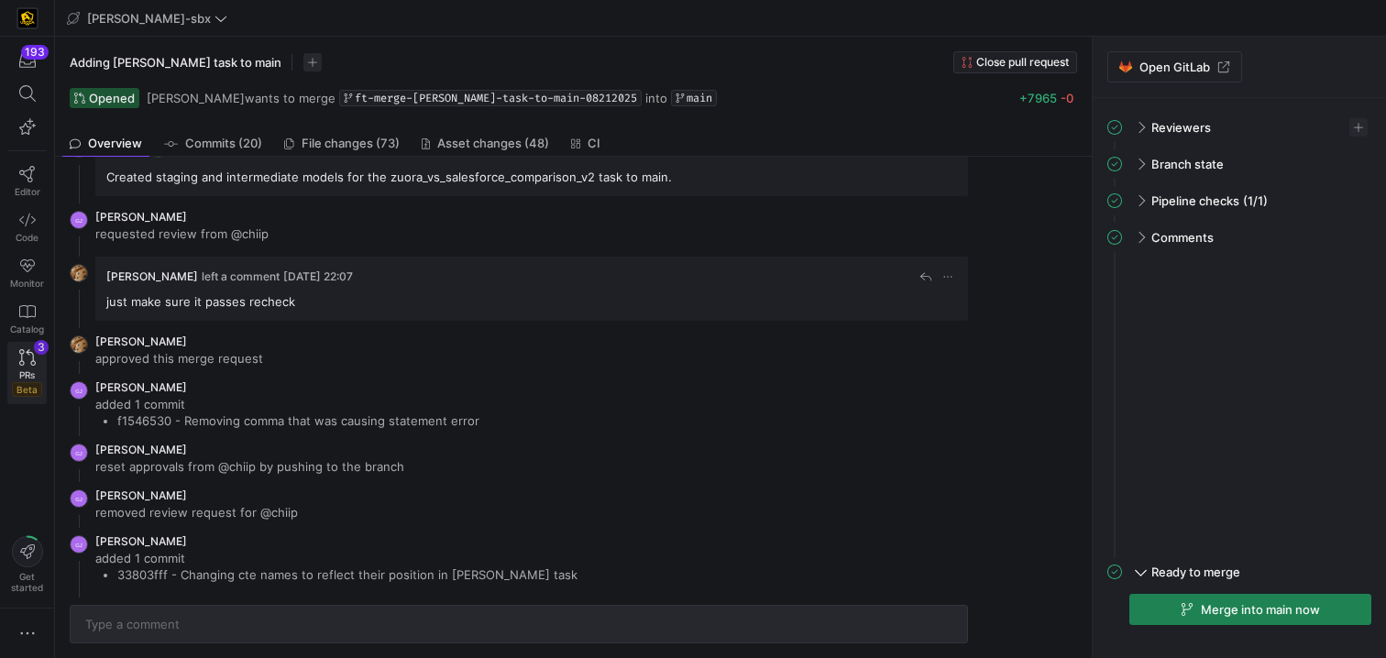
click at [25, 377] on span "PRs" at bounding box center [27, 375] width 16 height 11
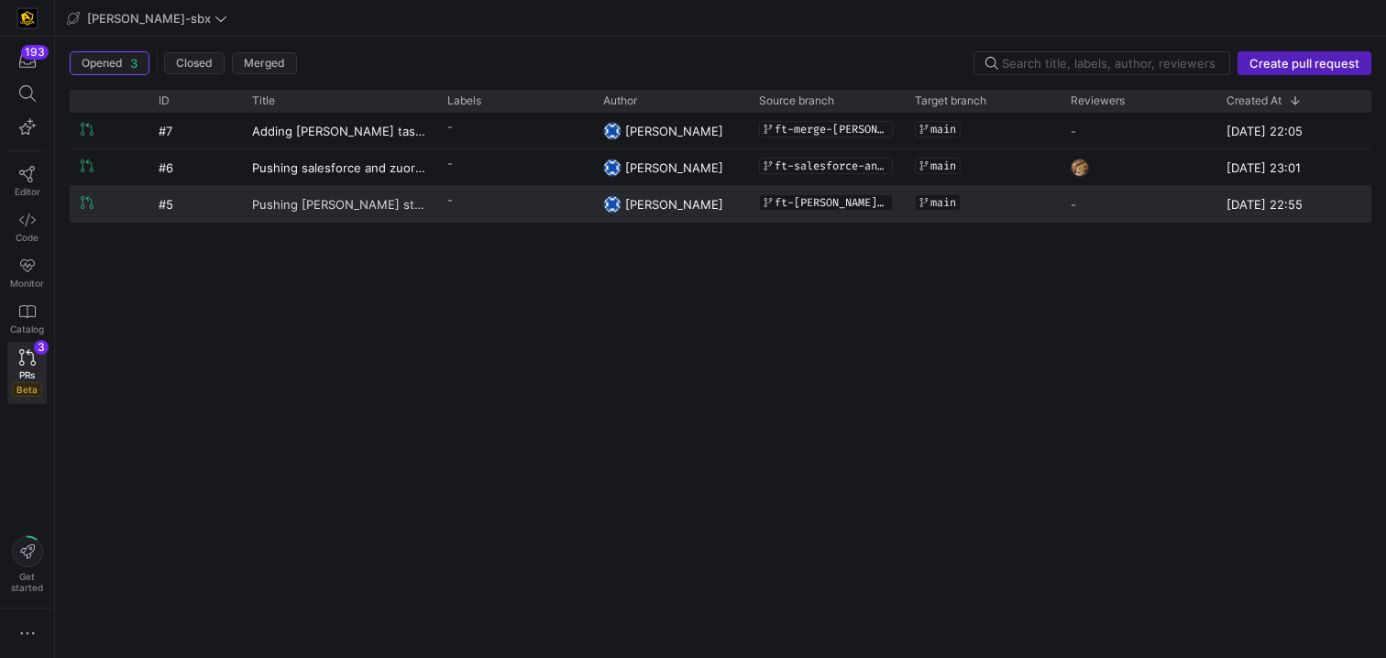
click at [291, 204] on span "Pushing [PERSON_NAME] staging models to main" at bounding box center [338, 204] width 173 height 34
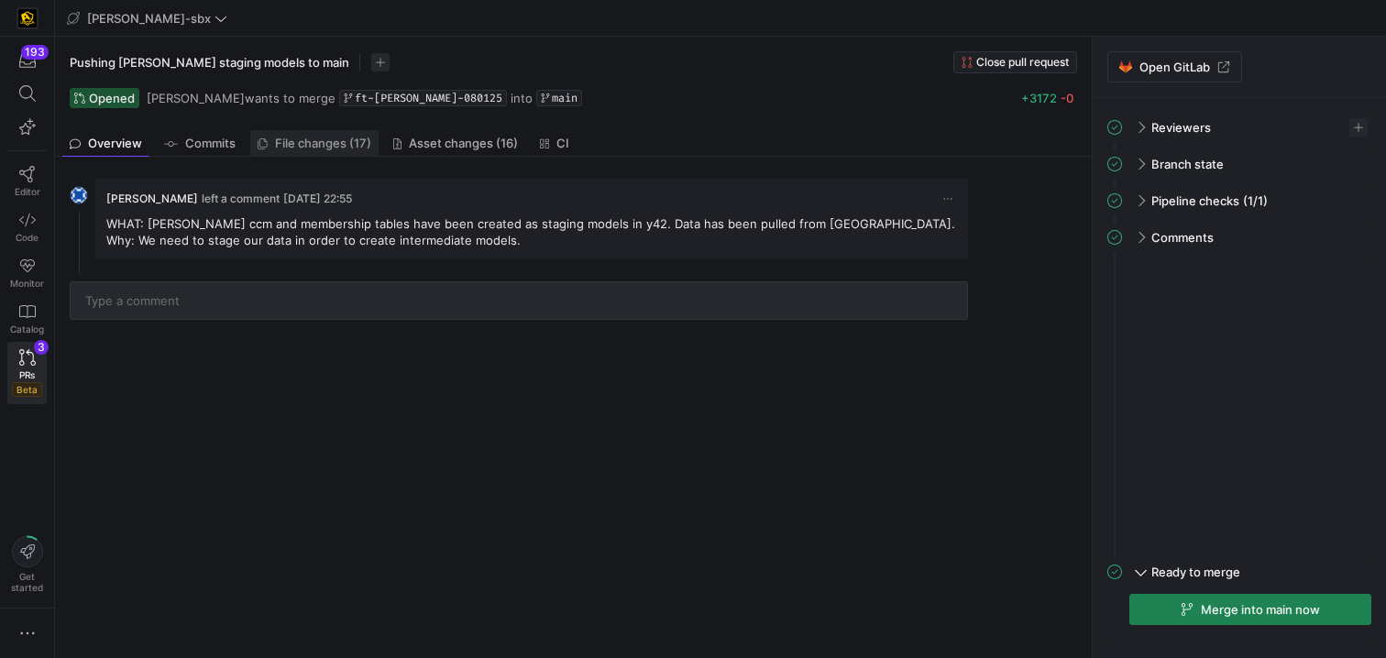
click at [285, 140] on span "File changes (17)" at bounding box center [323, 144] width 96 height 12
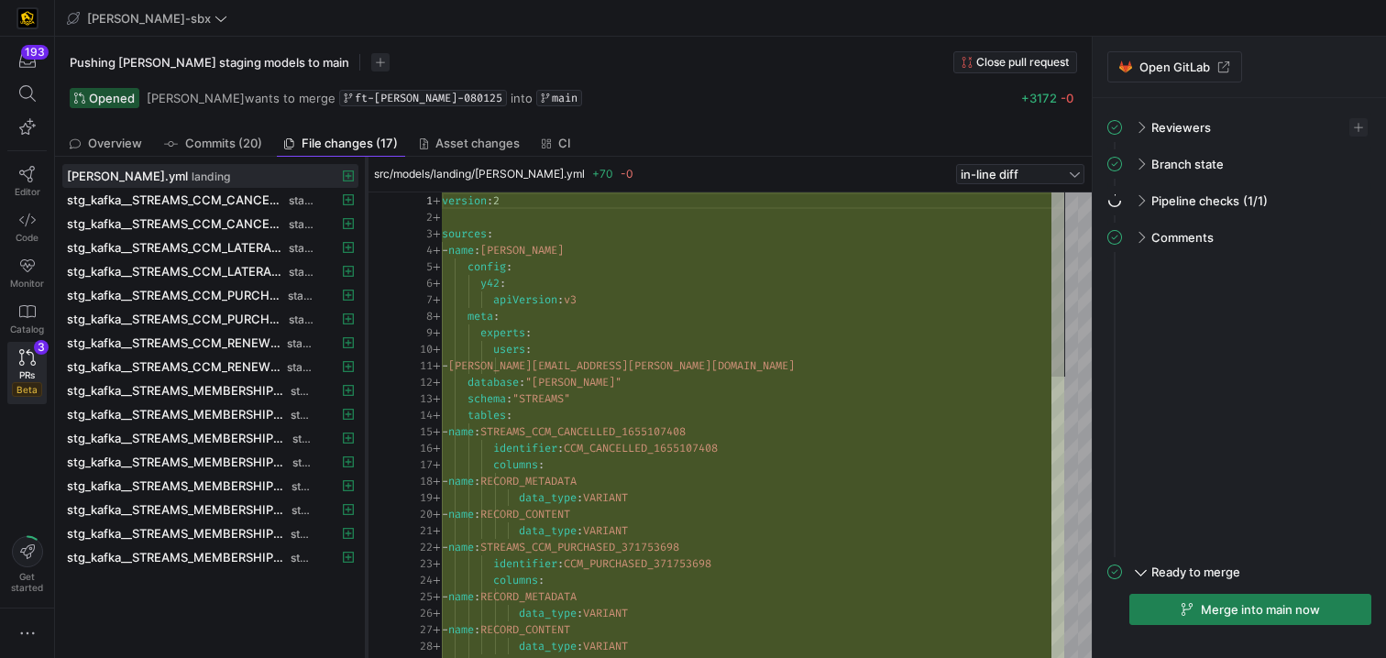
scroll to position [165, 0]
click at [1187, 611] on icon "button" at bounding box center [1187, 609] width 13 height 13
click at [1351, 67] on span at bounding box center [1349, 67] width 22 height 22
click at [19, 372] on span "PRs" at bounding box center [27, 375] width 16 height 11
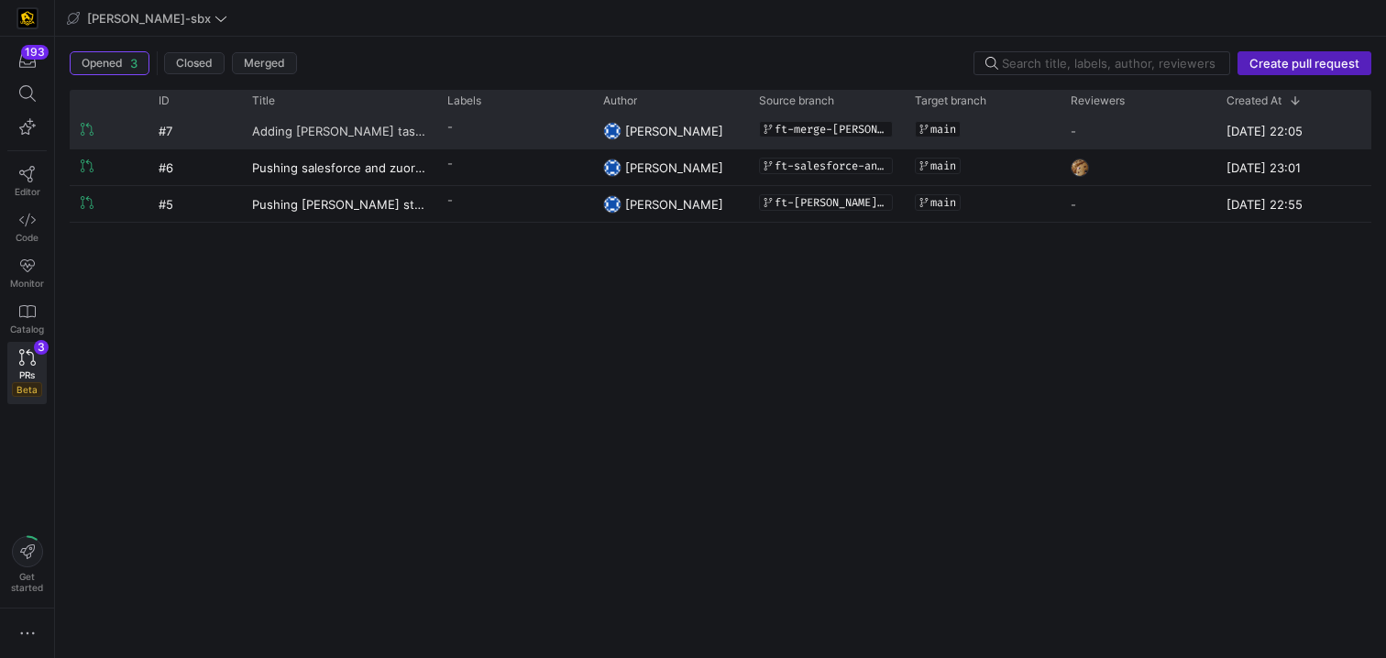
click at [394, 132] on span "Adding [PERSON_NAME] task to main" at bounding box center [338, 131] width 173 height 34
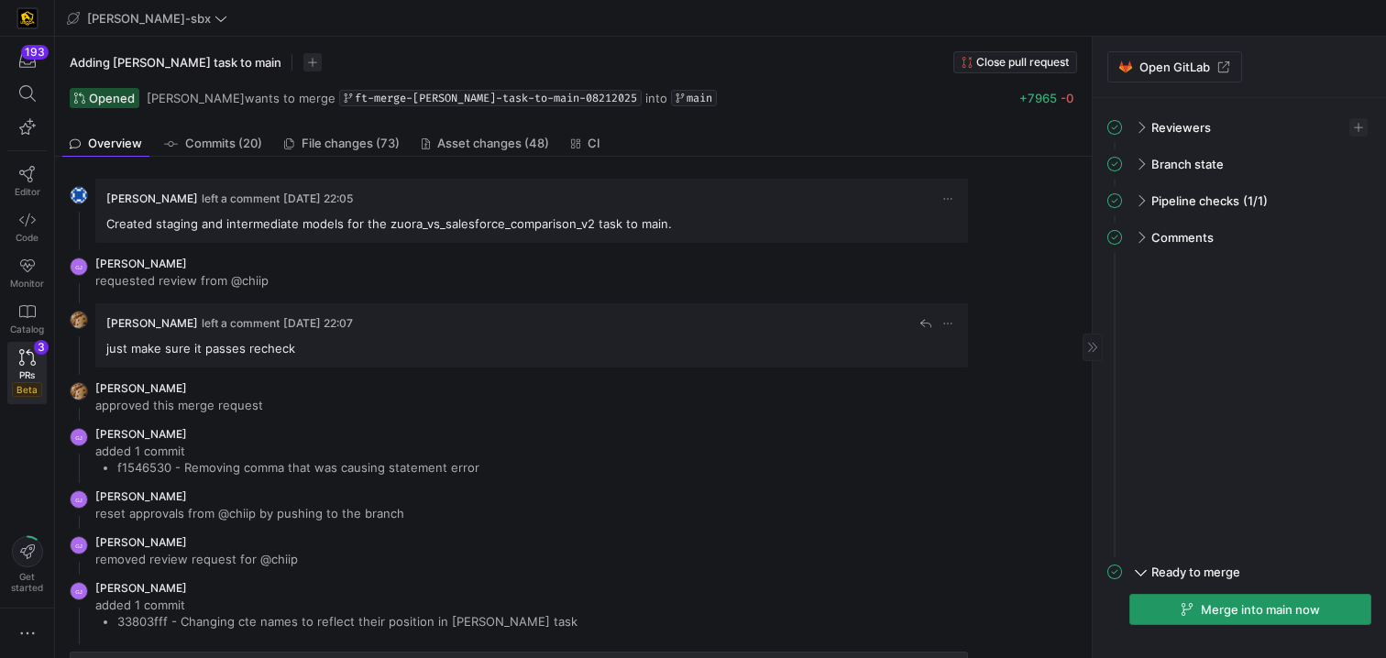
click at [1158, 614] on span "button" at bounding box center [1251, 609] width 240 height 29
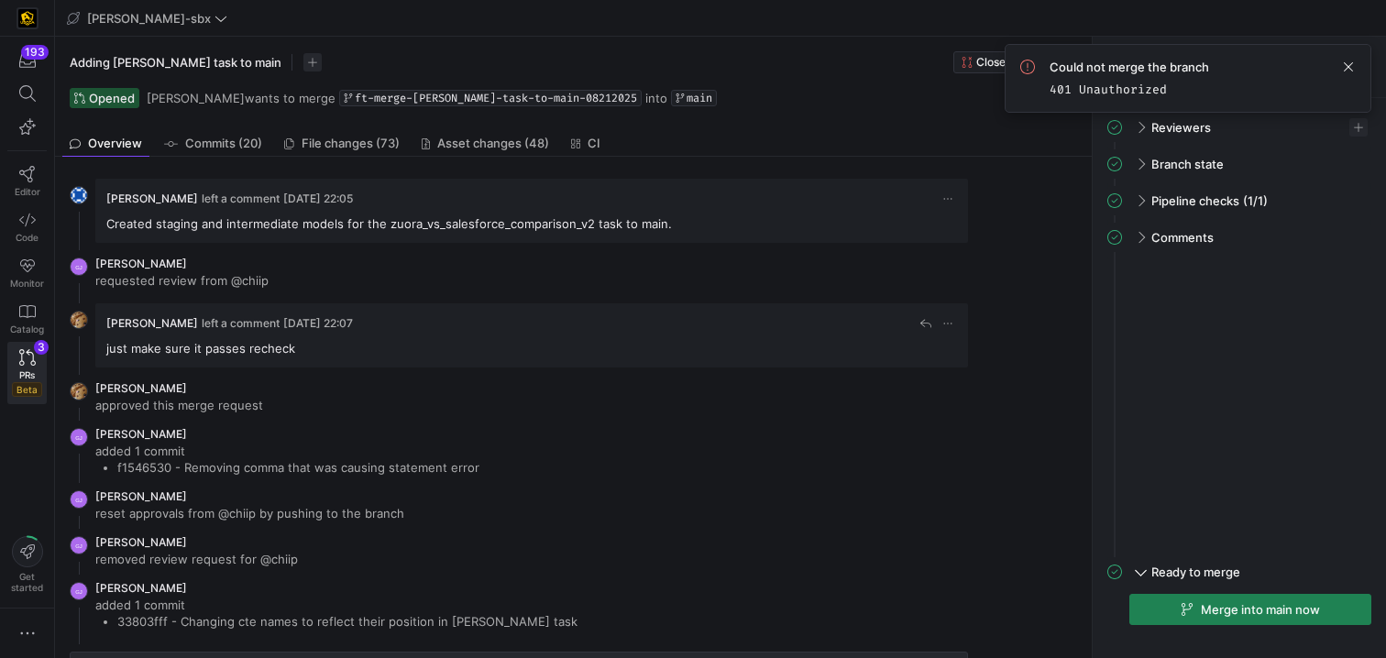
click at [1361, 67] on div "Could not merge the branch 401 Unauthorized" at bounding box center [1188, 78] width 367 height 69
click at [1353, 67] on span at bounding box center [1349, 67] width 22 height 22
click at [1239, 625] on div "Merge into main now" at bounding box center [1240, 619] width 264 height 50
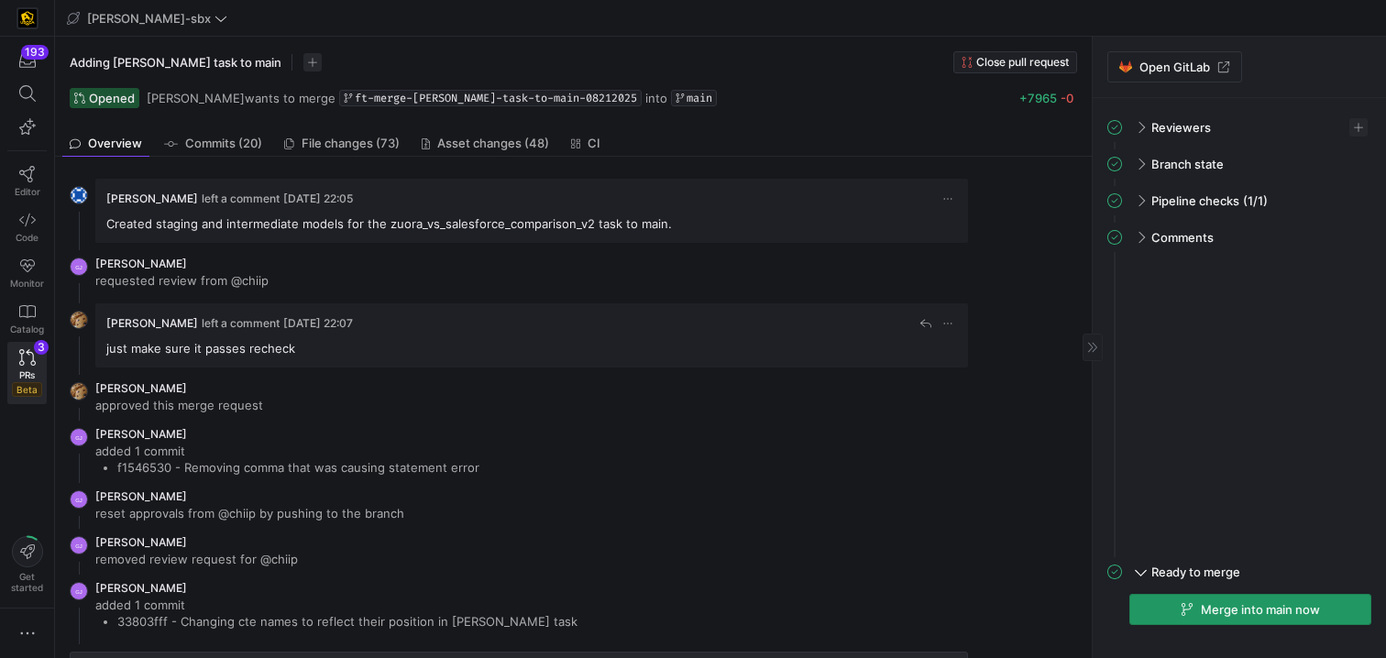
click at [1234, 601] on span "button" at bounding box center [1251, 609] width 240 height 29
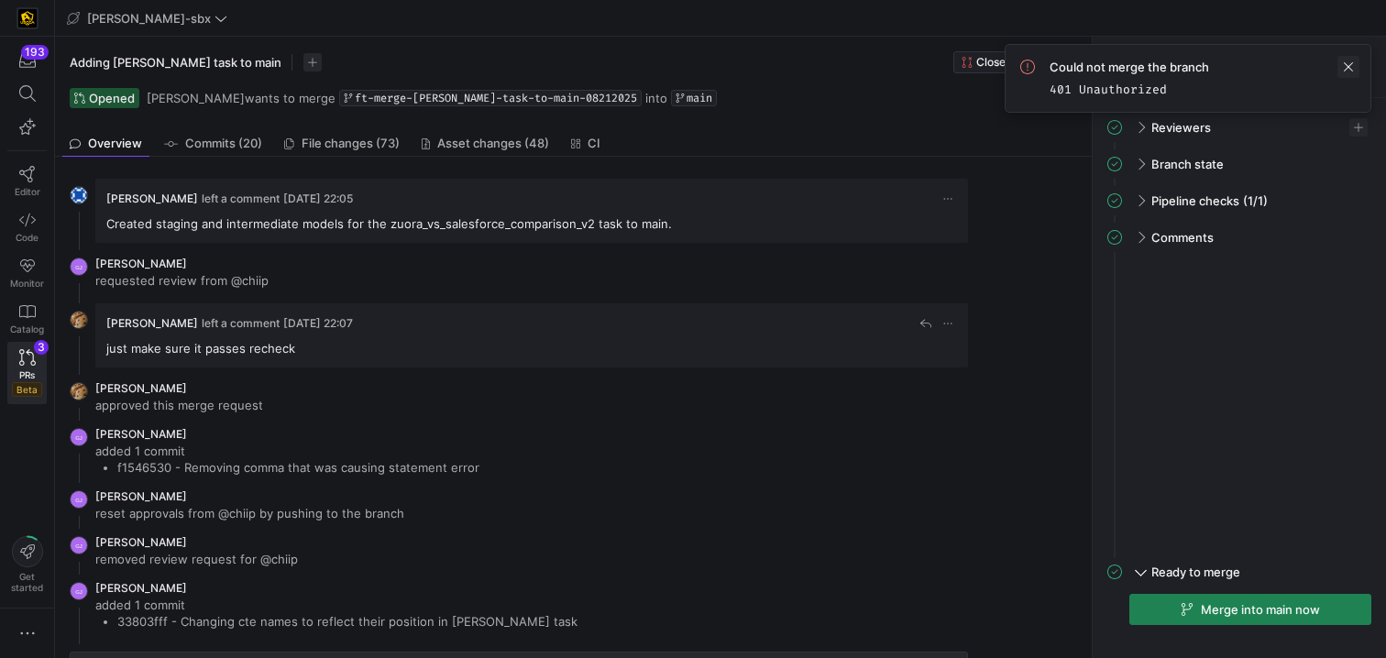
click at [1356, 65] on span at bounding box center [1349, 67] width 22 height 22
click at [12, 366] on link "PRs Beta 3" at bounding box center [26, 373] width 39 height 62
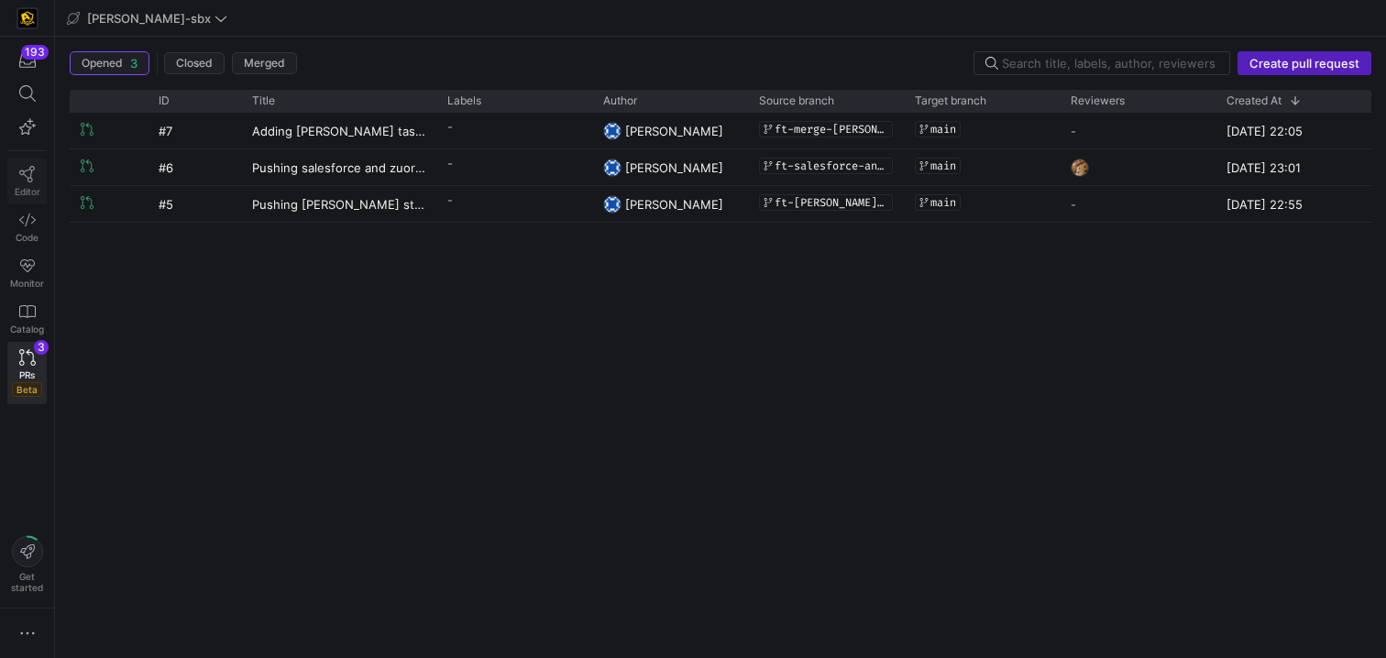
click at [32, 171] on icon at bounding box center [27, 174] width 17 height 17
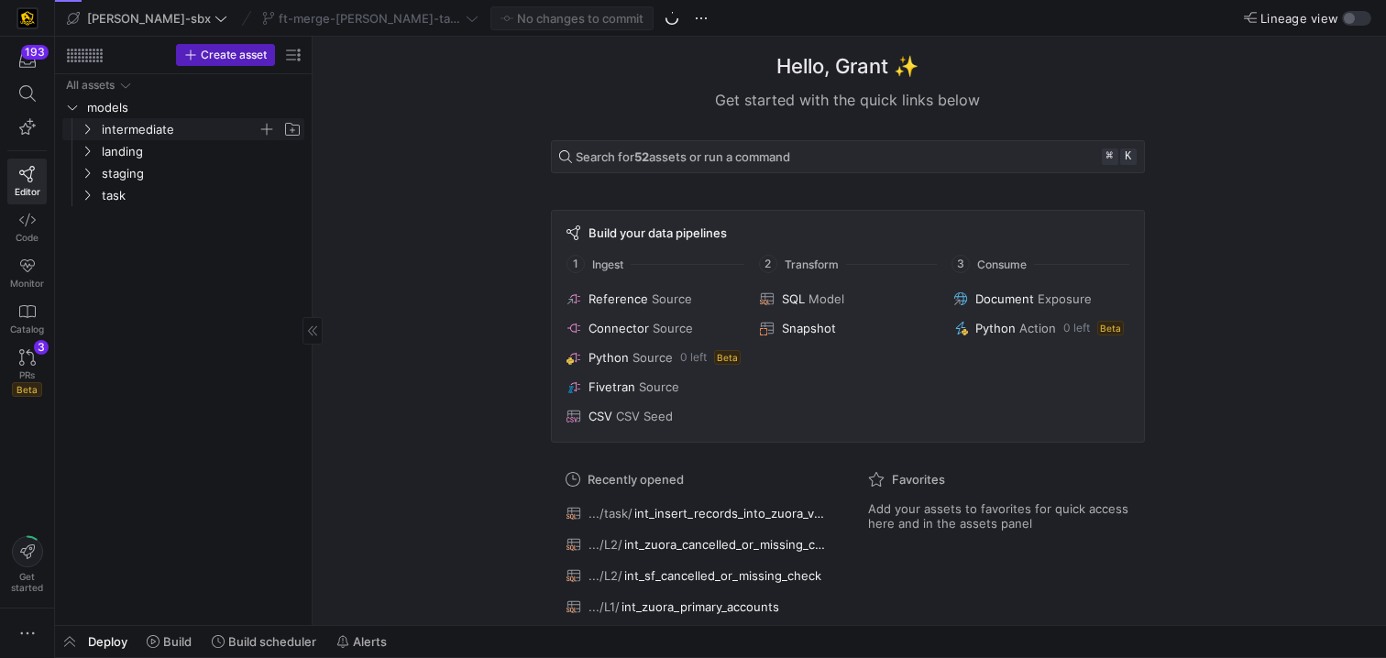
click at [158, 119] on span "intermediate" at bounding box center [180, 129] width 156 height 21
click at [160, 164] on span "L2" at bounding box center [186, 173] width 141 height 21
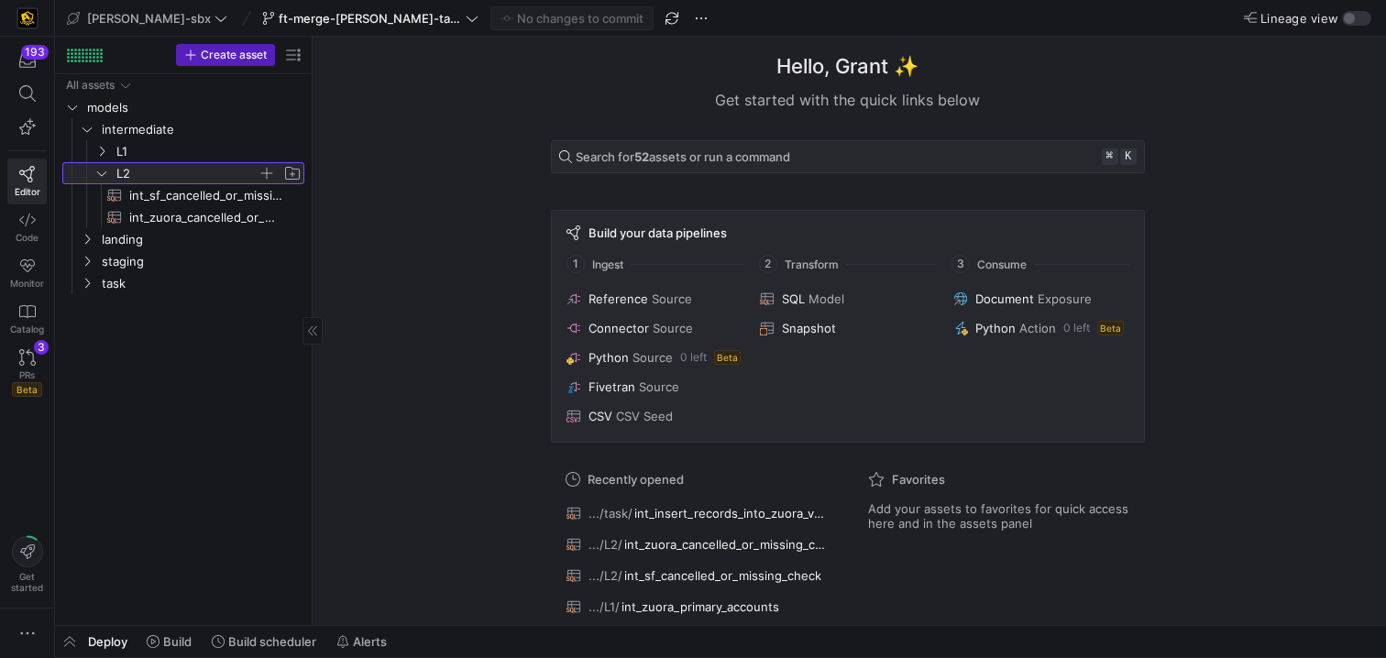
click at [160, 164] on span "L2" at bounding box center [186, 173] width 141 height 21
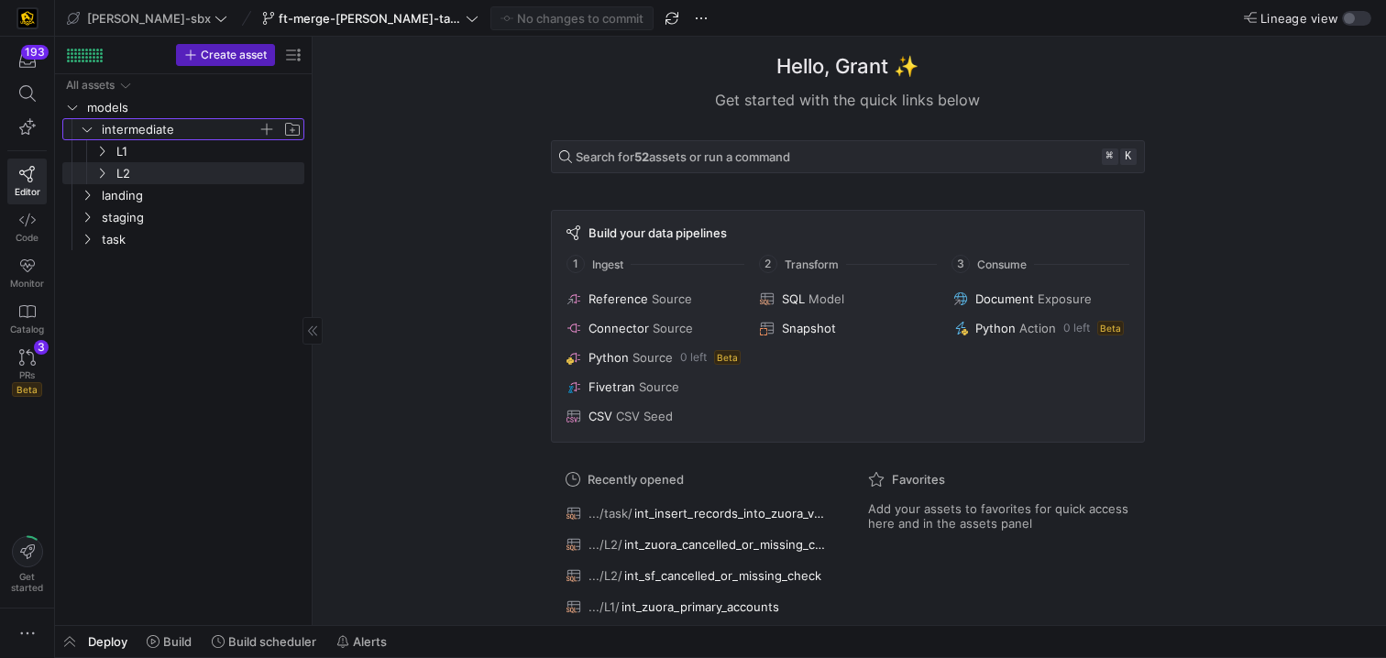
click at [150, 123] on span "intermediate" at bounding box center [180, 129] width 156 height 21
click at [146, 268] on div "All assets models intermediate landing staging task" at bounding box center [183, 346] width 242 height 544
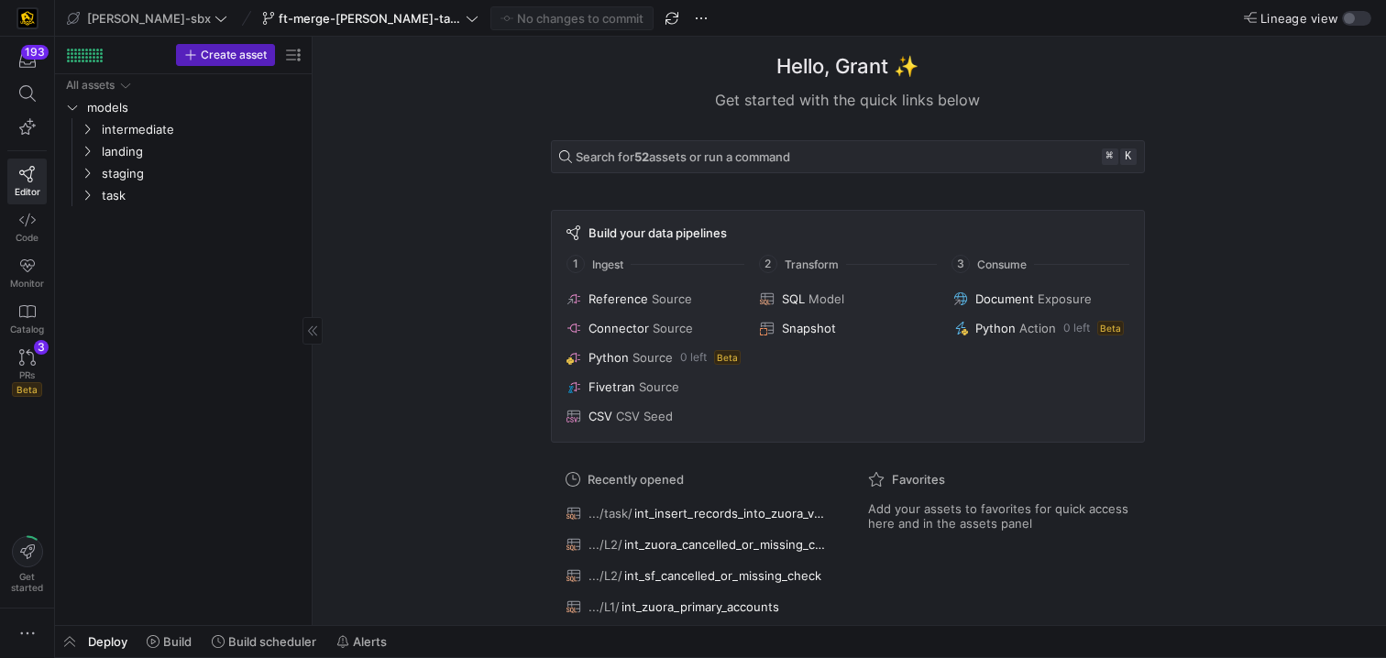
click at [130, 211] on div "All assets models intermediate landing staging task" at bounding box center [183, 346] width 242 height 544
click at [127, 203] on span "task" at bounding box center [180, 195] width 156 height 21
click at [122, 227] on link "int_insert_records_into_zuora_vs_salesforce​​​​​​​​​​" at bounding box center [183, 217] width 242 height 22
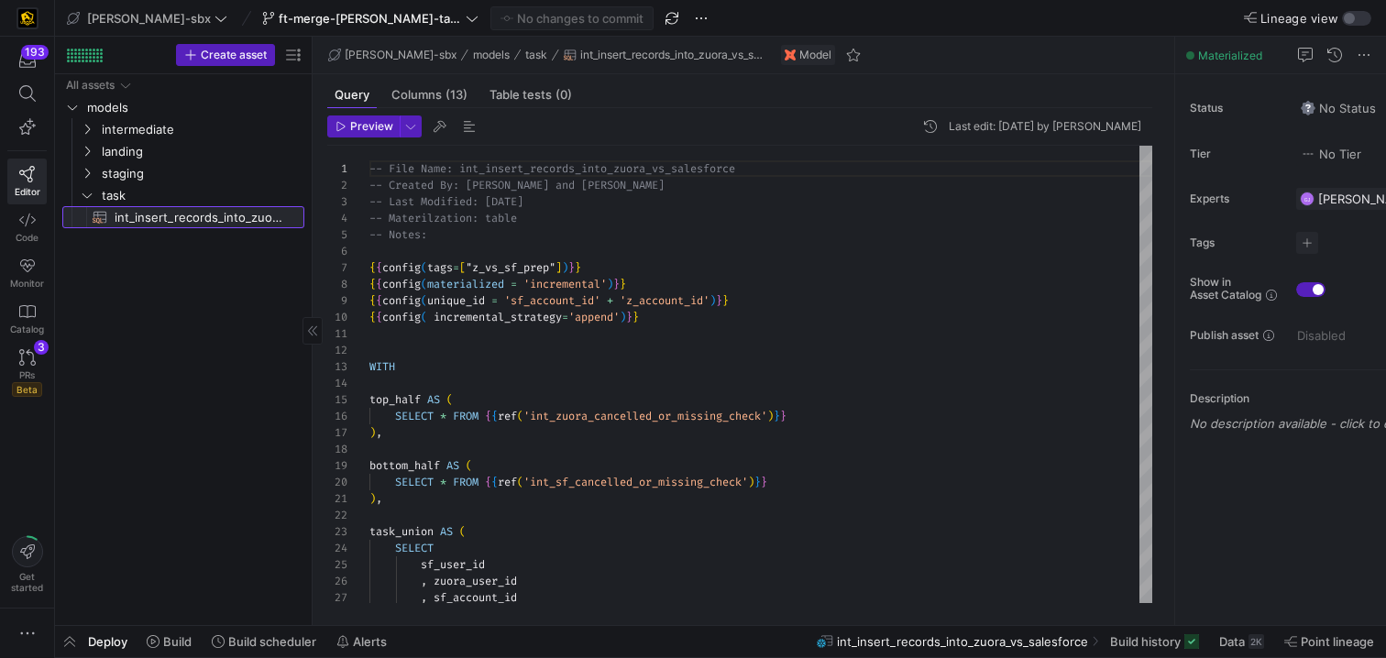
scroll to position [165, 0]
click at [120, 267] on div "All assets models intermediate landing staging task int_insert_records_into_zuo…" at bounding box center [183, 346] width 242 height 544
click at [279, 15] on span "ft-merge-[PERSON_NAME]-task-to-main-08212025" at bounding box center [370, 18] width 183 height 15
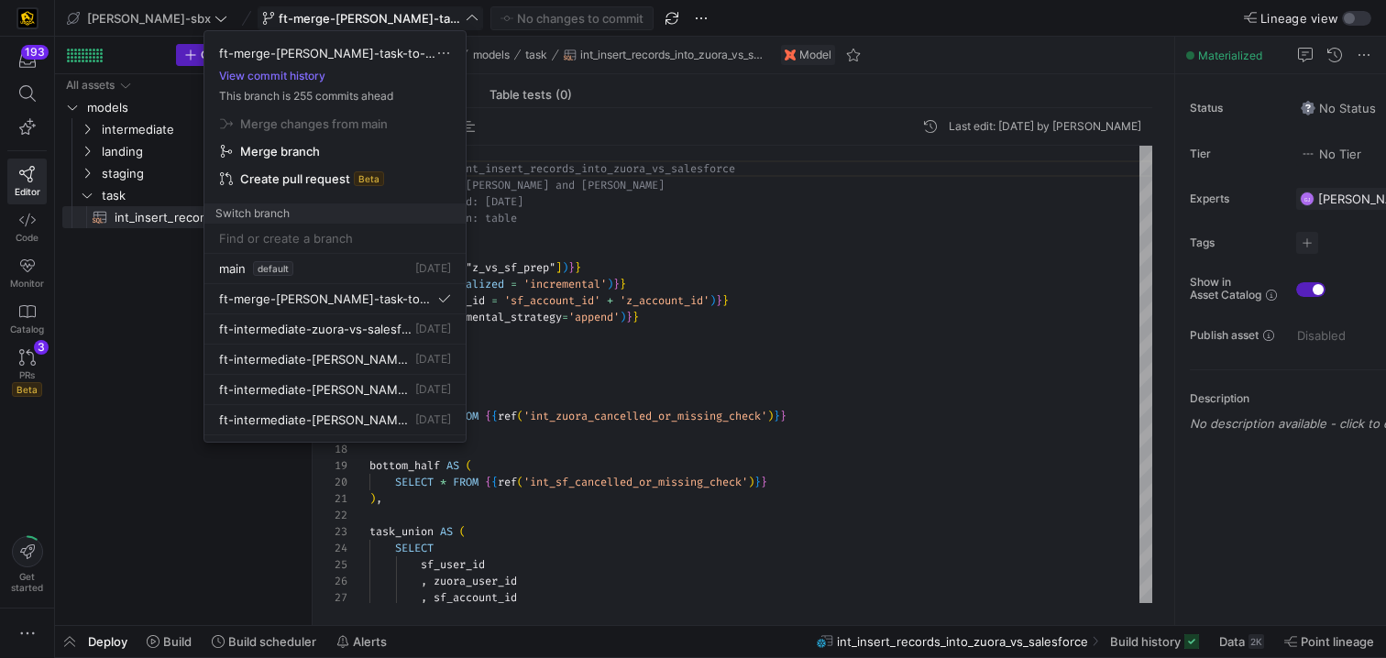
click at [256, 15] on body "193 Editor Code Monitor Catalog PRs Beta 3 Get started [PERSON_NAME]-sbx ft-mer…" at bounding box center [693, 329] width 1386 height 658
click at [340, 340] on button "ft-intermediate-zuora-vs-salesforce-08052025 [DATE]" at bounding box center [334, 330] width 261 height 30
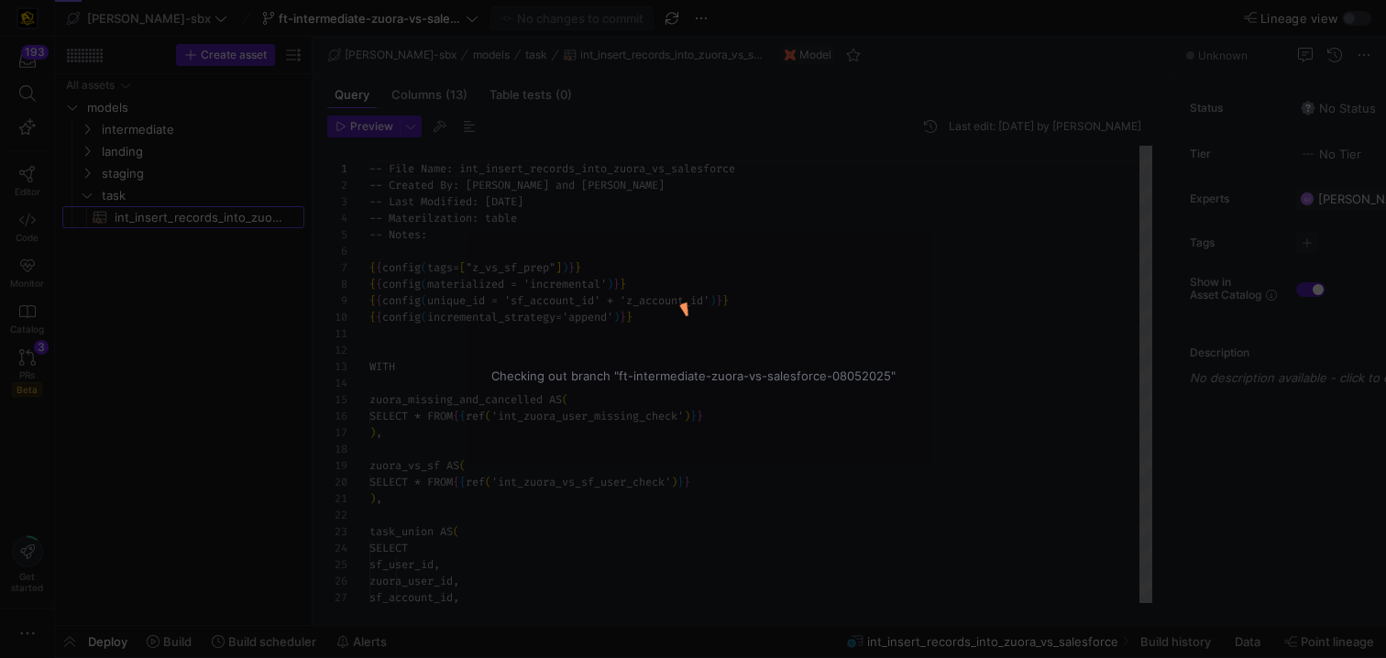
scroll to position [165, 0]
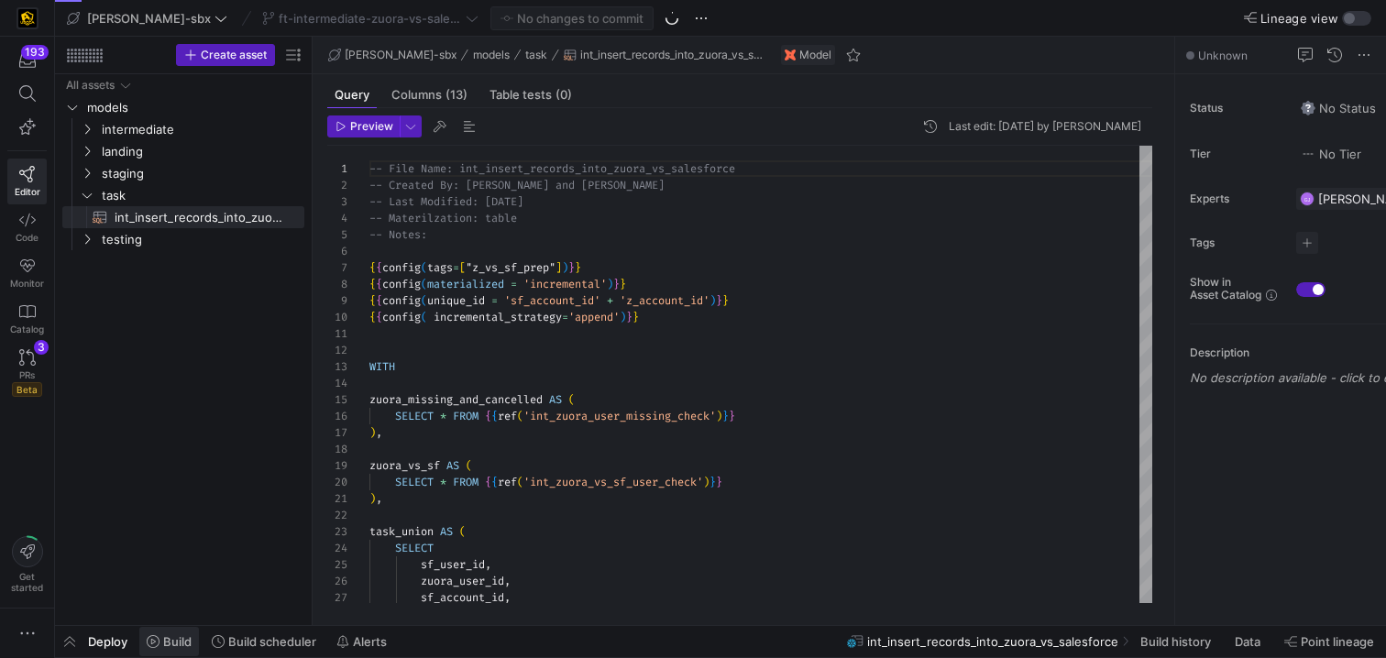
click at [181, 638] on span "Build" at bounding box center [177, 642] width 28 height 15
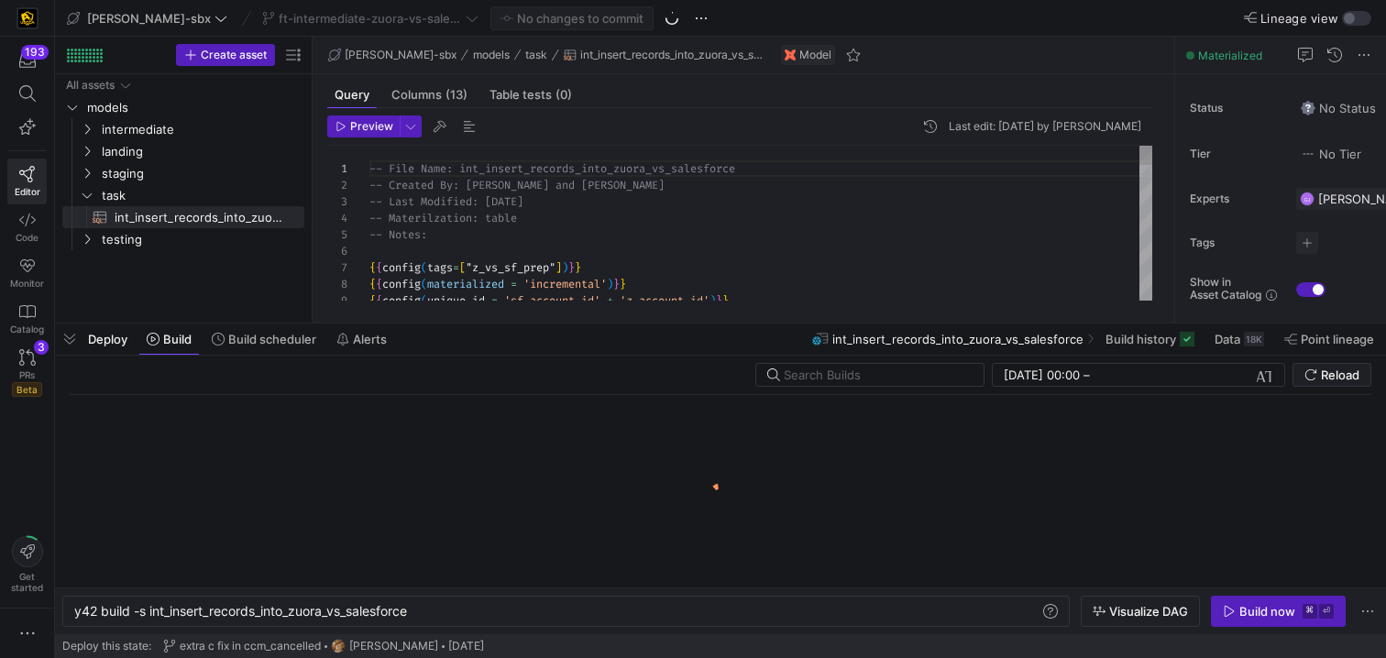
scroll to position [0, 339]
click at [280, 341] on span "Build scheduler" at bounding box center [272, 339] width 88 height 15
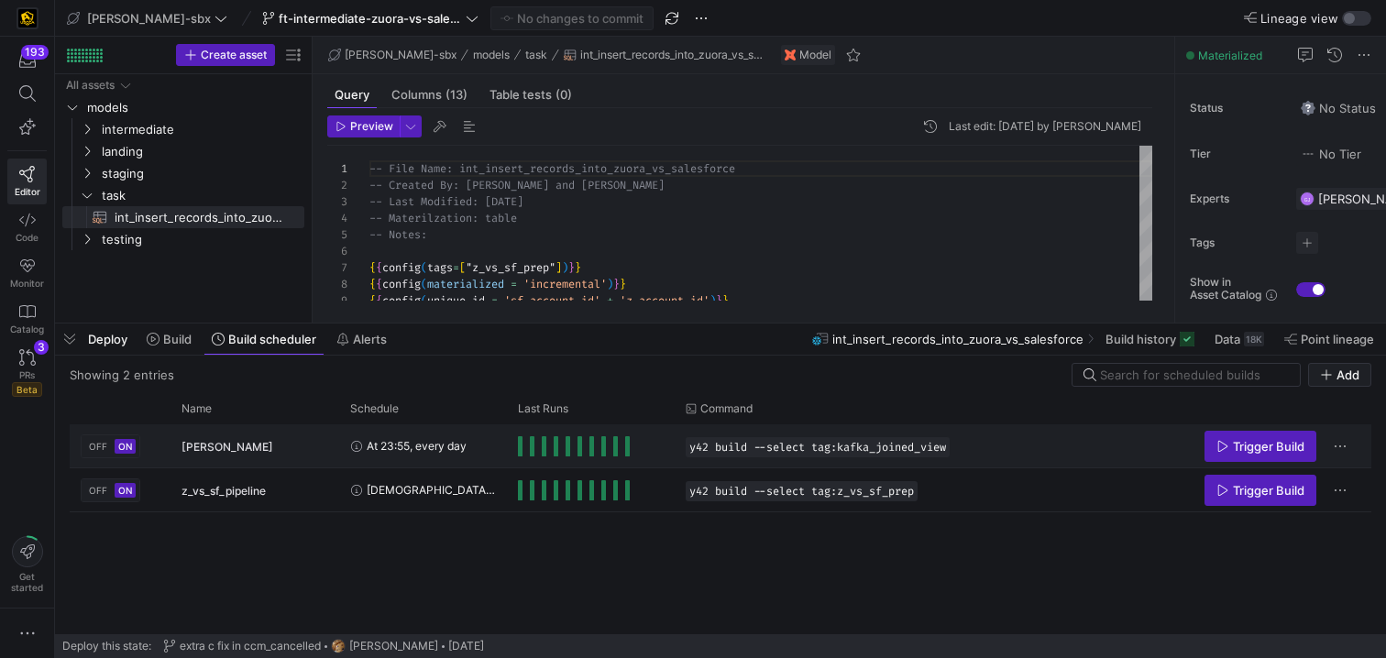
click at [518, 445] on span "Press SPACE to select this row." at bounding box center [520, 446] width 5 height 20
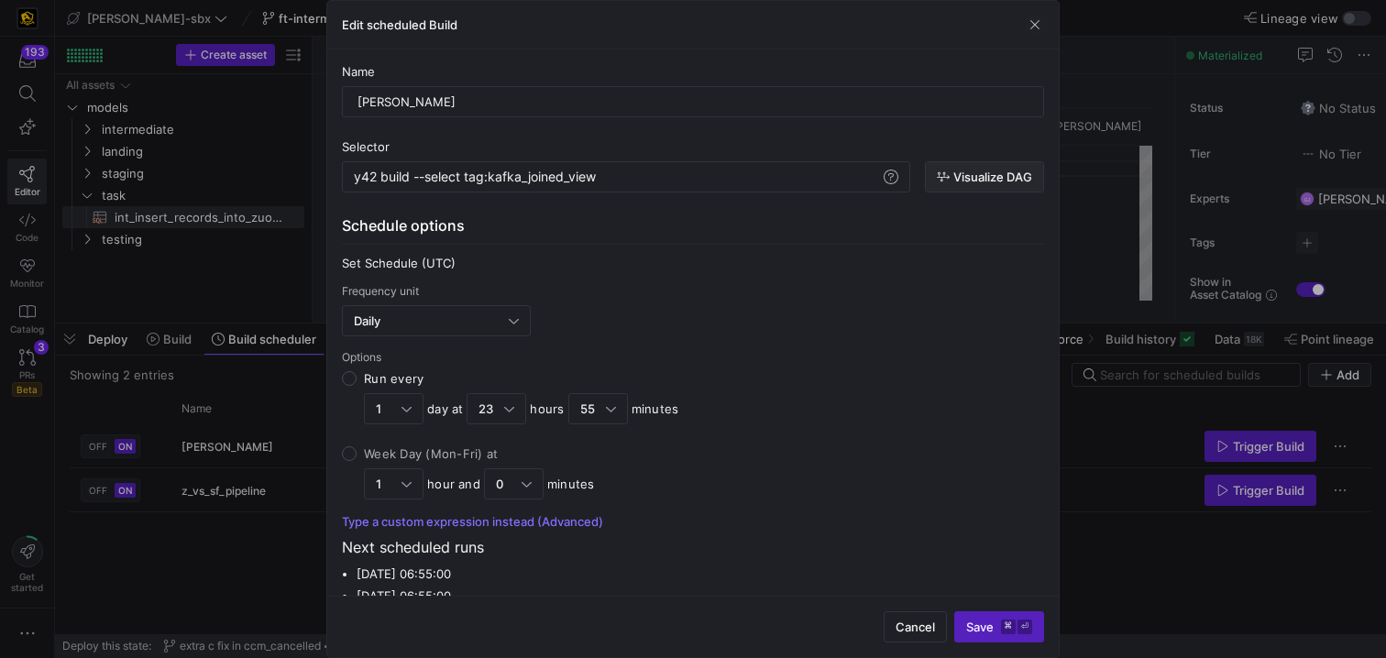
click at [988, 174] on span "Visualize DAG" at bounding box center [993, 177] width 79 height 15
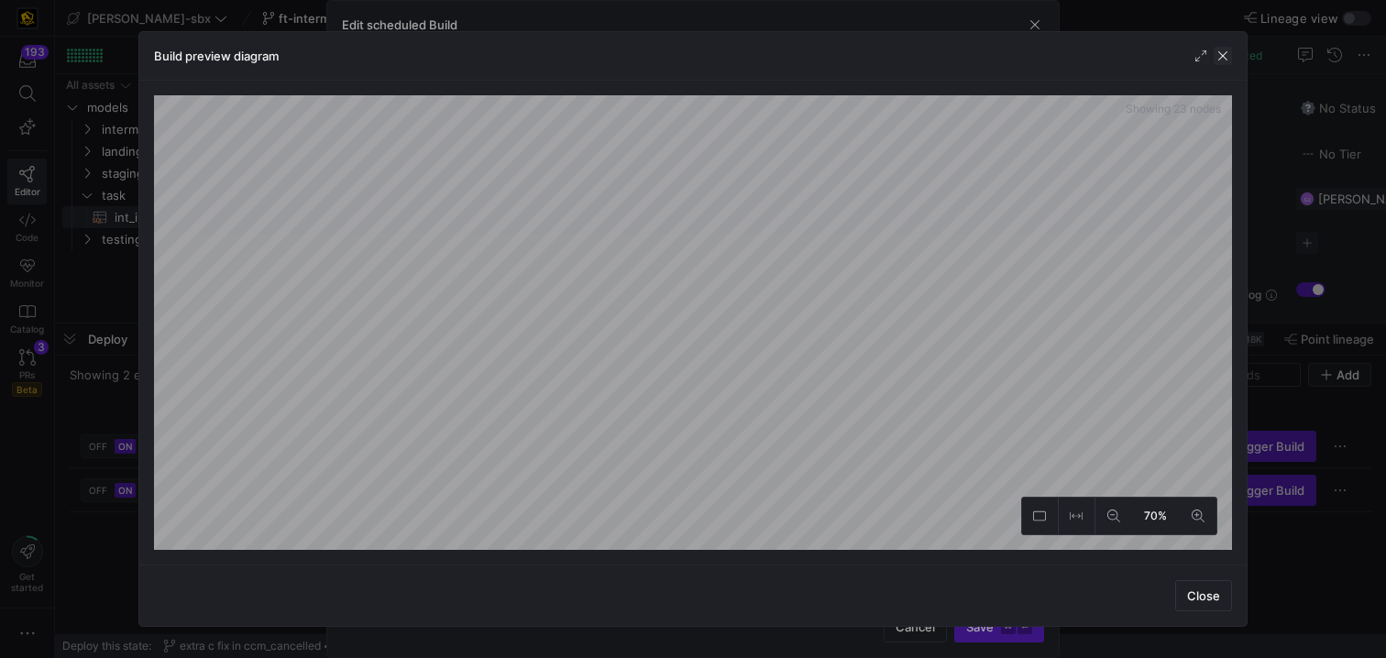
click at [1225, 59] on span "button" at bounding box center [1223, 56] width 18 height 18
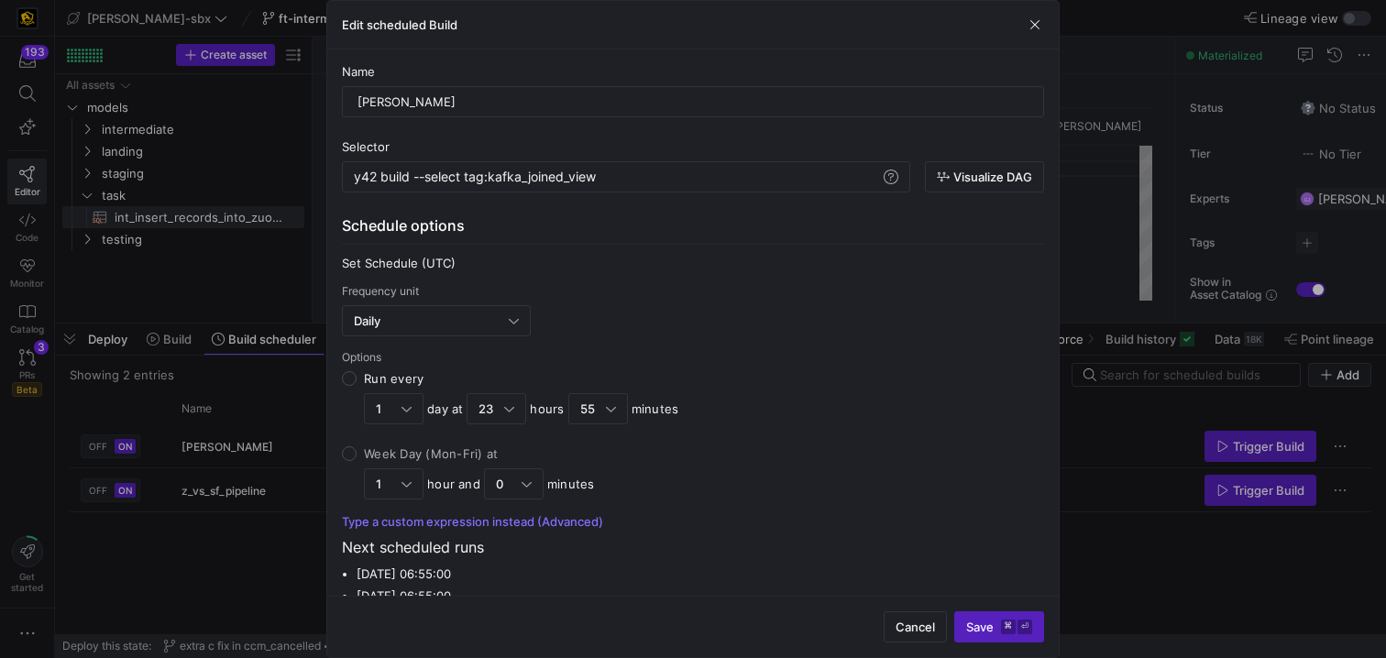
click at [184, 271] on div at bounding box center [693, 329] width 1386 height 658
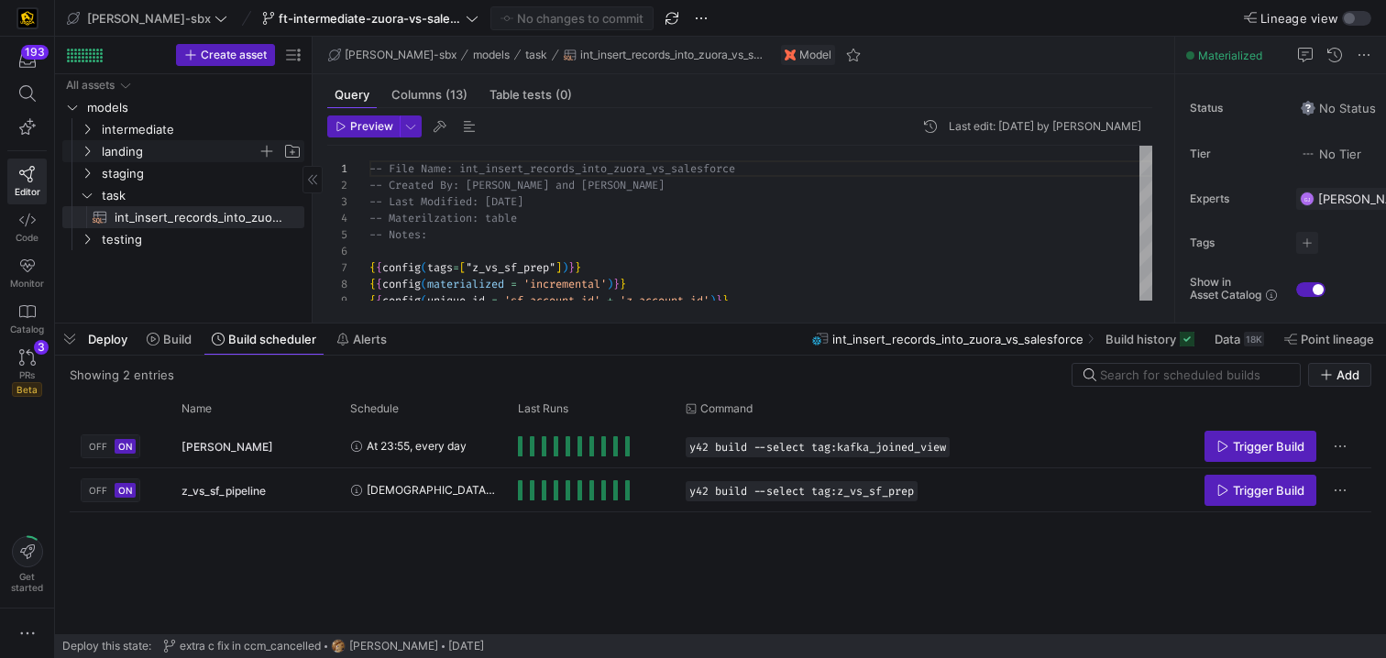
click at [131, 144] on span "landing" at bounding box center [180, 151] width 156 height 21
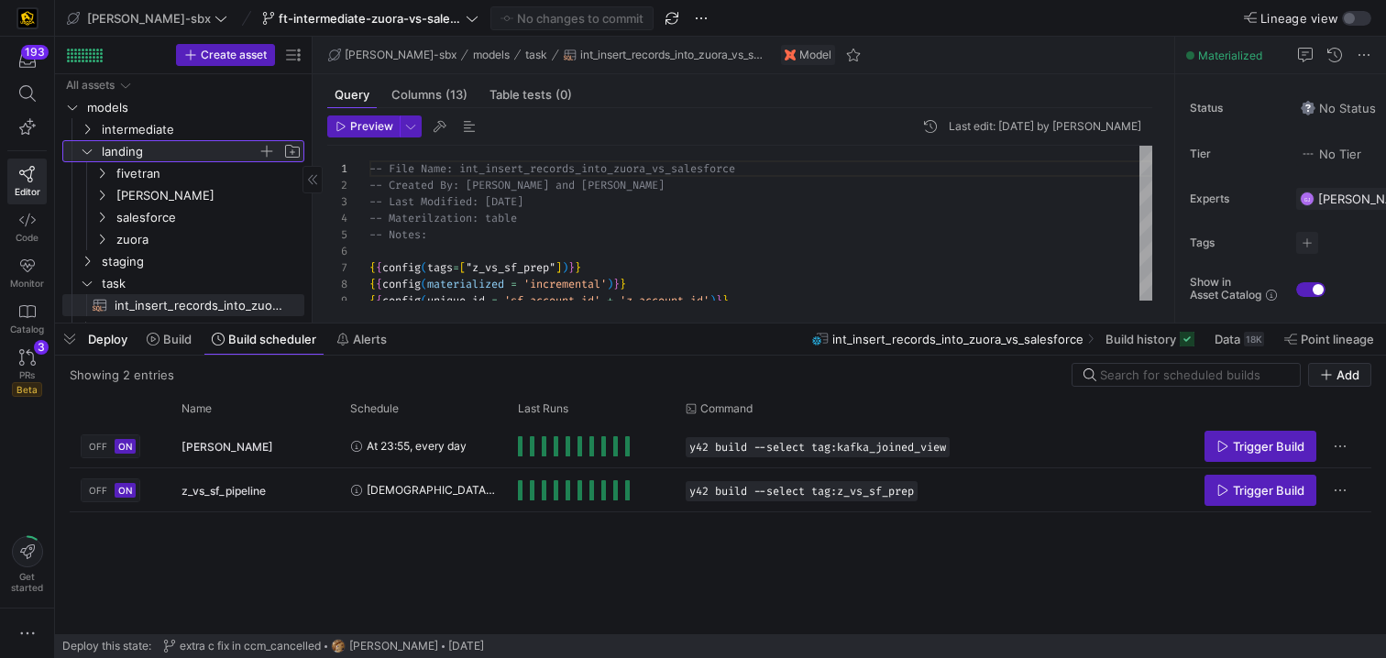
click at [132, 143] on span "landing" at bounding box center [180, 151] width 156 height 21
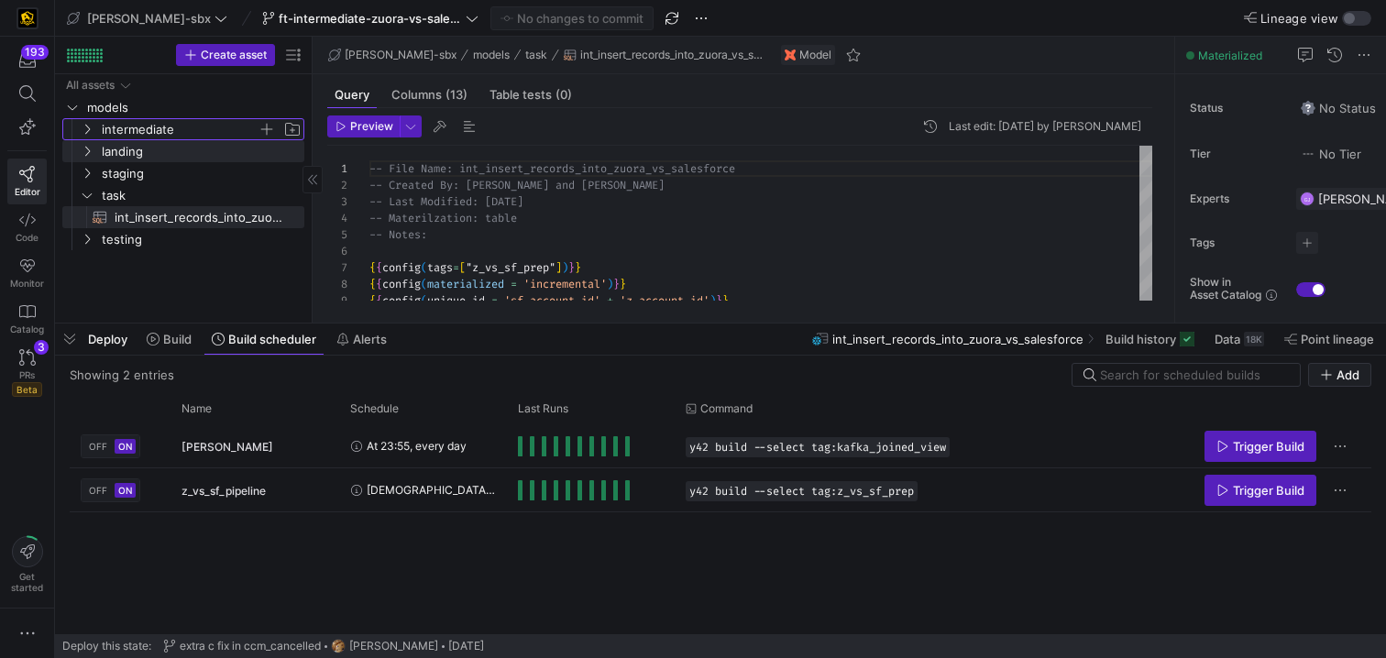
click at [135, 129] on span "intermediate" at bounding box center [180, 129] width 156 height 21
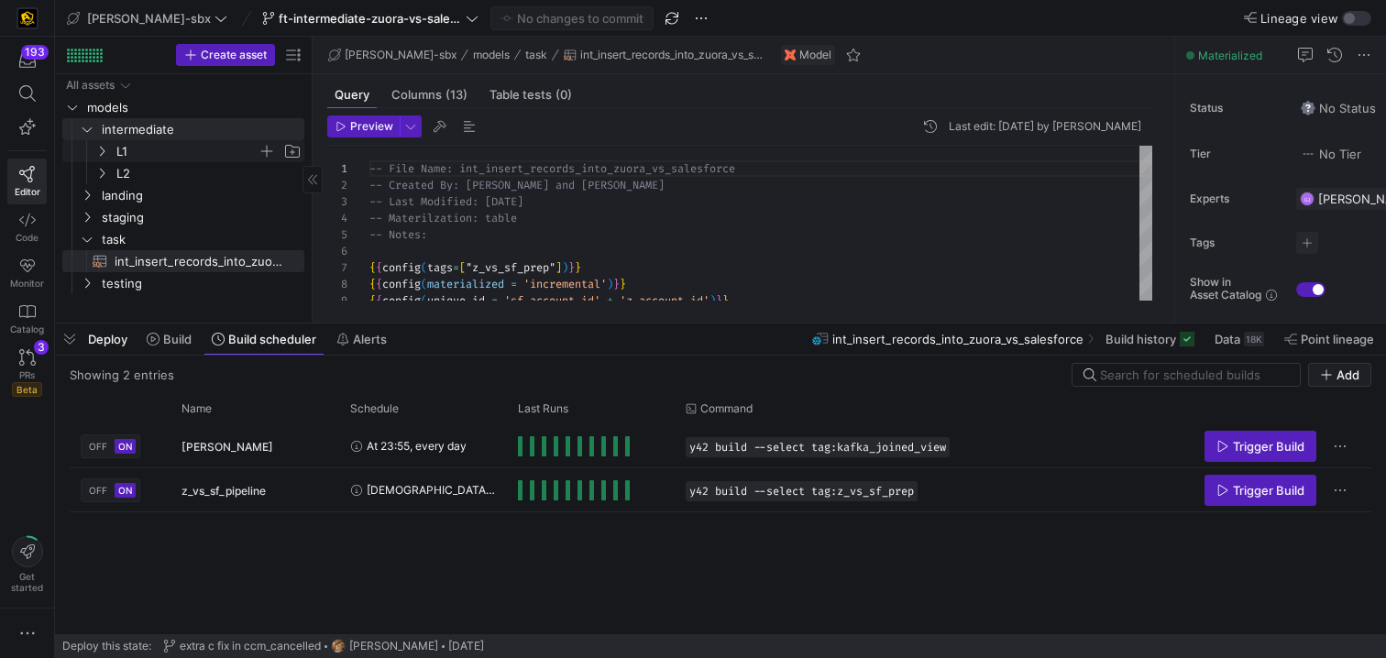
click at [135, 158] on span "L1" at bounding box center [186, 151] width 141 height 21
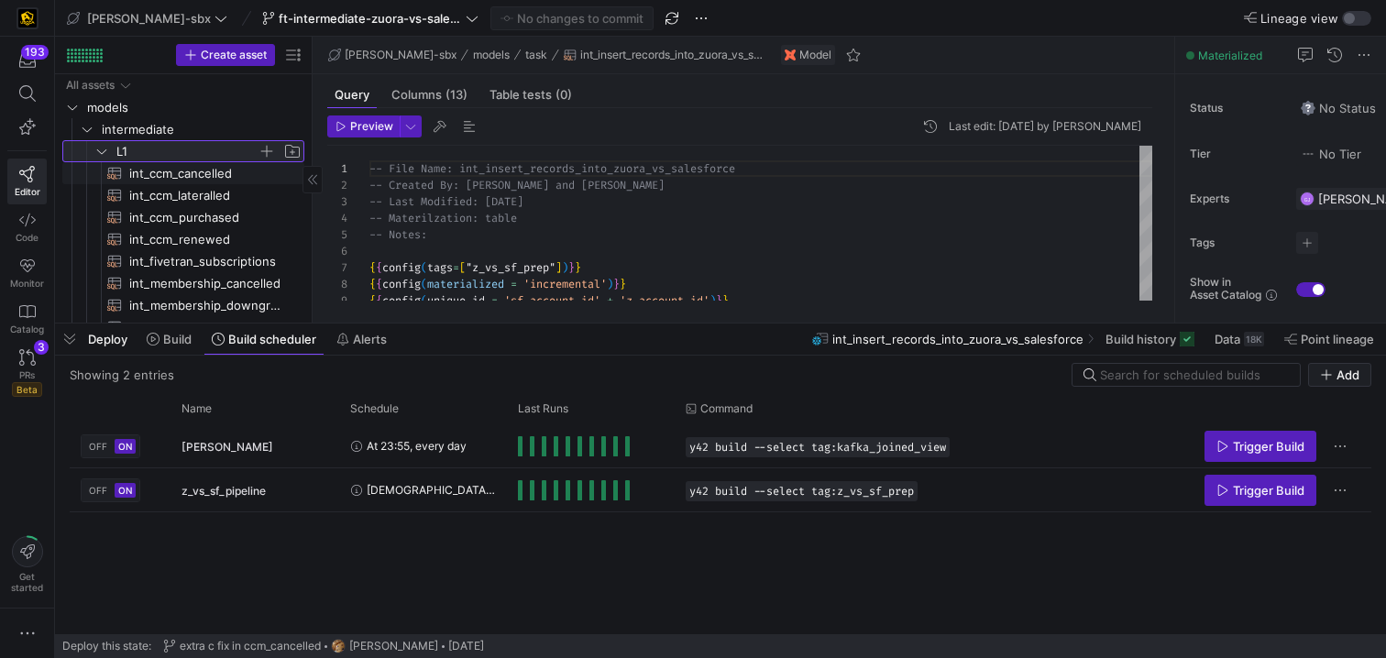
click at [135, 150] on span "L1" at bounding box center [186, 151] width 141 height 21
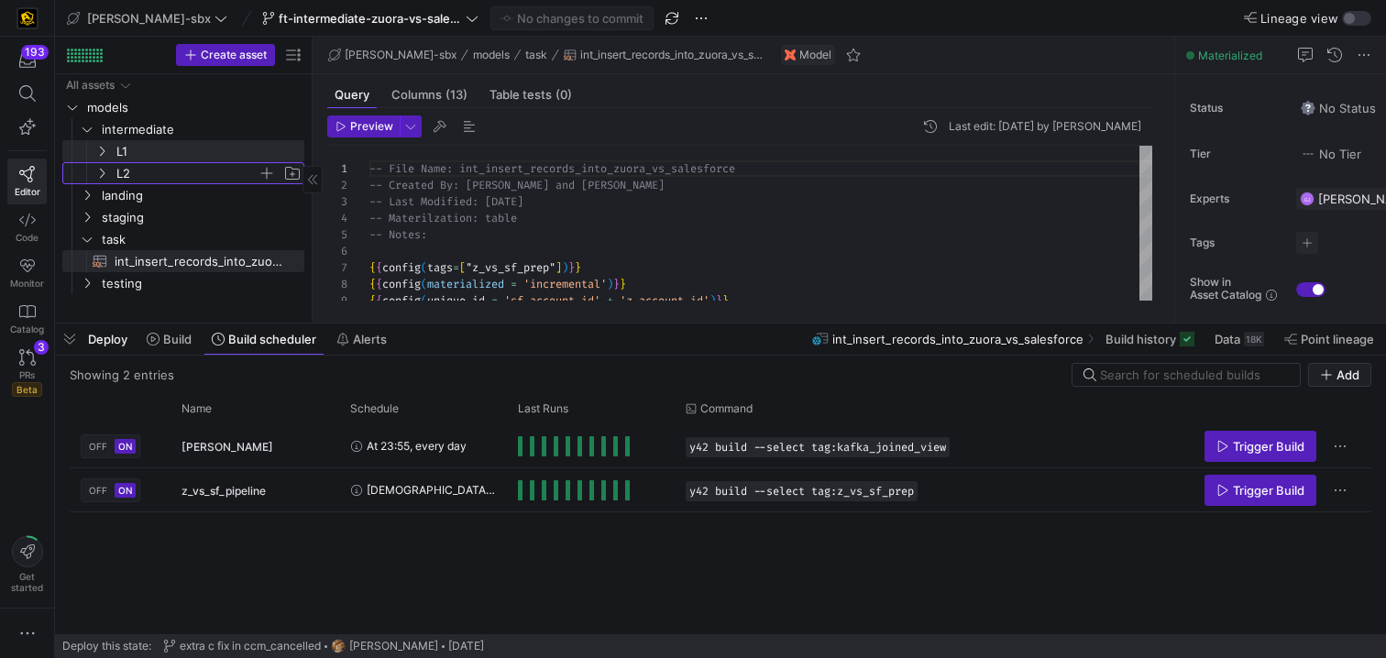
click at [136, 178] on span "L2" at bounding box center [186, 173] width 141 height 21
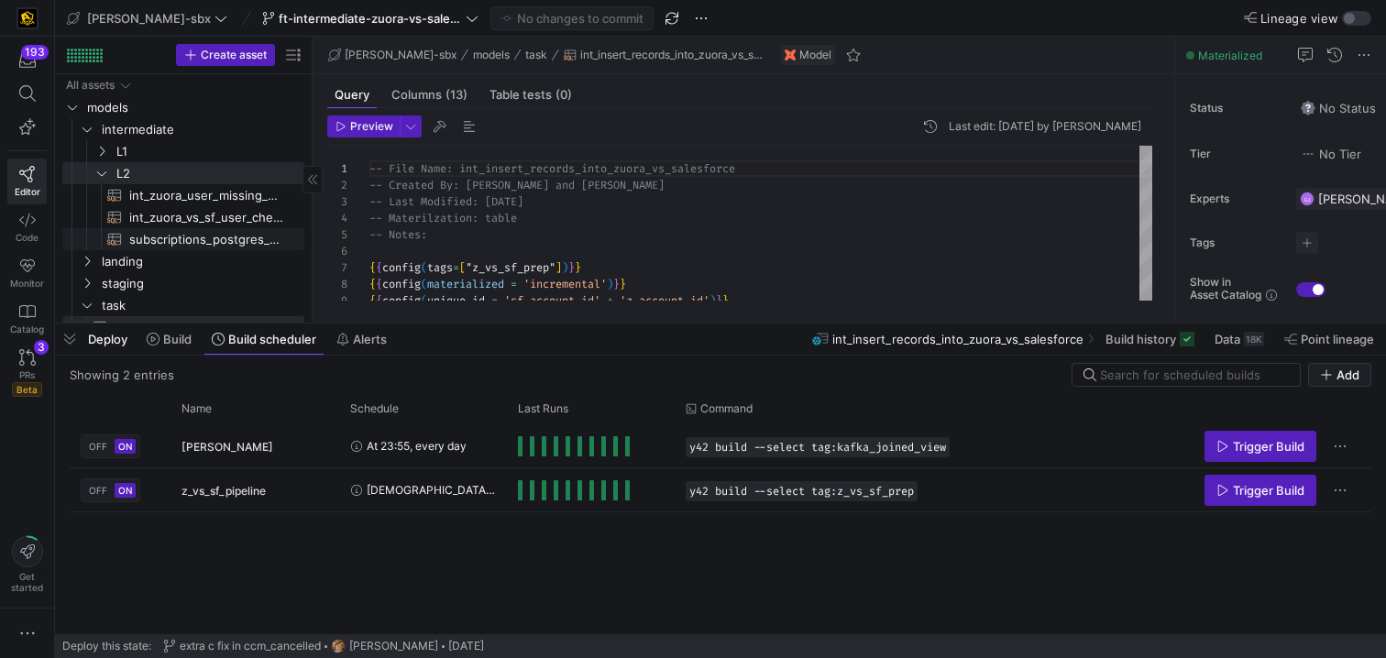
click at [166, 241] on span "subscriptions_postgres_kafka_joined_view​​​​​​​​​​" at bounding box center [206, 239] width 154 height 21
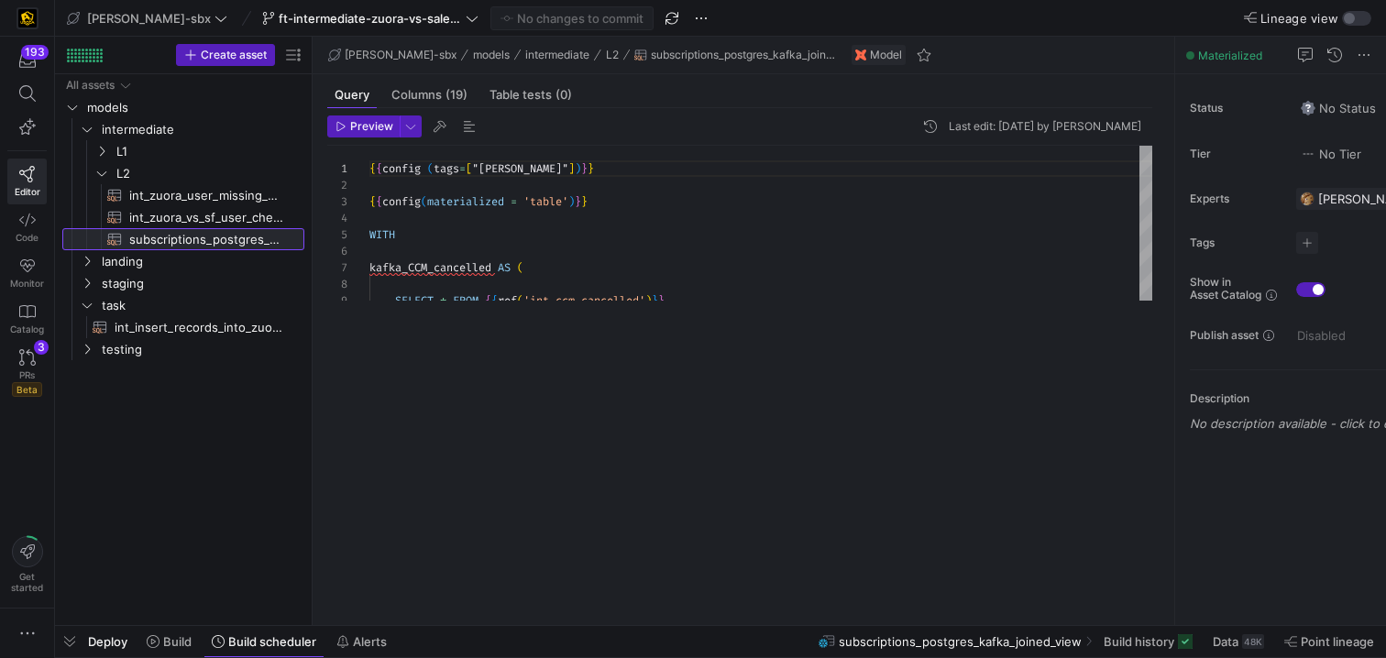
drag, startPoint x: 617, startPoint y: 325, endPoint x: 525, endPoint y: 689, distance: 375.6
click at [525, 658] on html "193 Editor Code Monitor Catalog PRs Beta 3 Get started [PERSON_NAME]-sbx ft-int…" at bounding box center [693, 329] width 1386 height 658
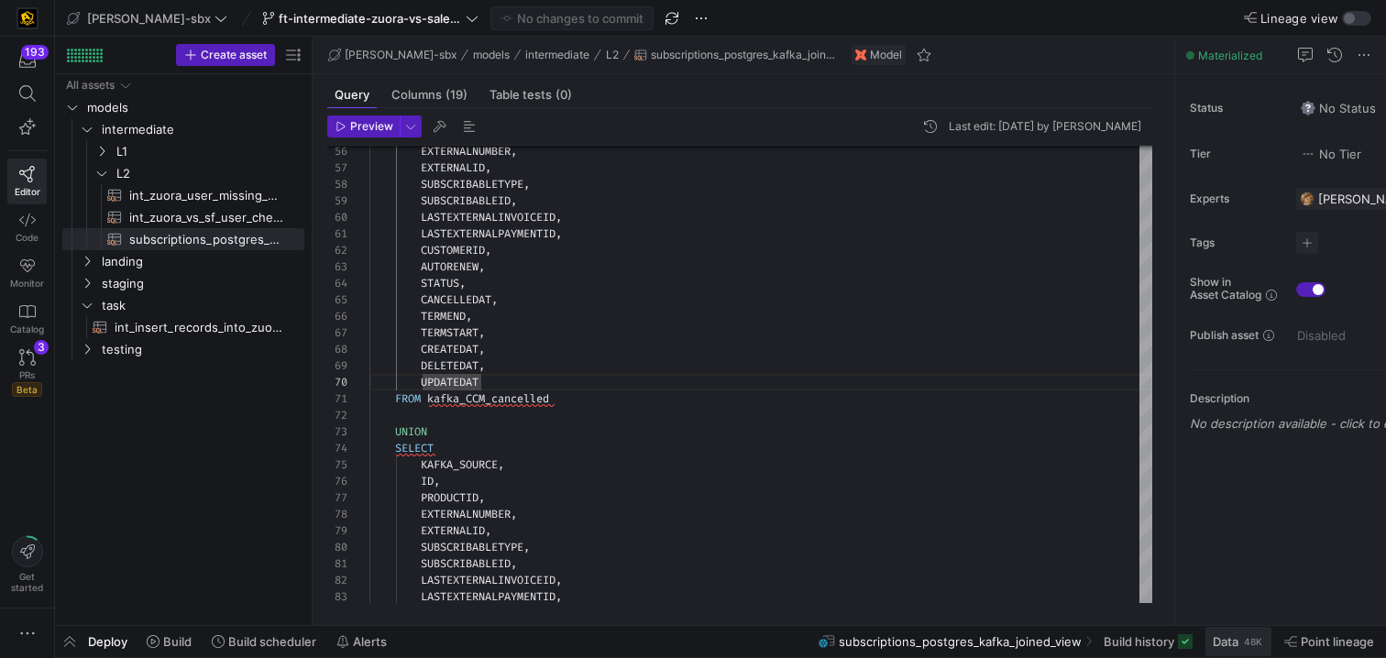
click at [1228, 645] on span "Data" at bounding box center [1226, 642] width 26 height 15
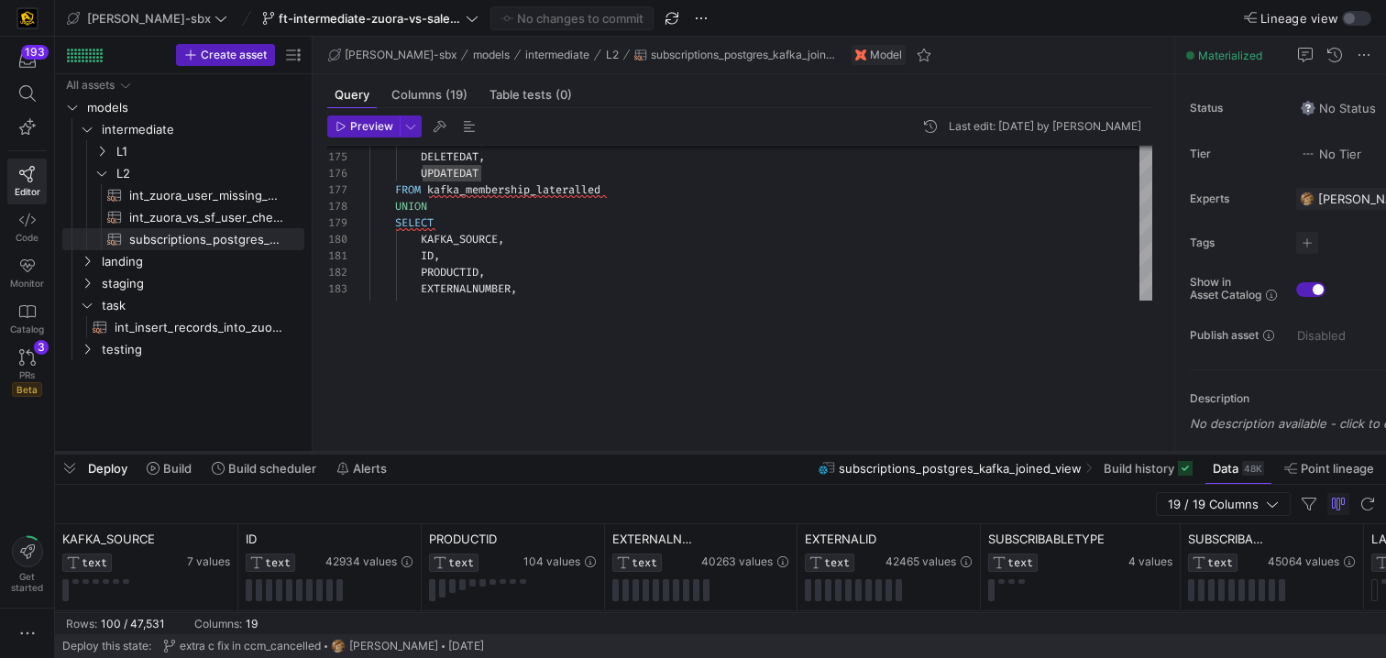
drag, startPoint x: 493, startPoint y: 326, endPoint x: 473, endPoint y: 463, distance: 139.0
click at [473, 457] on div at bounding box center [720, 452] width 1331 height 7
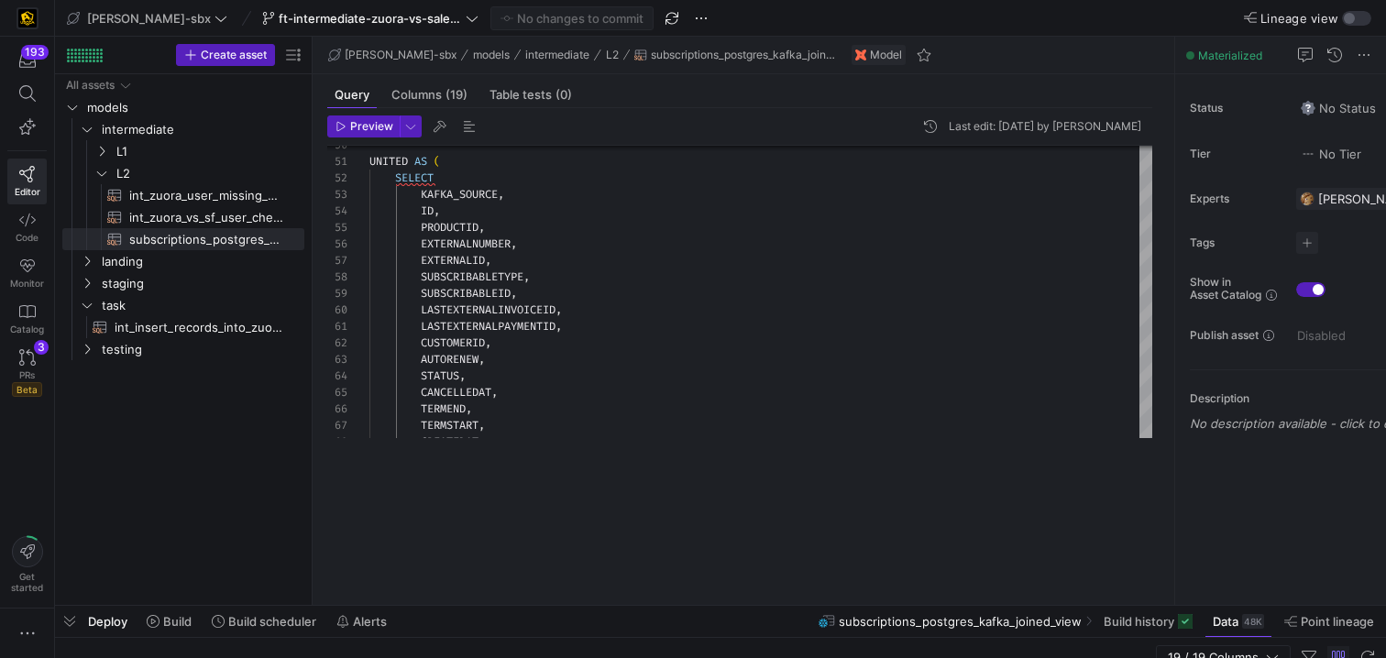
drag, startPoint x: 541, startPoint y: 457, endPoint x: 502, endPoint y: 692, distance: 238.9
click at [502, 658] on html "193 Editor Code Monitor Catalog PRs Beta 3 Get started [PERSON_NAME]-sbx ft-int…" at bounding box center [693, 329] width 1386 height 658
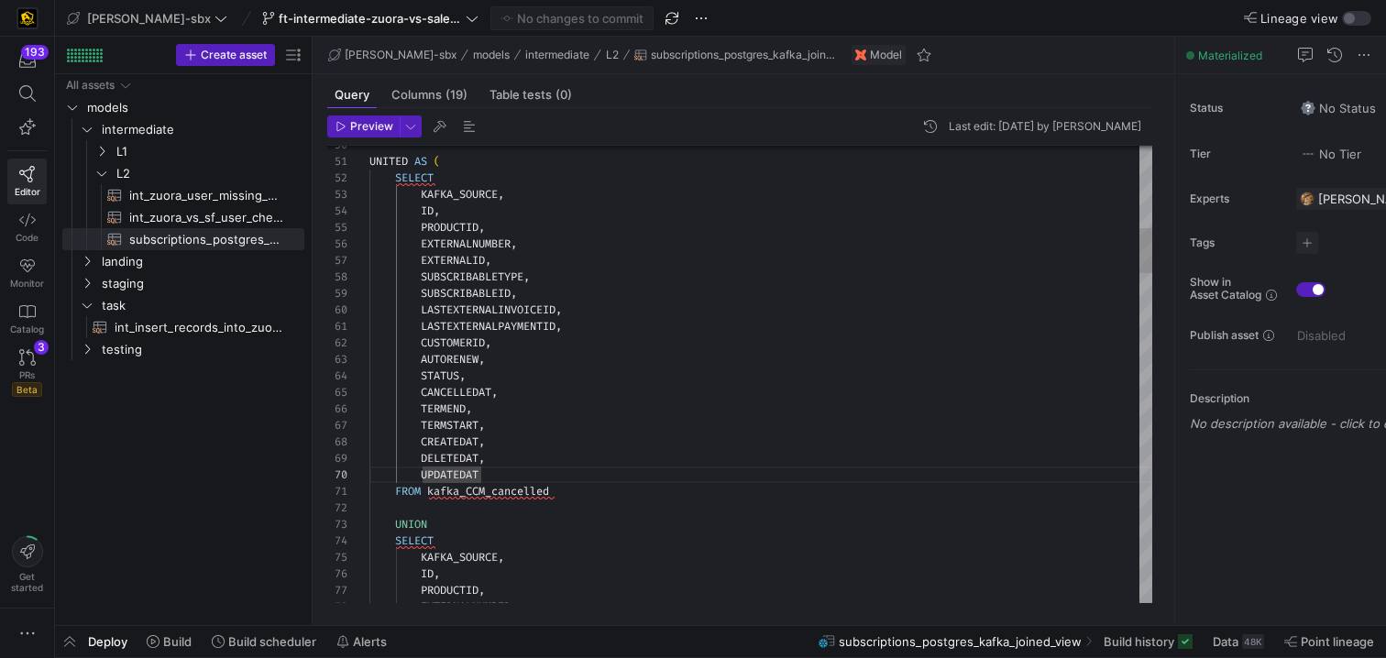
scroll to position [0, 183]
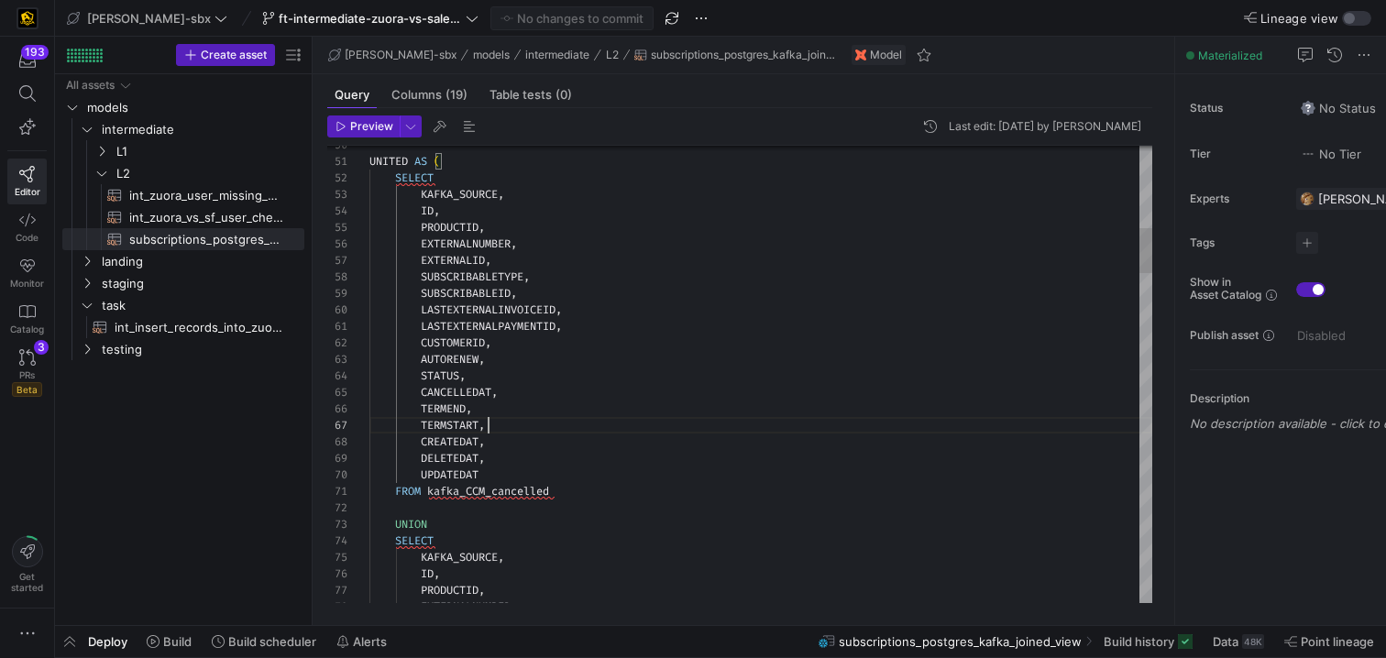
click at [533, 406] on div "KAFKA_SOURCE , ID , PRODUCTID , EXTERNALNUMBER , EXTERNALID , SUBSCRIBABLETYPE …" at bounding box center [761, 570] width 783 height 4620
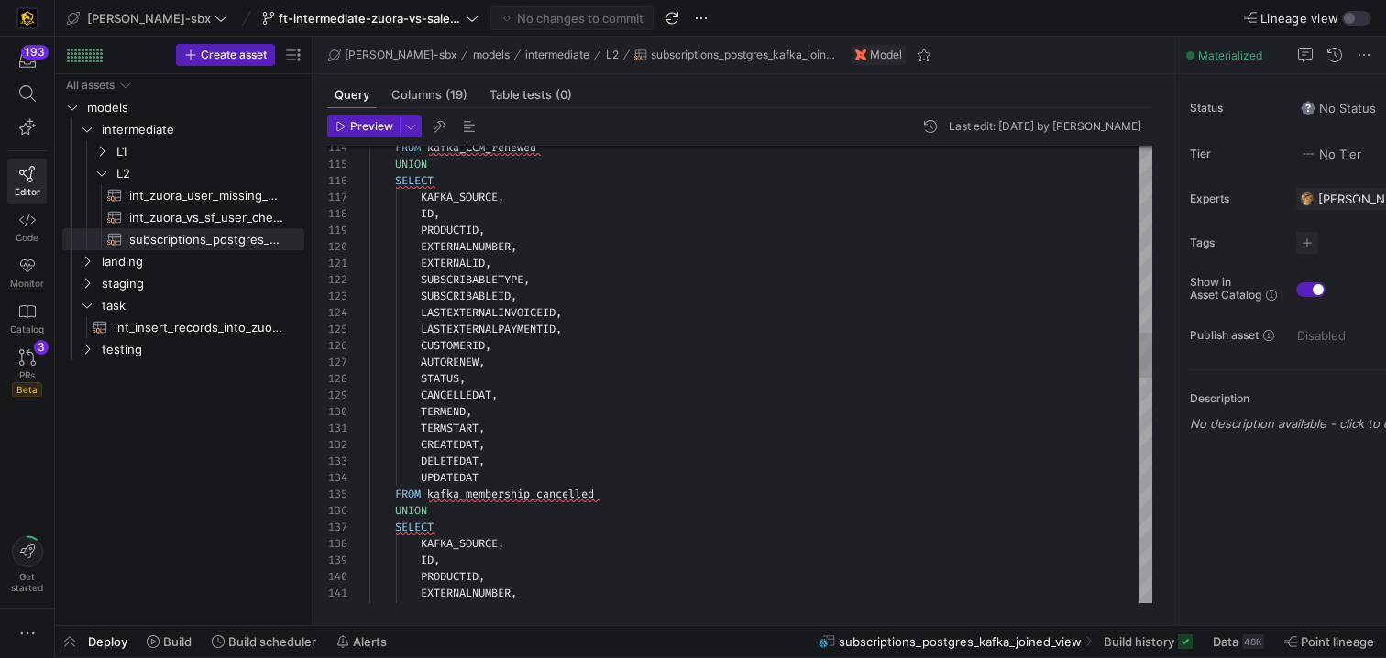
scroll to position [149, 105]
click at [555, 518] on div "KAFKA_SOURCE , ID , PRODUCTID , EXTERNALNUMBER , EXTERNALID , SUBSCRIBABLETYPE …" at bounding box center [761, 570] width 783 height 4620
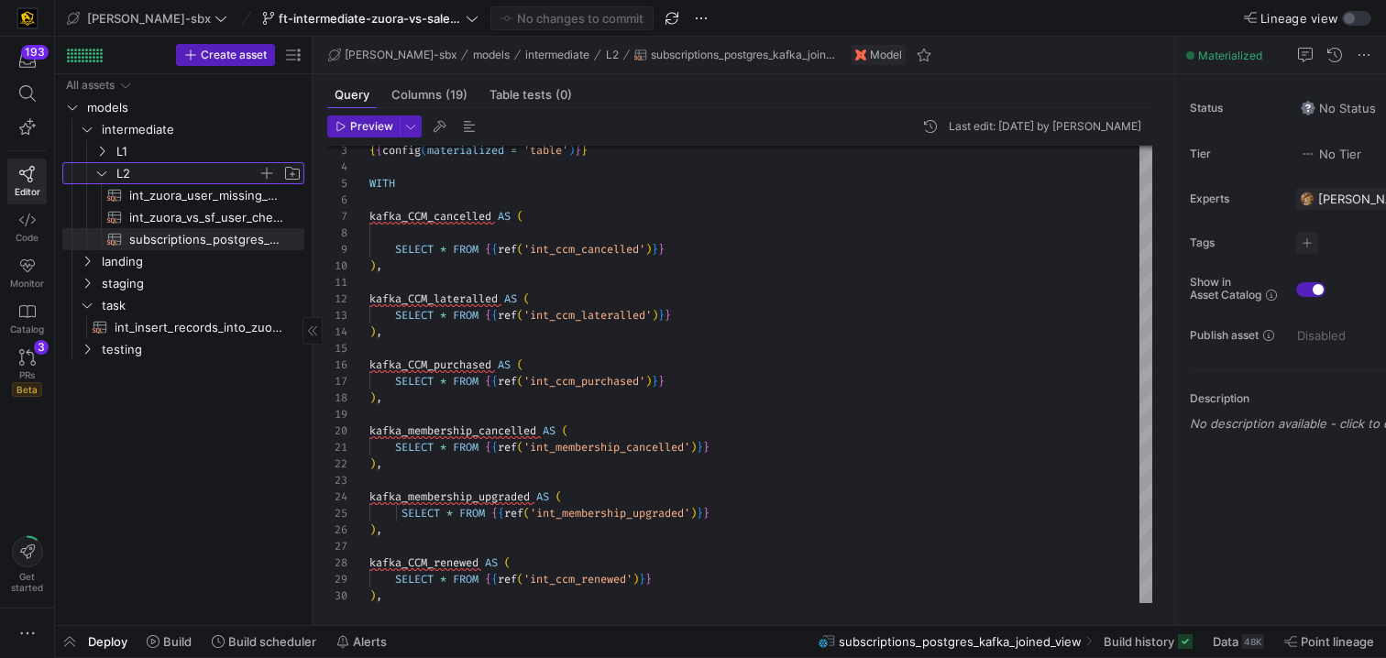
click at [108, 169] on y42-icon "Press SPACE to select this row." at bounding box center [101, 173] width 15 height 15
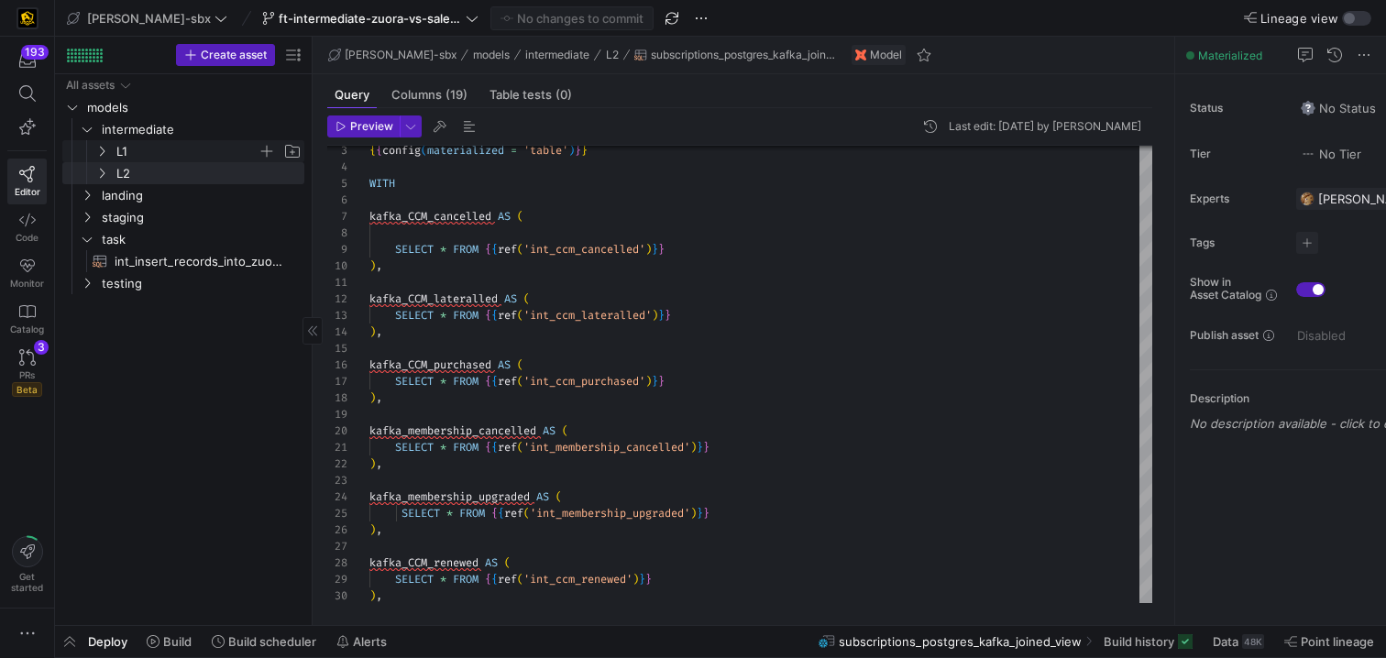
click at [107, 159] on span "L1" at bounding box center [198, 151] width 211 height 20
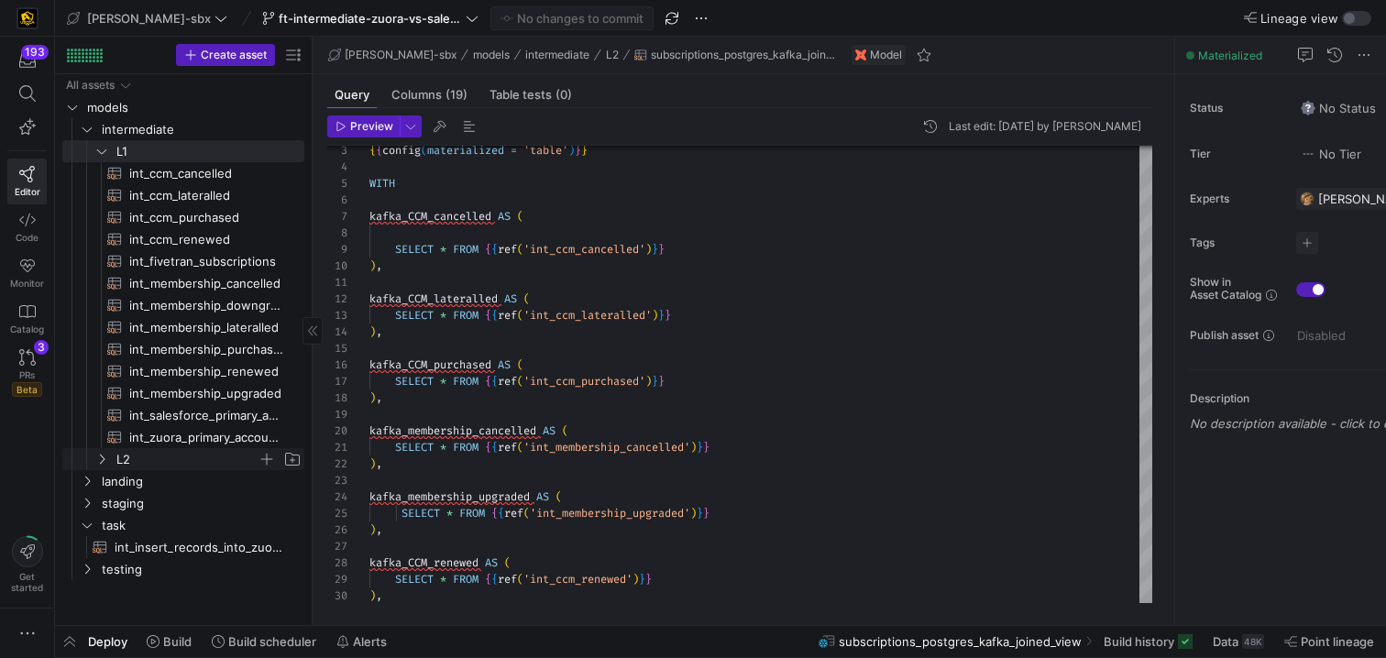
click at [124, 456] on span "L2" at bounding box center [186, 459] width 141 height 21
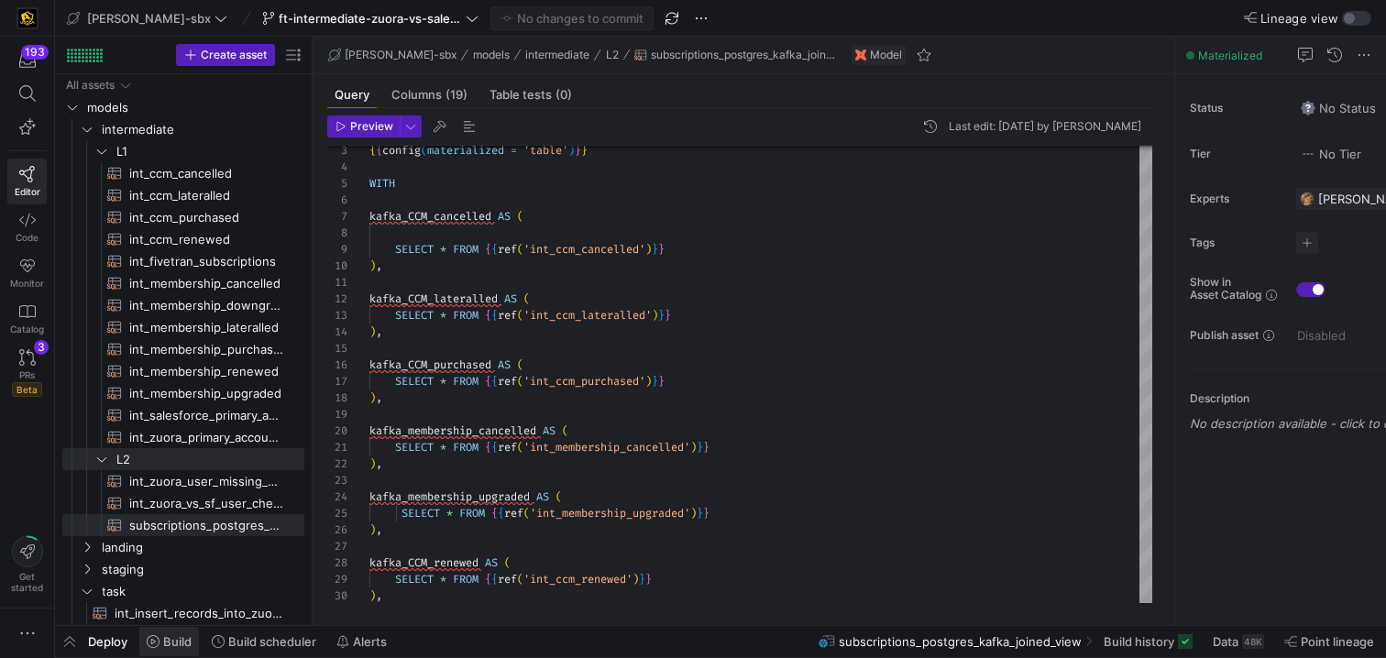
click at [180, 641] on span "Build" at bounding box center [177, 642] width 28 height 15
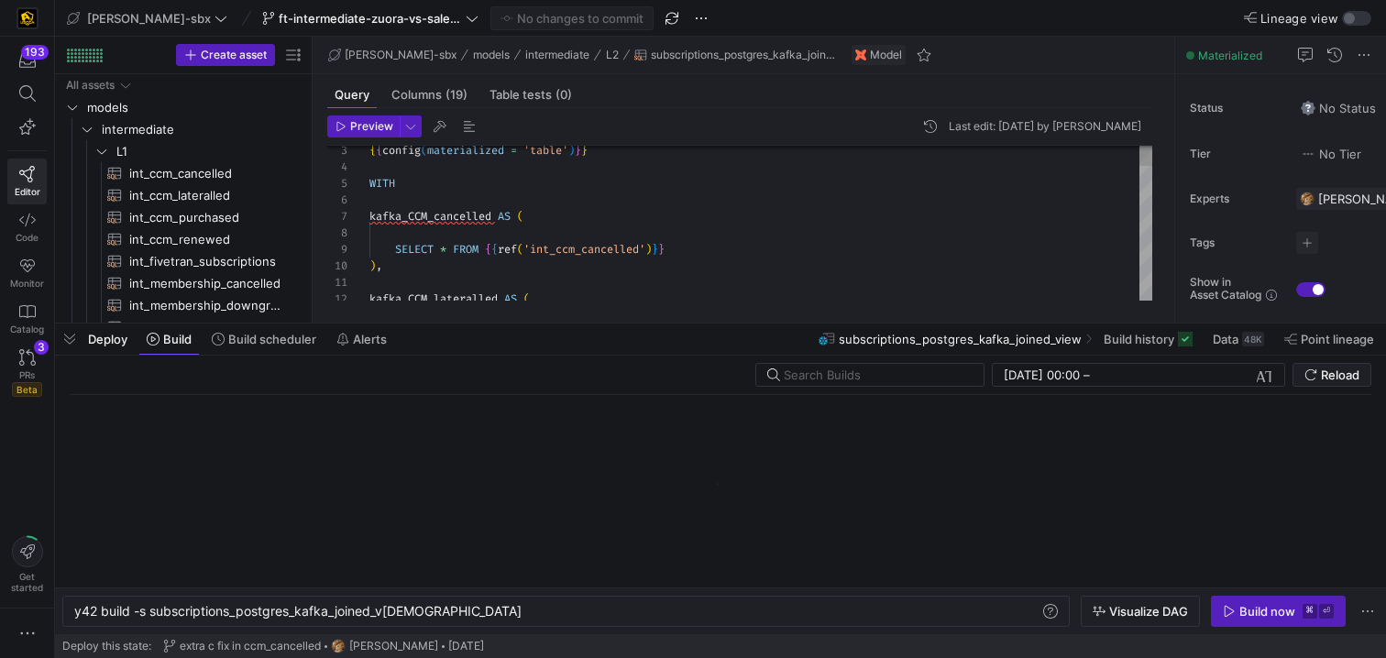
scroll to position [0, 332]
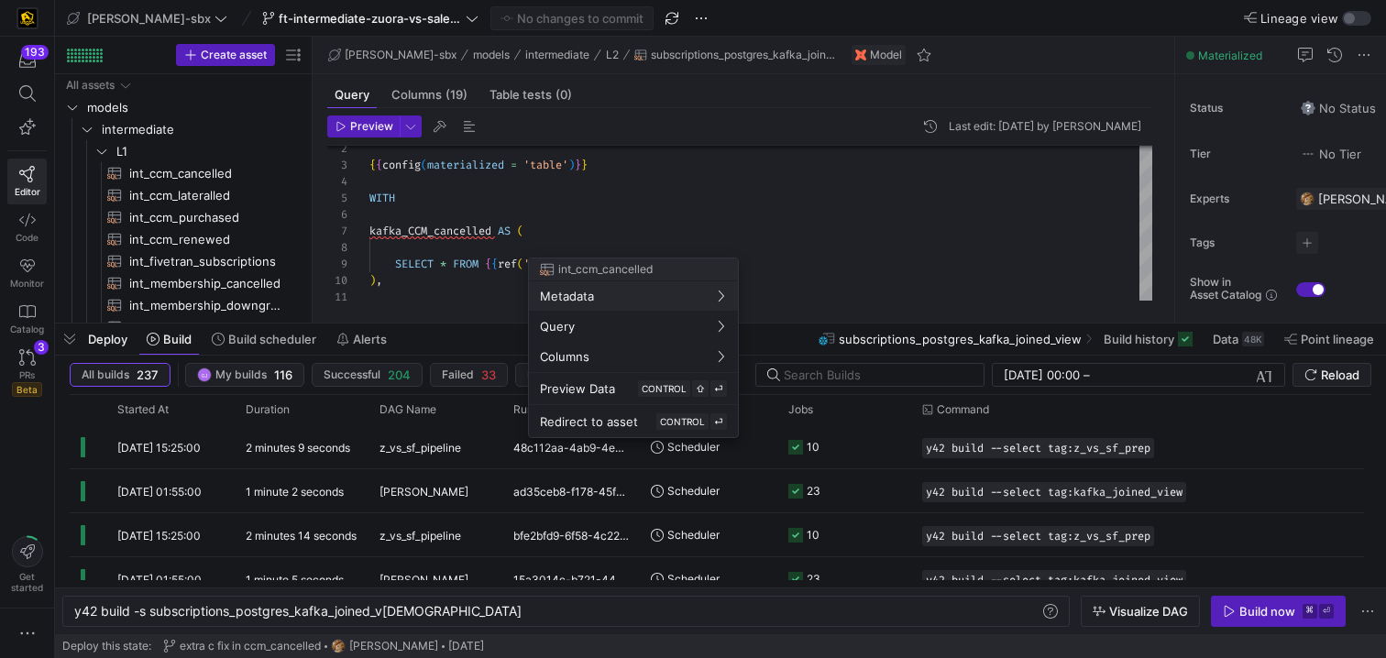
click at [565, 224] on div at bounding box center [693, 329] width 1386 height 658
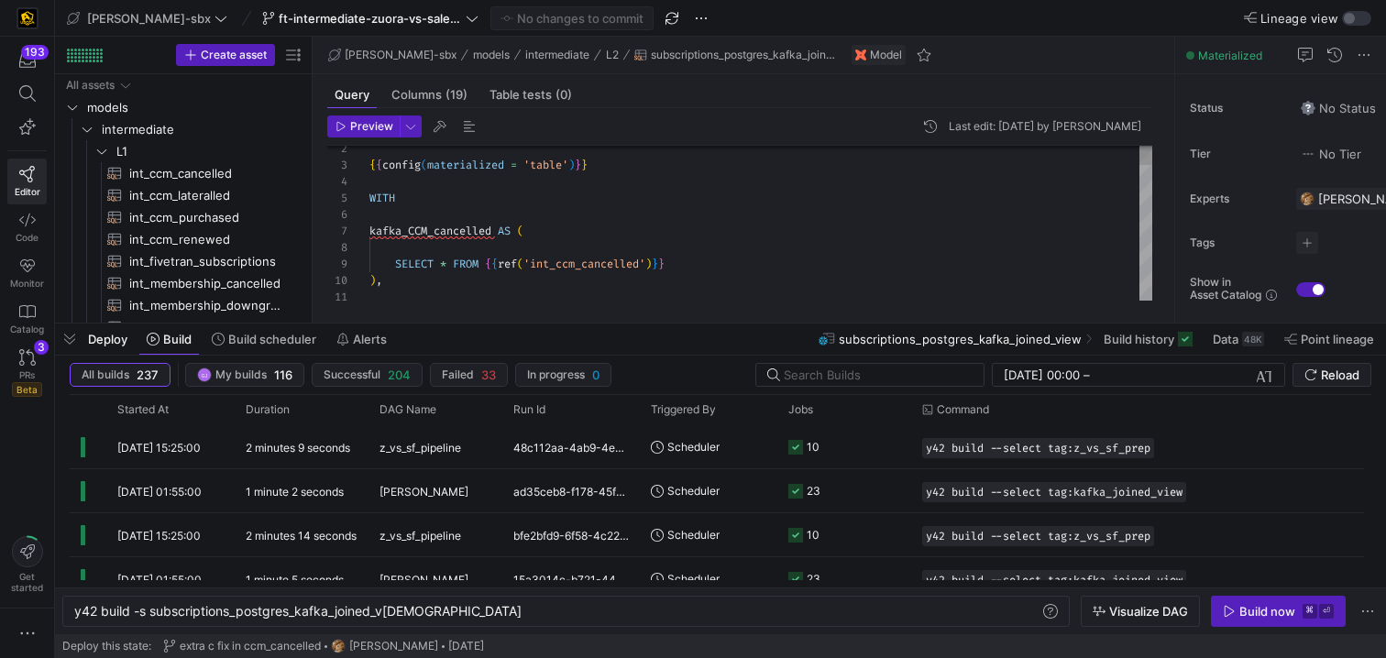
scroll to position [99, 159]
click at [1144, 353] on span at bounding box center [1149, 339] width 104 height 29
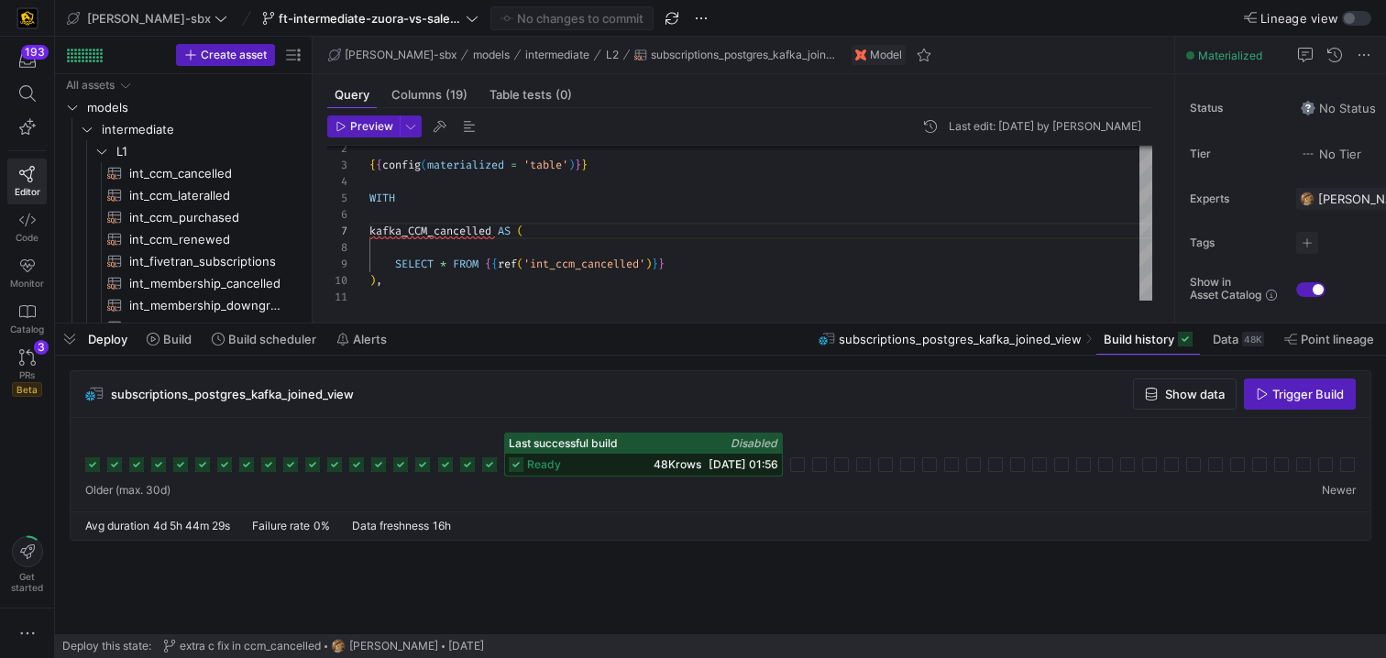
click at [491, 467] on icon at bounding box center [489, 465] width 15 height 15
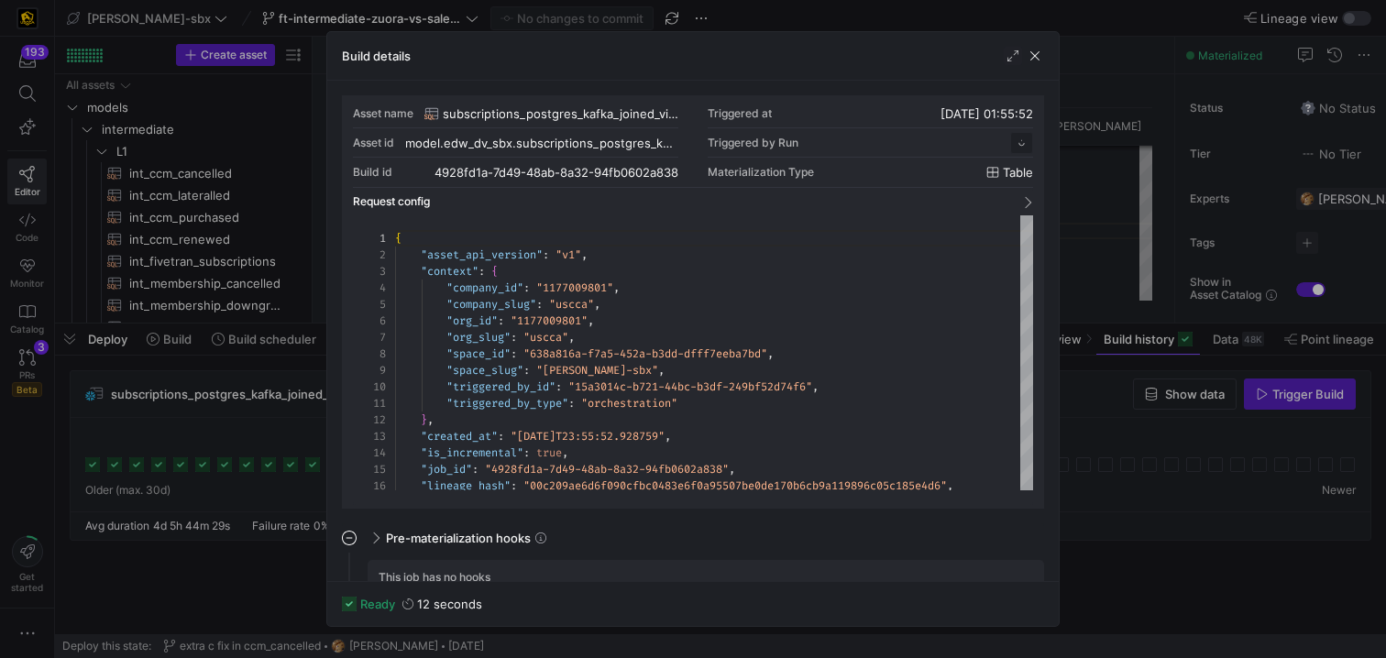
scroll to position [165, 0]
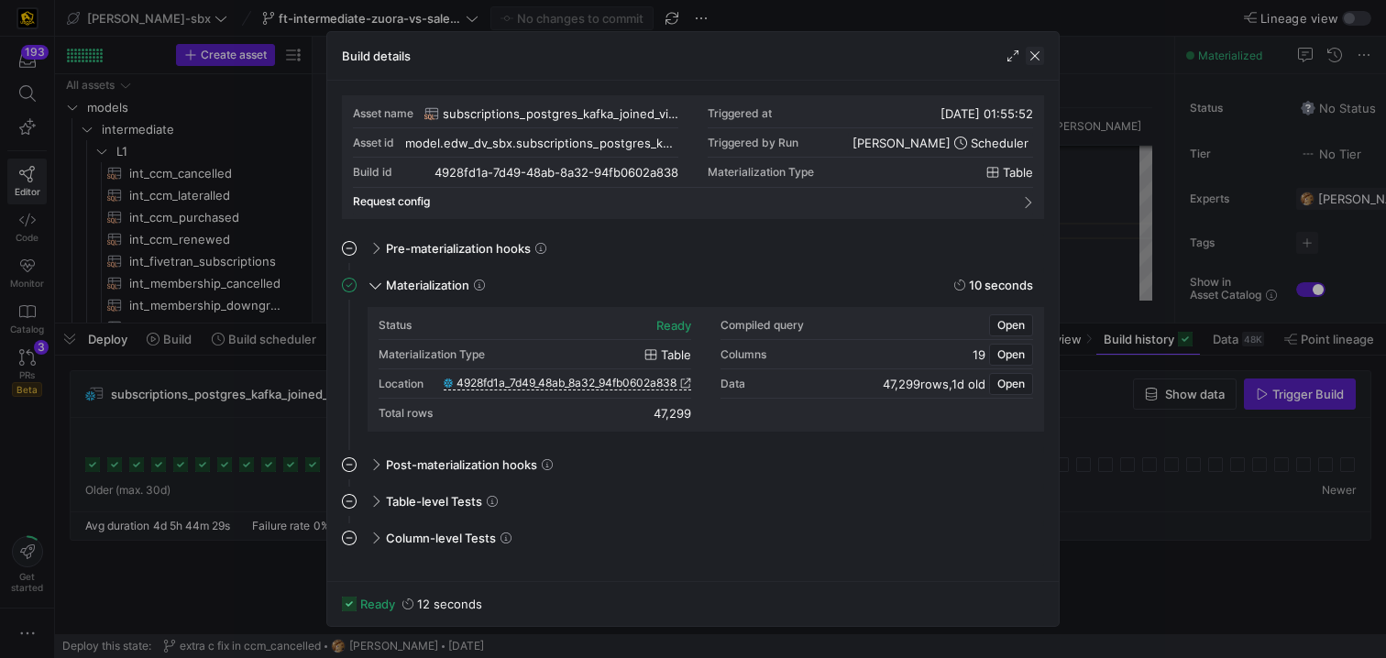
click at [1037, 59] on span "button" at bounding box center [1035, 56] width 18 height 18
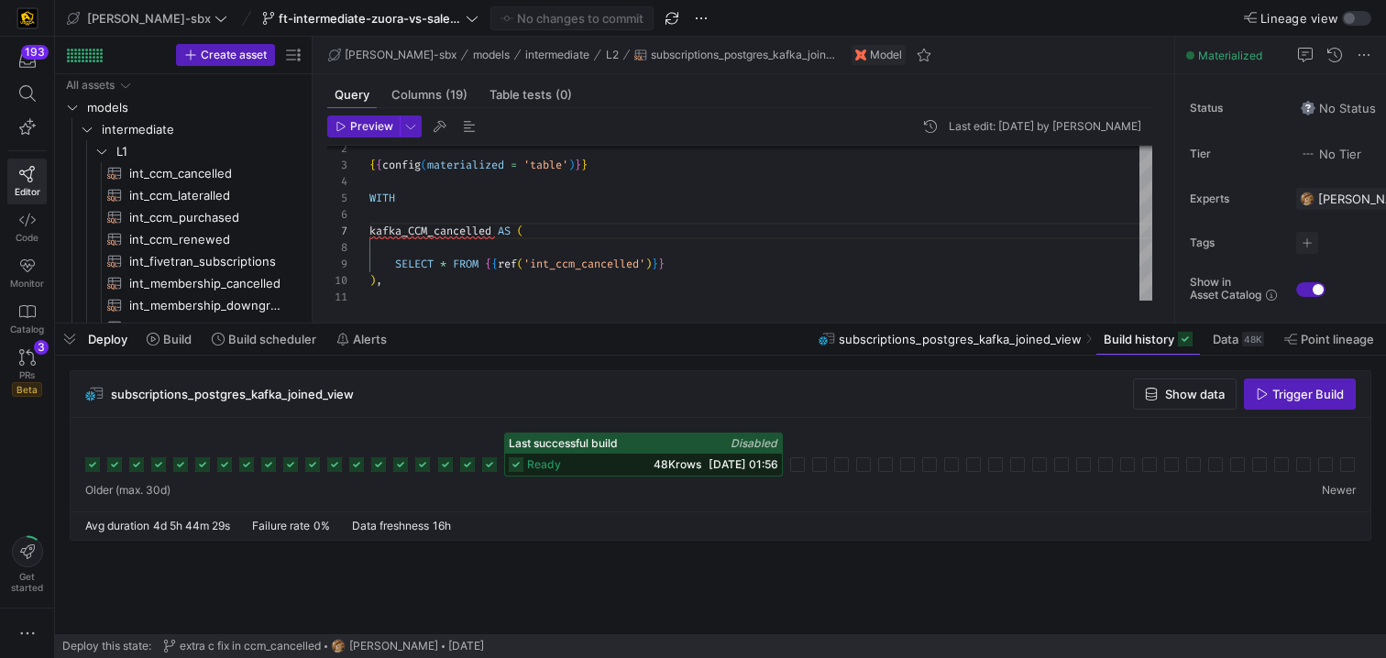
click at [558, 451] on div "Last successful build Disabled" at bounding box center [643, 444] width 277 height 20
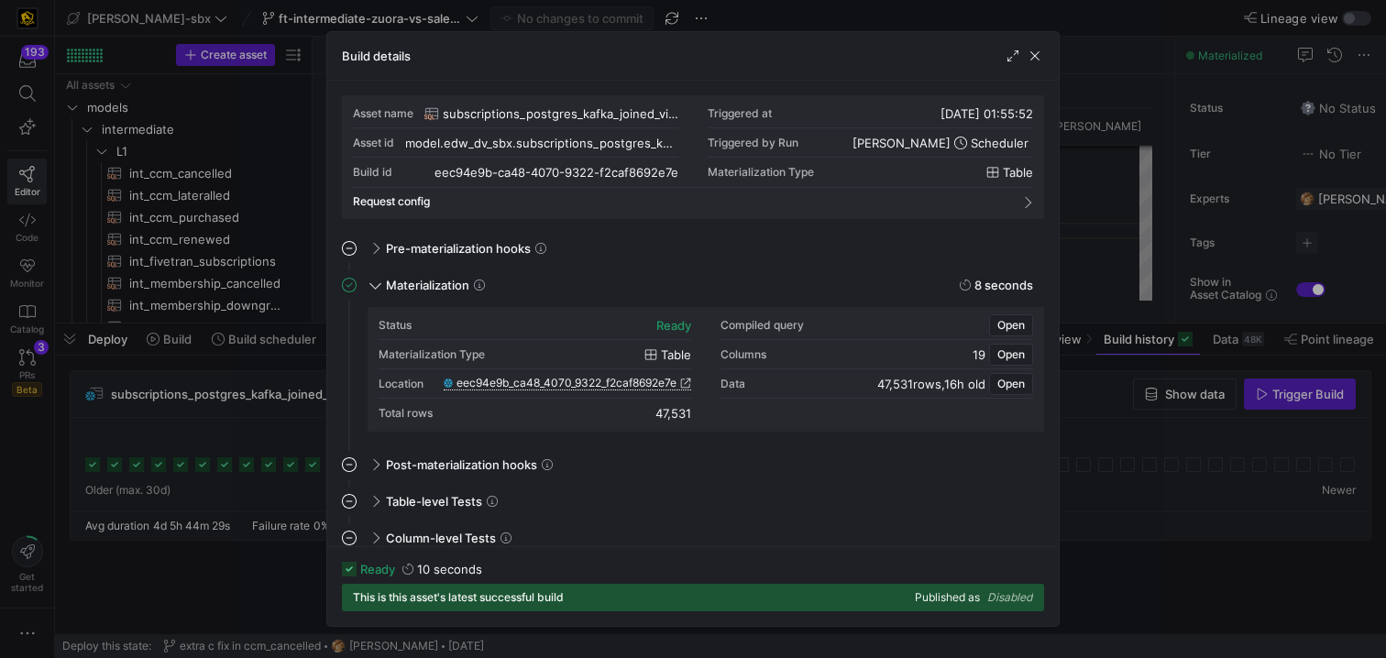
click at [611, 384] on span "eec94e9b_ca48_4070_9322_f2caf8692e7e" at bounding box center [567, 383] width 220 height 13
click at [1035, 56] on span "button" at bounding box center [1035, 56] width 18 height 18
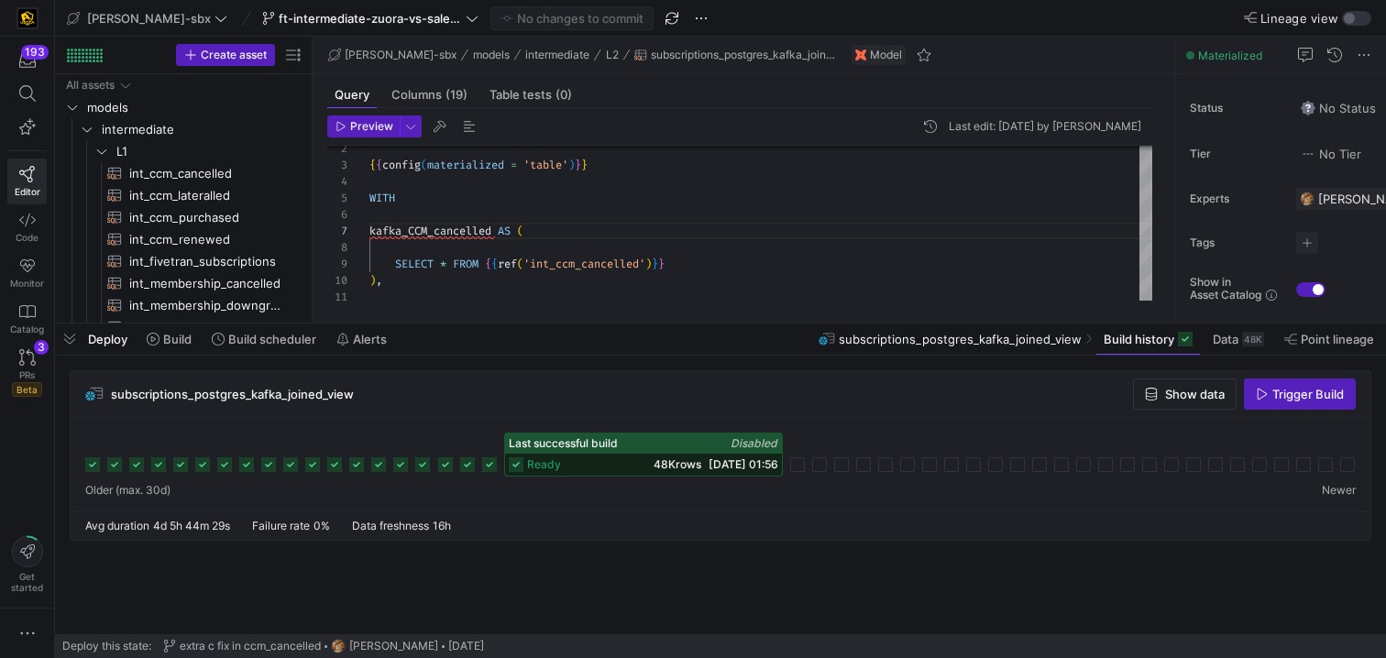
click at [566, 466] on div "ready 48K rows [DATE] 01:56" at bounding box center [643, 465] width 277 height 22
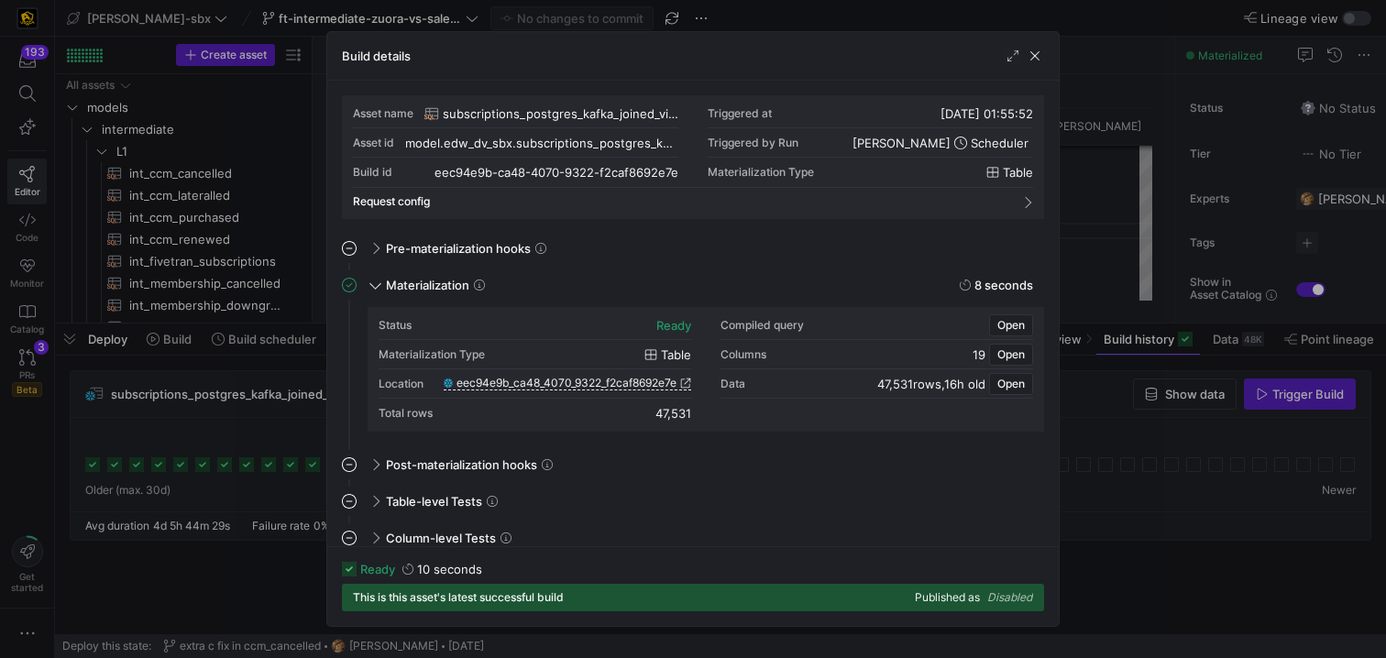
click at [1044, 49] on div "Build details" at bounding box center [693, 56] width 732 height 49
click at [1039, 56] on span "button" at bounding box center [1035, 56] width 18 height 18
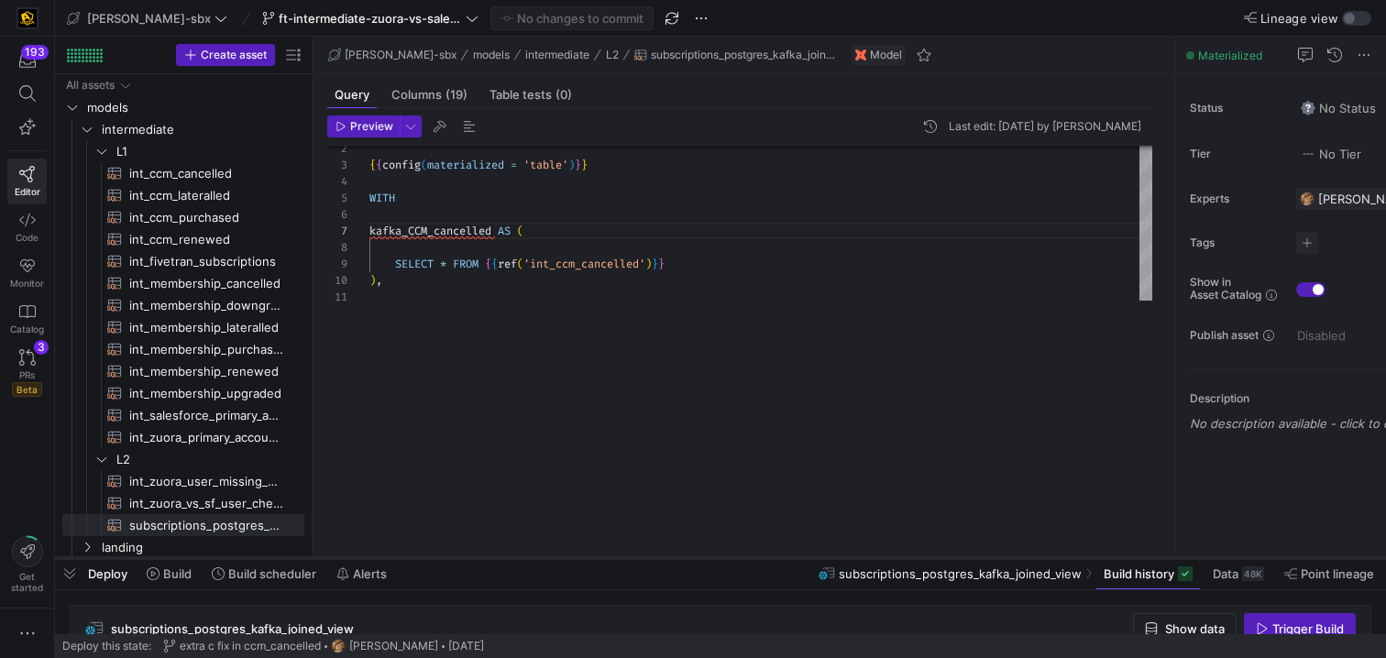
drag, startPoint x: 432, startPoint y: 320, endPoint x: 413, endPoint y: 555, distance: 235.5
click at [413, 555] on div at bounding box center [720, 558] width 1331 height 7
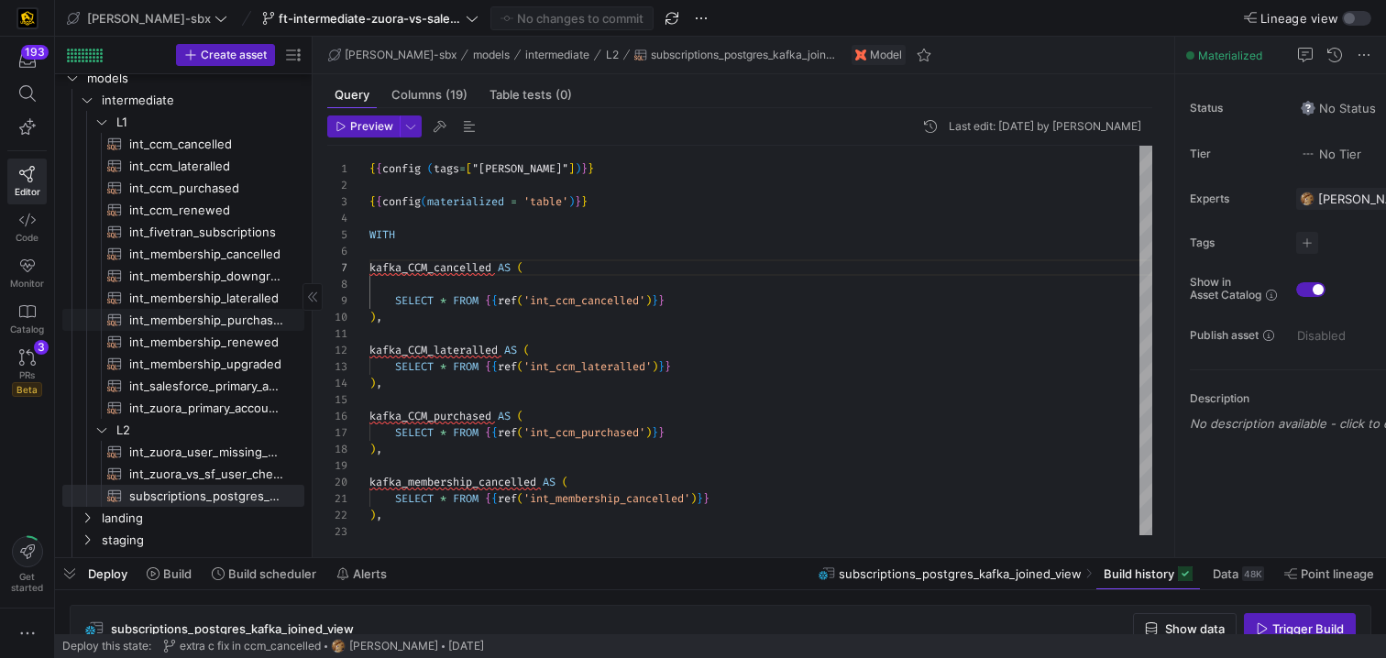
scroll to position [29, 0]
click at [270, 342] on span "int_membership_renewed​​​​​​​​​​" at bounding box center [206, 342] width 154 height 21
type textarea "{{config (tags=["kafka_joined_view"])}} {{config(materialized = 'table')}} WITH…"
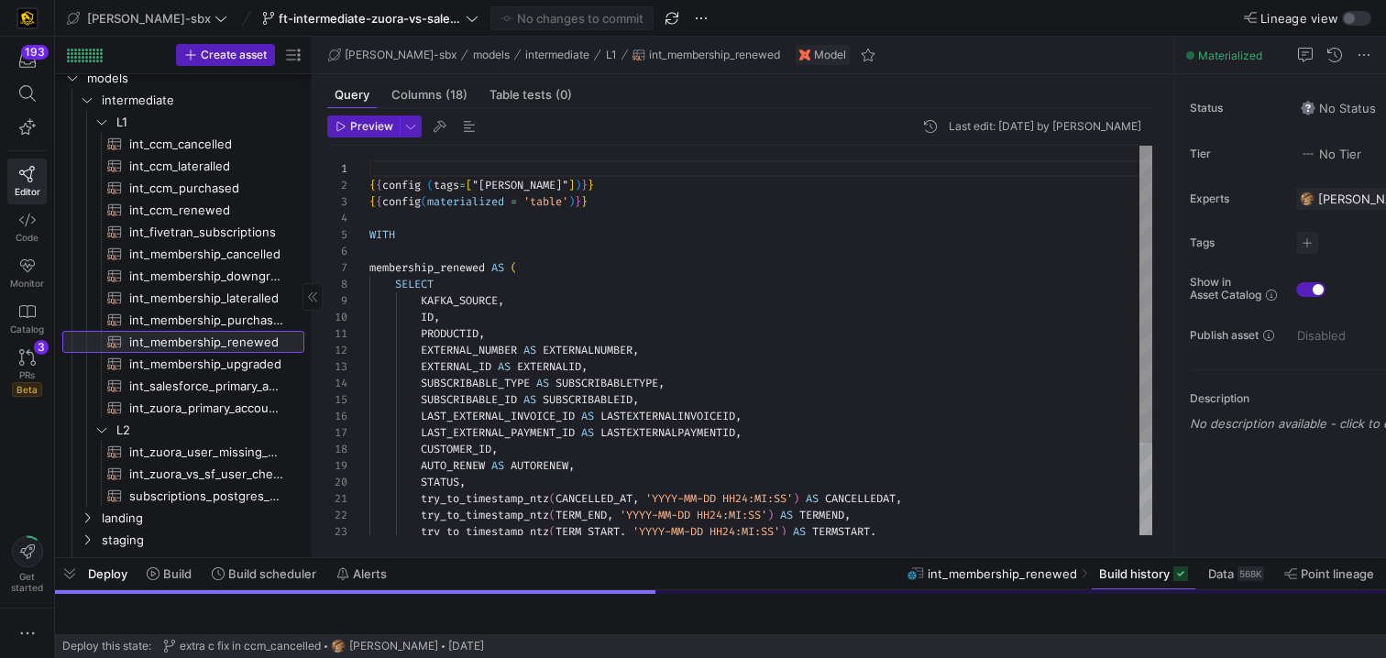
scroll to position [165, 0]
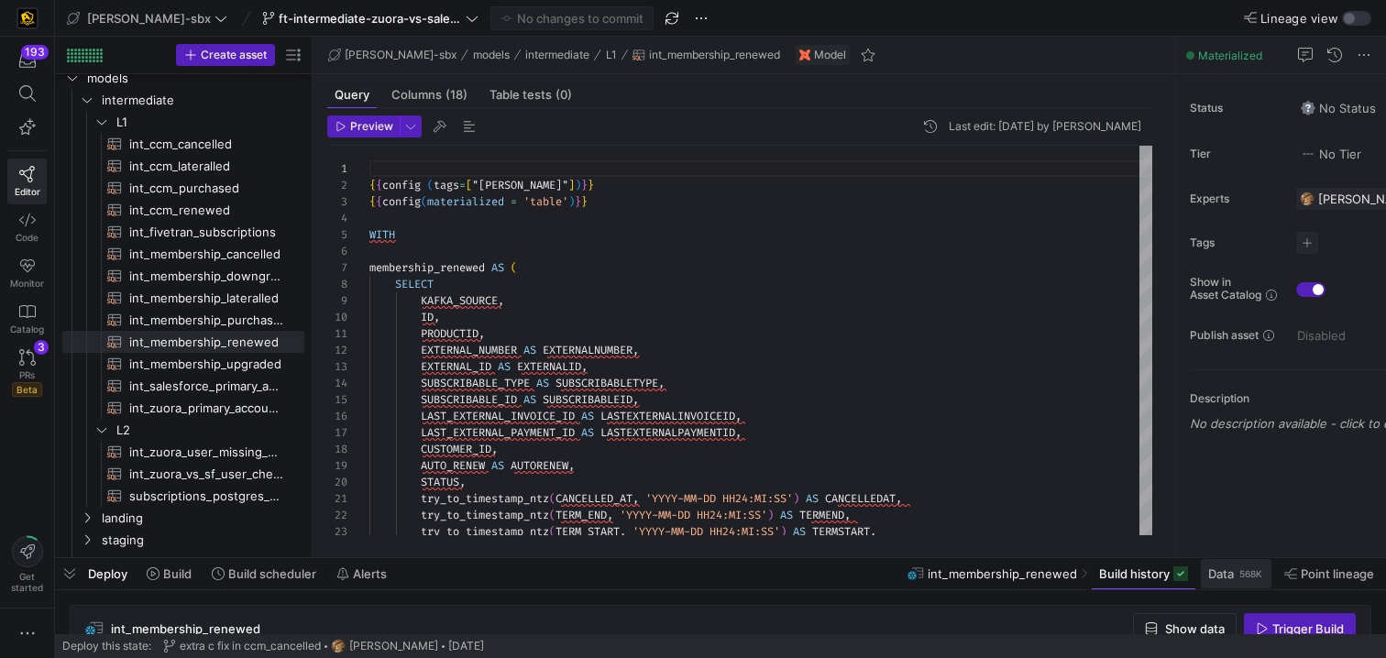
click at [1258, 584] on span at bounding box center [1236, 573] width 71 height 29
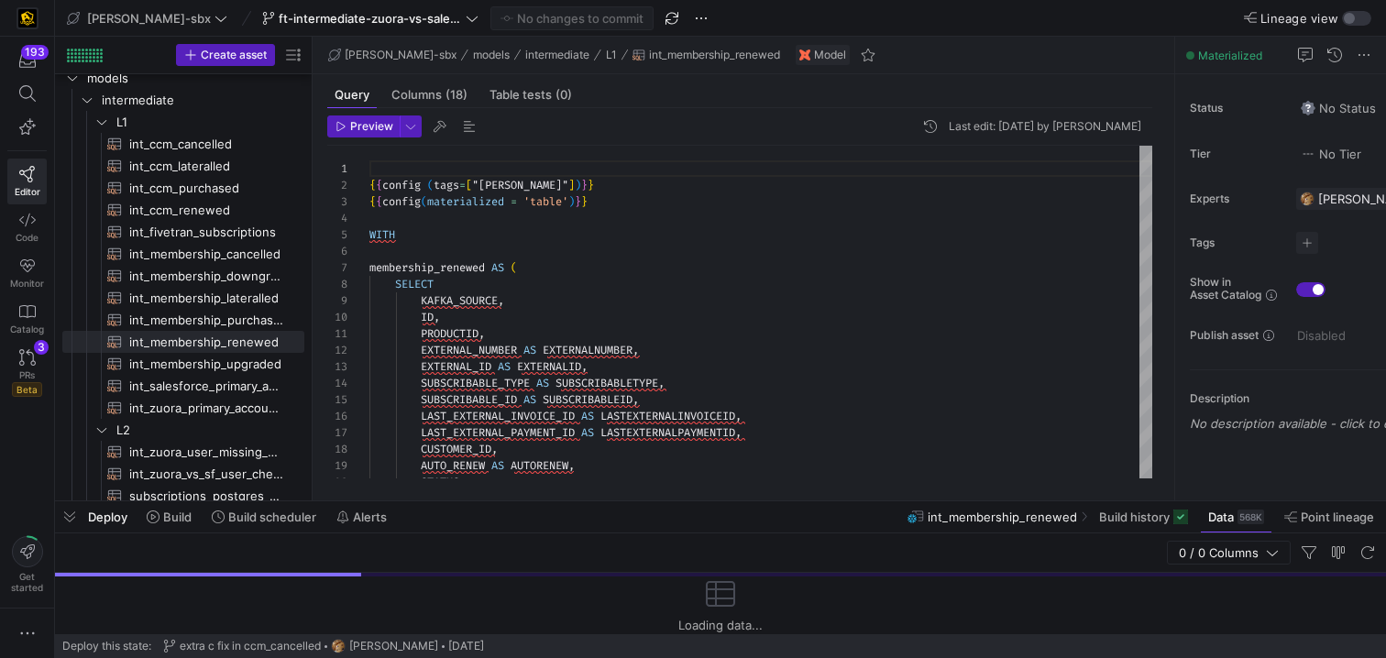
drag, startPoint x: 1002, startPoint y: 559, endPoint x: 1009, endPoint y: 491, distance: 69.1
click at [1009, 498] on div at bounding box center [720, 501] width 1331 height 7
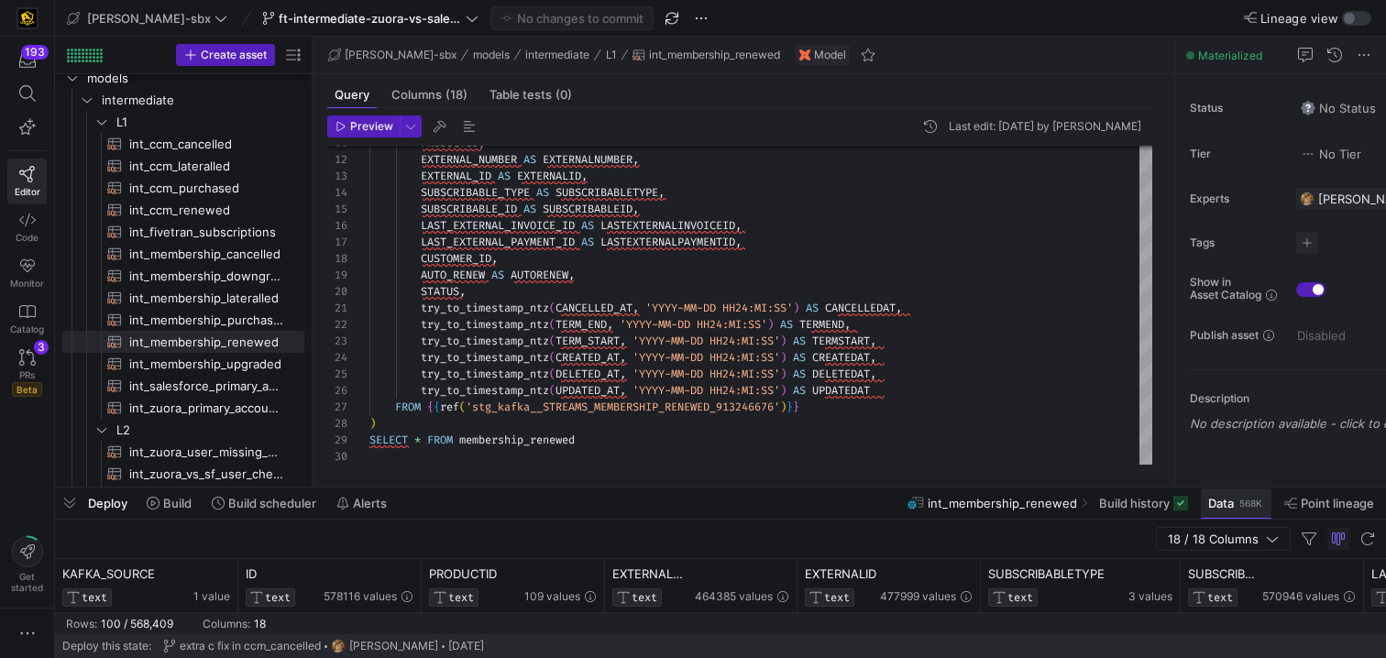
click at [1243, 500] on div "568K" at bounding box center [1251, 503] width 27 height 15
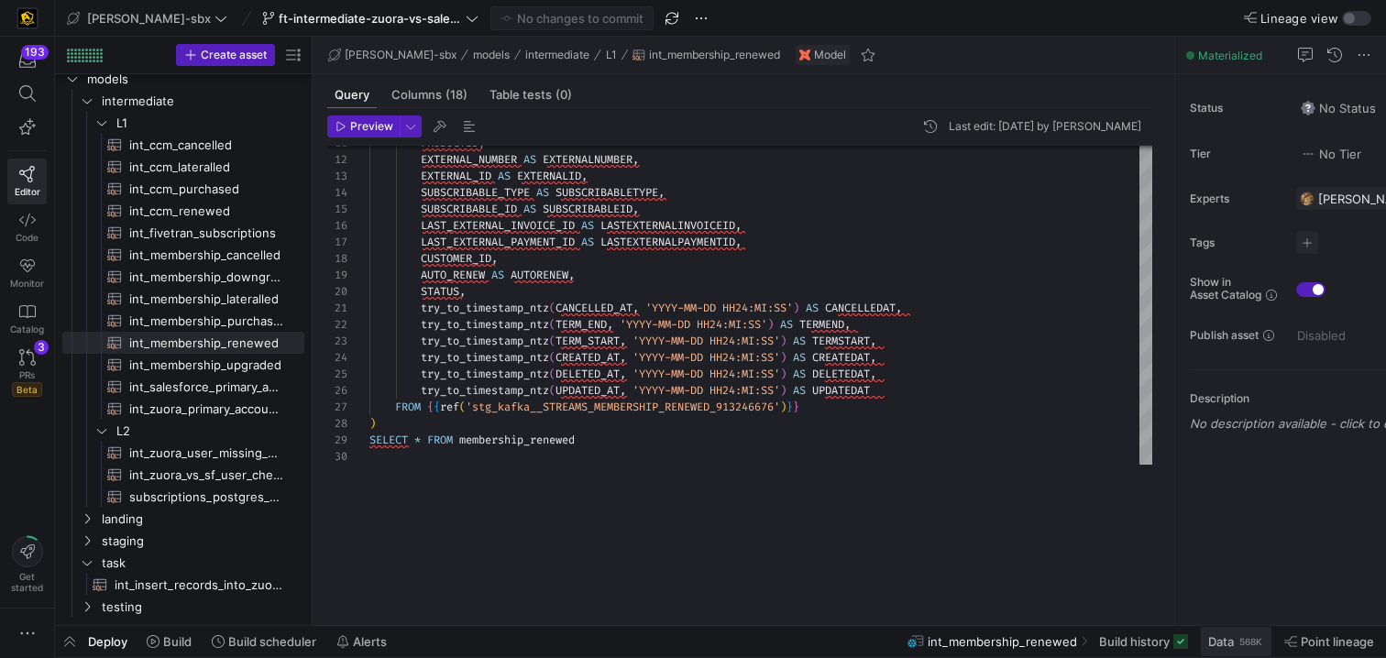
scroll to position [21, 0]
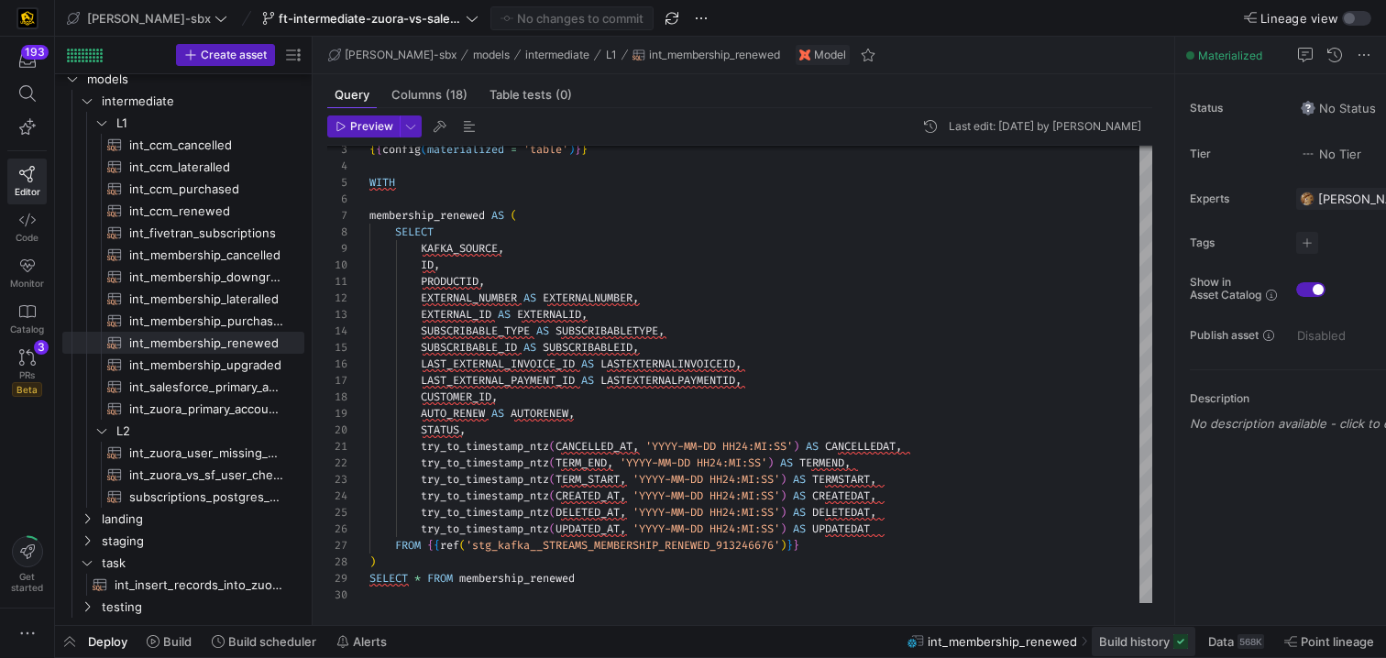
click at [1132, 632] on span at bounding box center [1144, 641] width 104 height 29
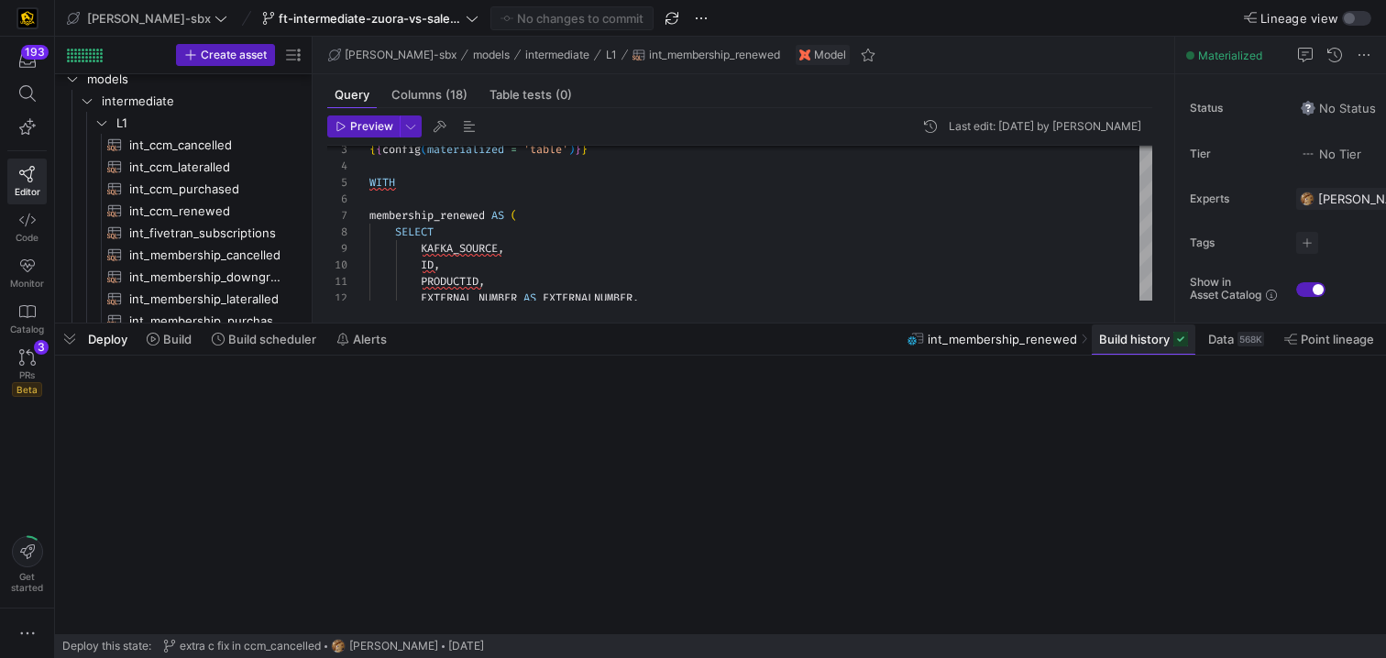
scroll to position [29, 0]
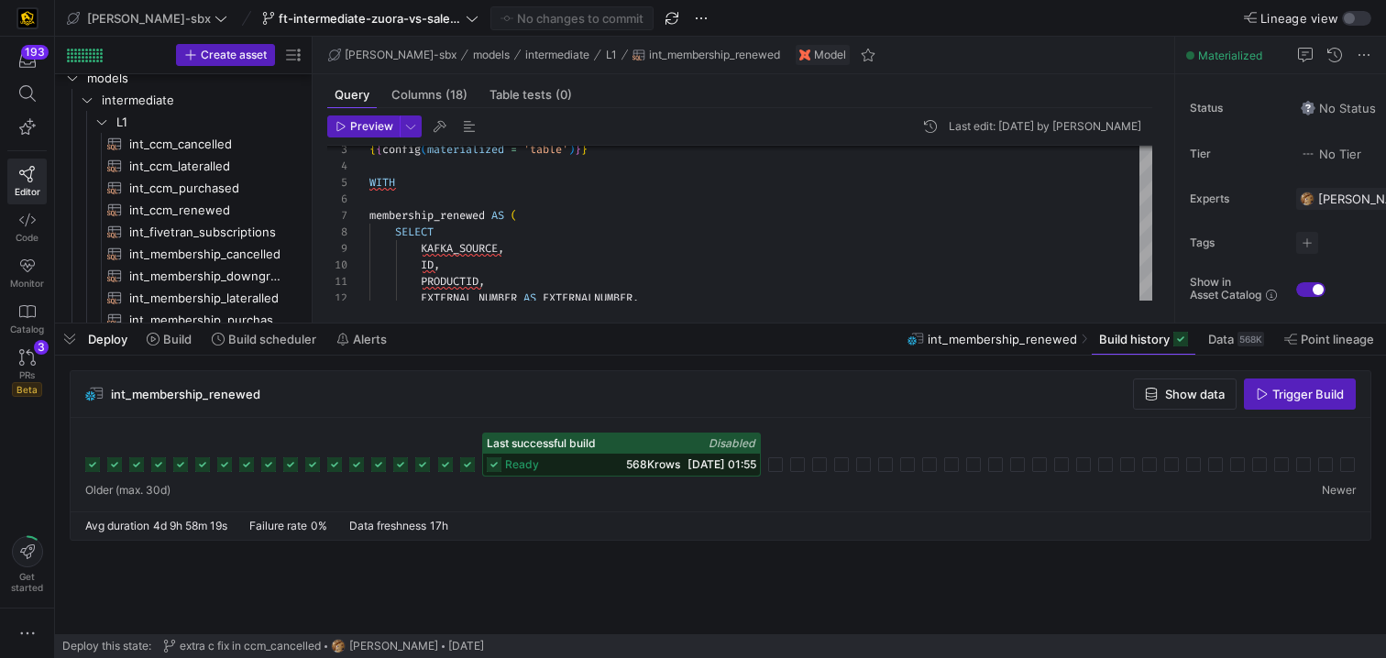
click at [626, 466] on span "568K rows" at bounding box center [653, 465] width 54 height 14
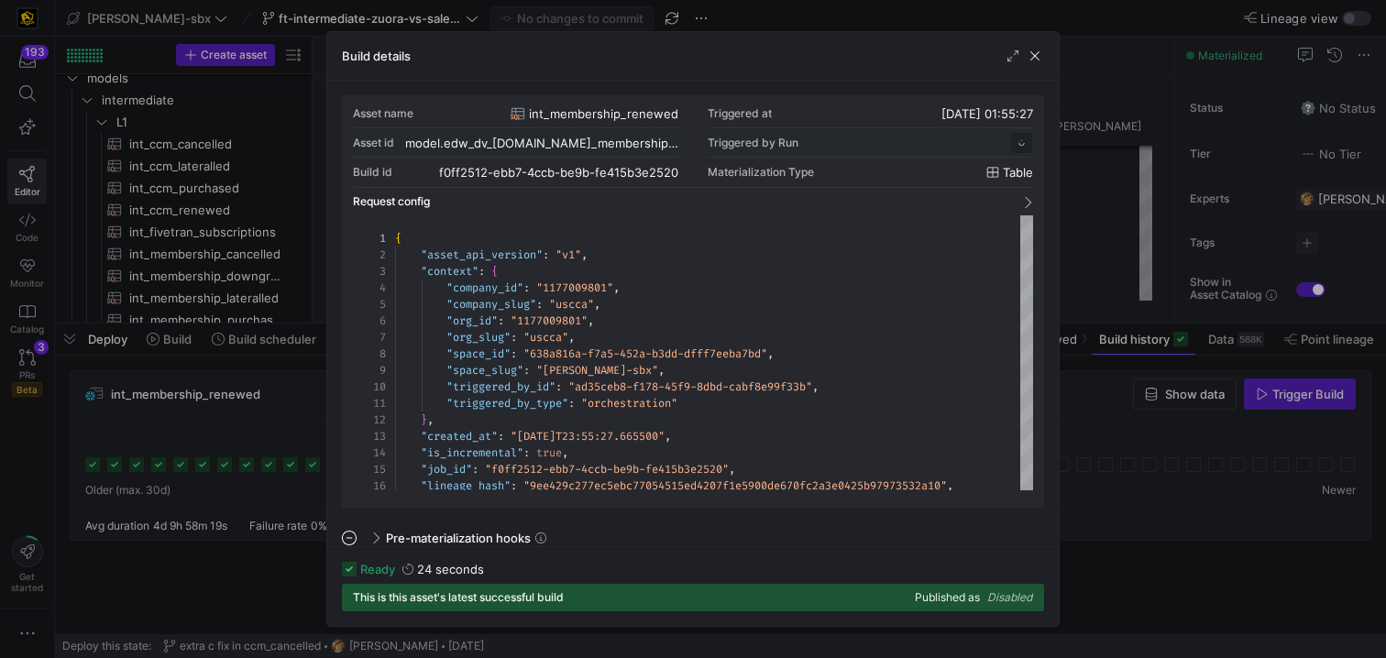
scroll to position [165, 0]
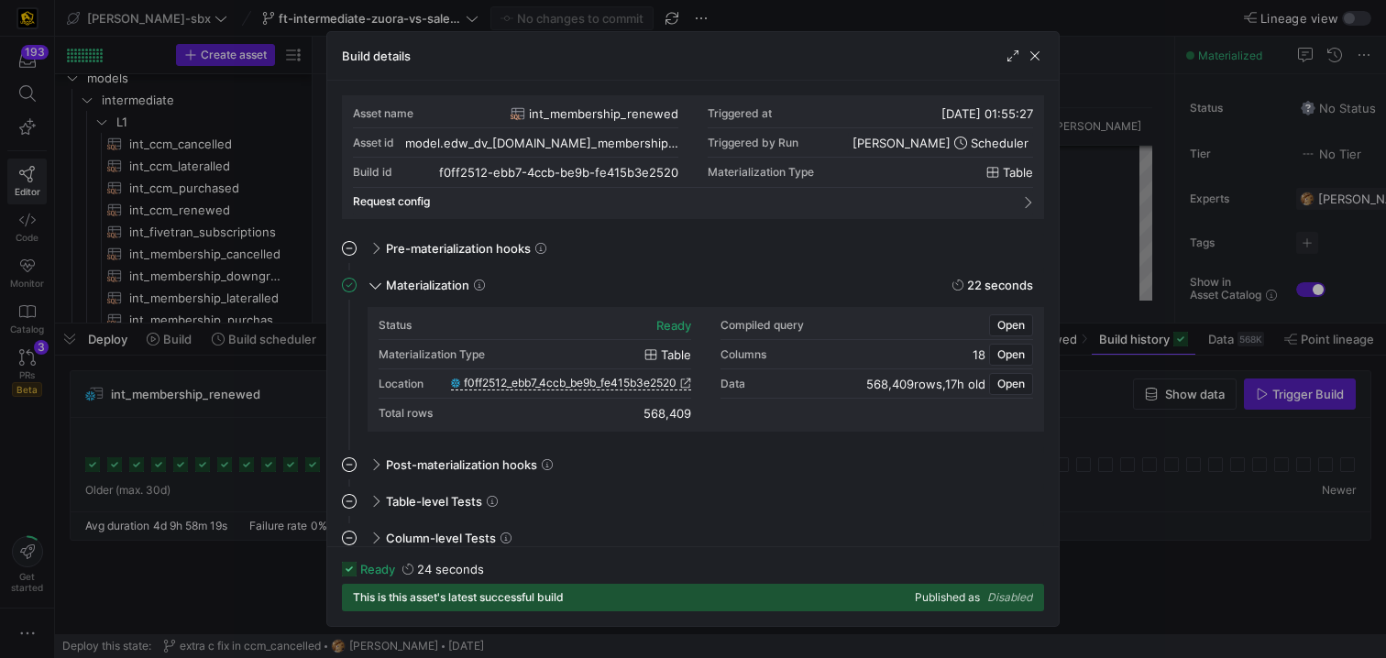
click at [692, 417] on div "Status ready Compiled query Open Materialization Type table Columns 18 Open Loc…" at bounding box center [706, 369] width 655 height 117
click at [684, 417] on div "568,409" at bounding box center [668, 413] width 48 height 15
click at [651, 416] on div "568,409" at bounding box center [668, 413] width 48 height 15
drag, startPoint x: 646, startPoint y: 416, endPoint x: 700, endPoint y: 418, distance: 54.1
click at [700, 418] on div "Status ready Compiled query Open Materialization Type table Columns 18 Open Loc…" at bounding box center [706, 369] width 655 height 117
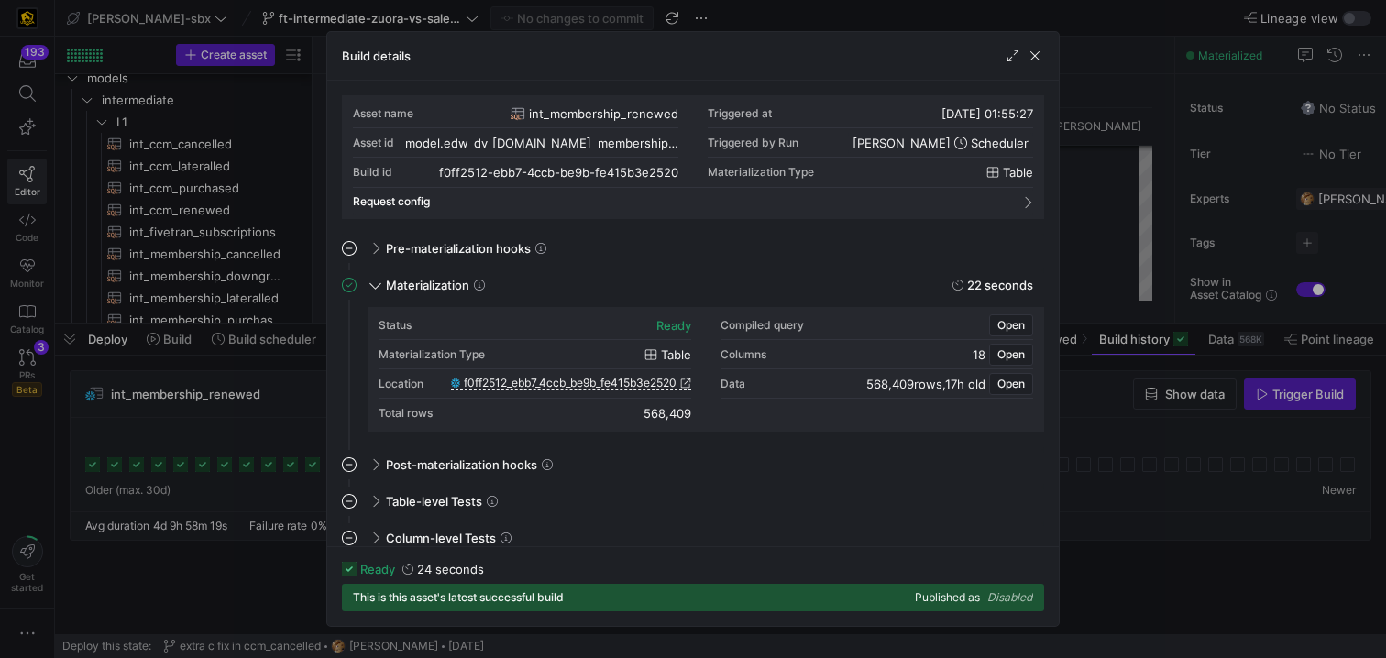
copy div "568,409"
